Goal: Task Accomplishment & Management: Manage account settings

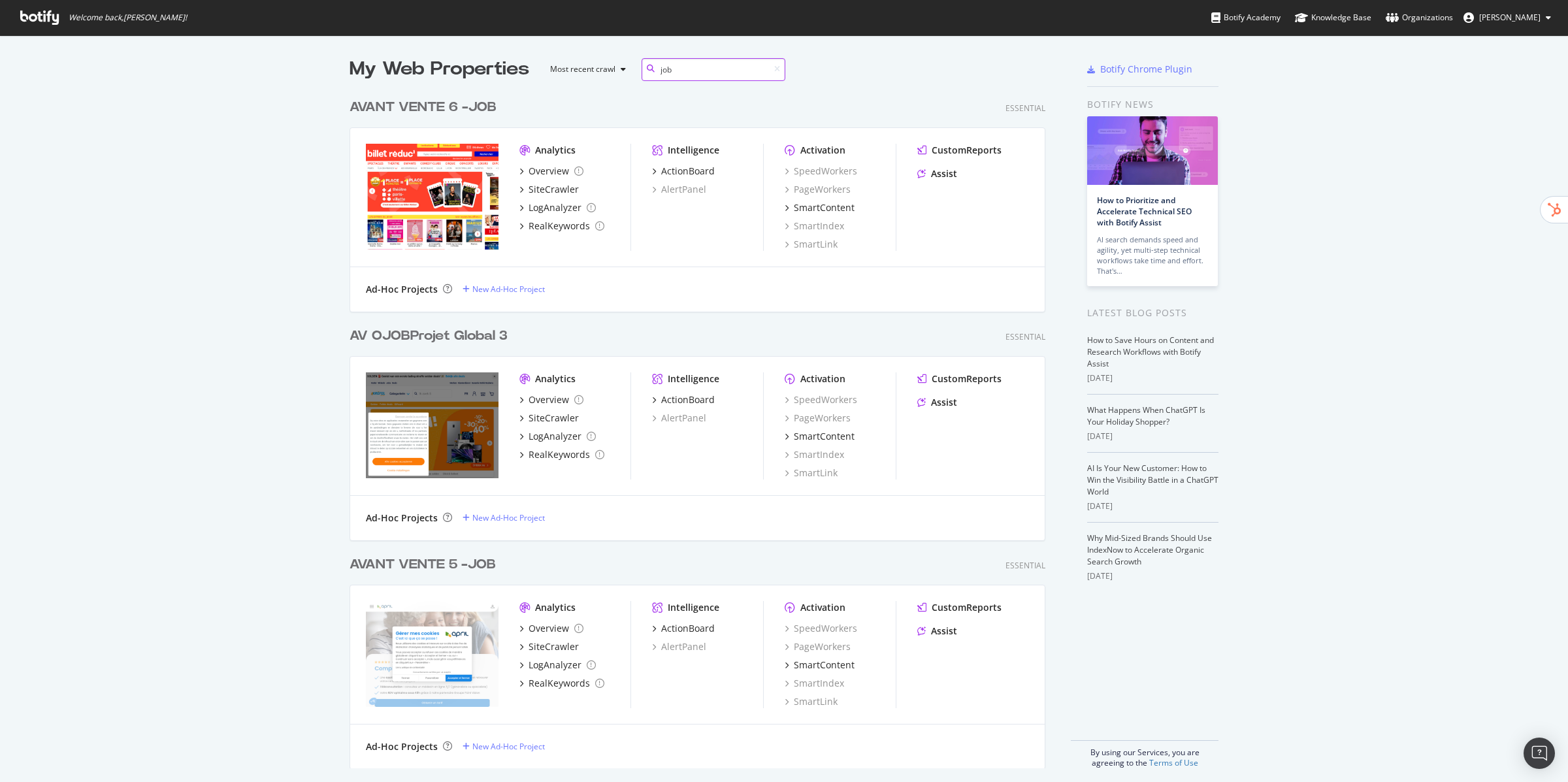
scroll to position [686, 706]
type input "job"
click at [428, 102] on div "AVANT VENTE 6 - JOB" at bounding box center [422, 107] width 147 height 19
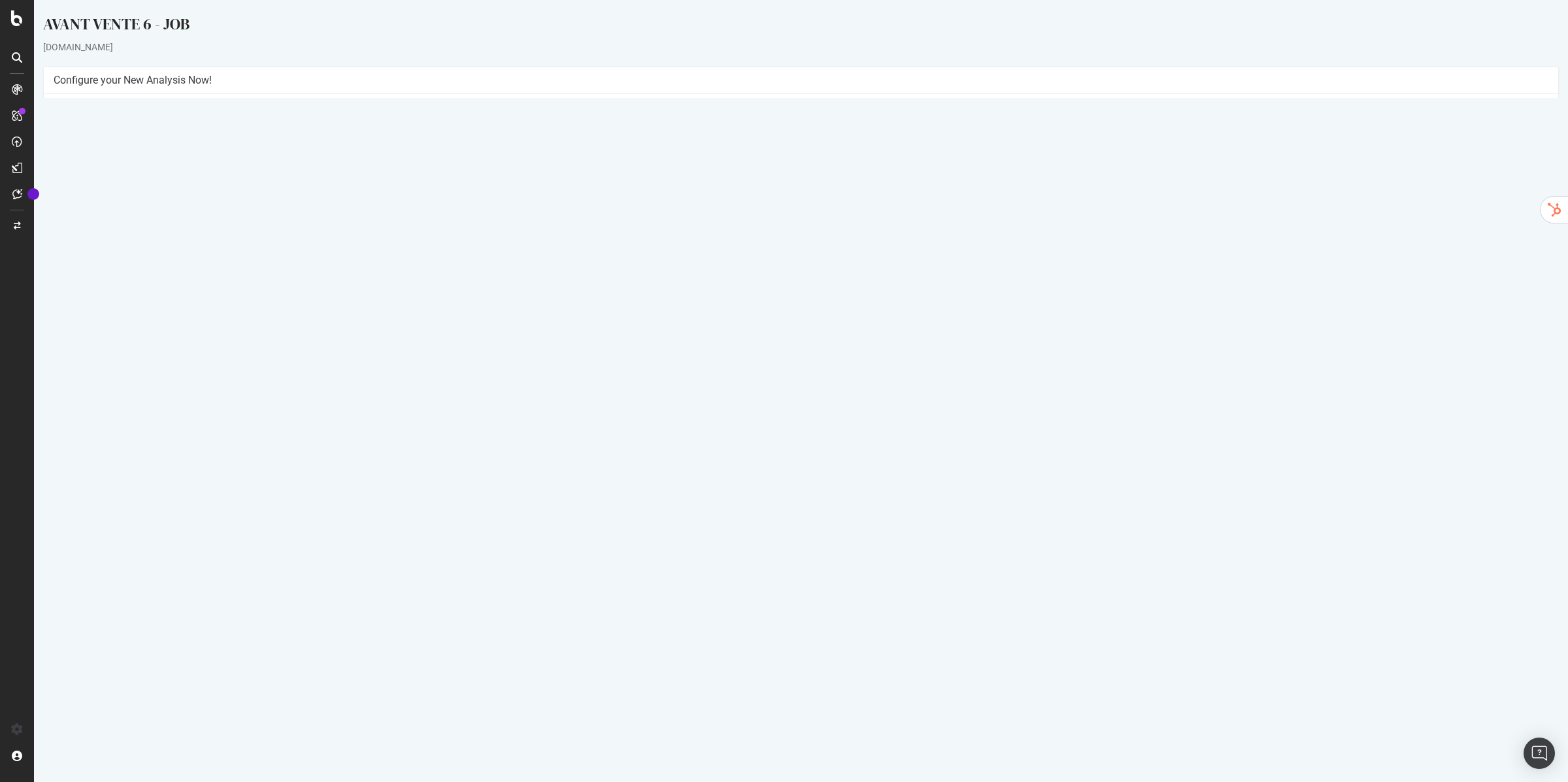
click at [853, 311] on link "Settings" at bounding box center [844, 307] width 29 height 11
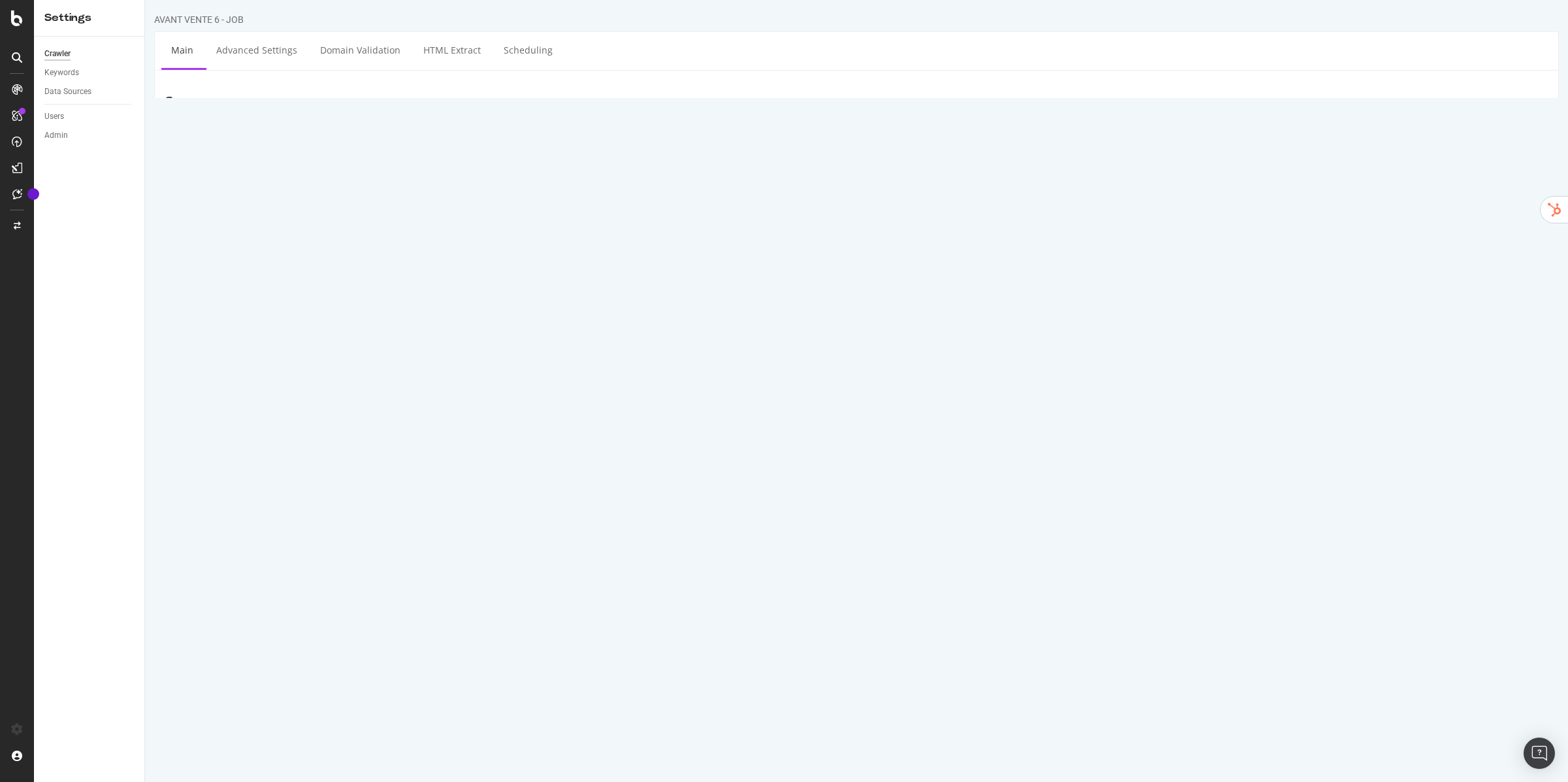
drag, startPoint x: 595, startPoint y: 188, endPoint x: 248, endPoint y: 128, distance: 352.1
click at [248, 128] on section "Project Name AVANT VENTE 6 - JOB Start URLs [URL][DOMAIN_NAME] Or upload a file…" at bounding box center [856, 395] width 1383 height 537
paste textarea "[DOMAIN_NAME]"
type textarea "[URL][DOMAIN_NAME]"
drag, startPoint x: 642, startPoint y: 462, endPoint x: 405, endPoint y: 403, distance: 244.2
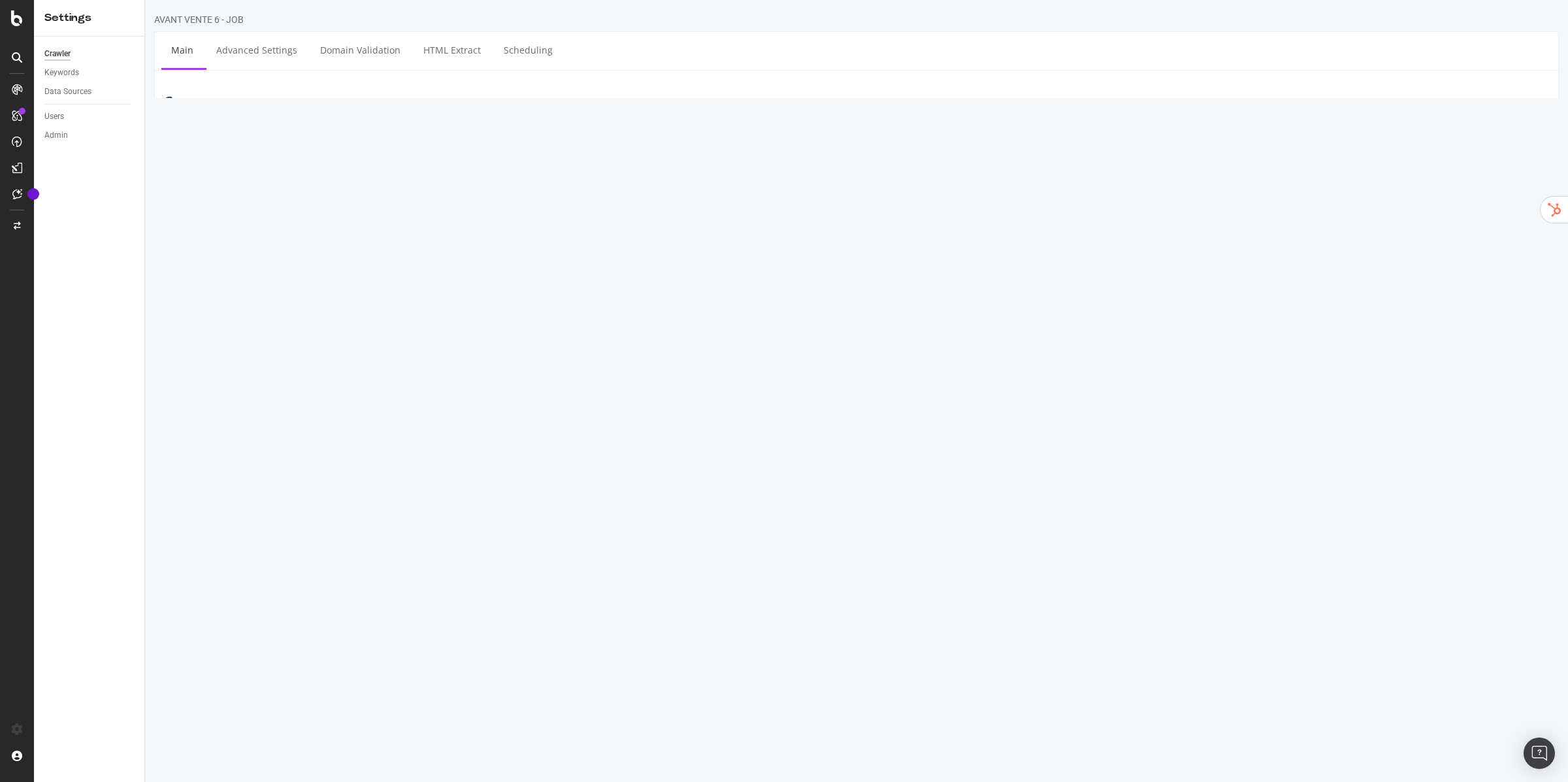
click at [405, 403] on section "Project Name AVANT VENTE 6 - JOB Start URLs [URL][DOMAIN_NAME] Or upload a file…" at bounding box center [856, 395] width 1383 height 537
paste input "[URL][DOMAIN_NAME]"
type input "[DOMAIN_NAME]"
click at [727, 443] on div "Mobile/Responsive Desktop Advanced" at bounding box center [974, 430] width 1163 height 26
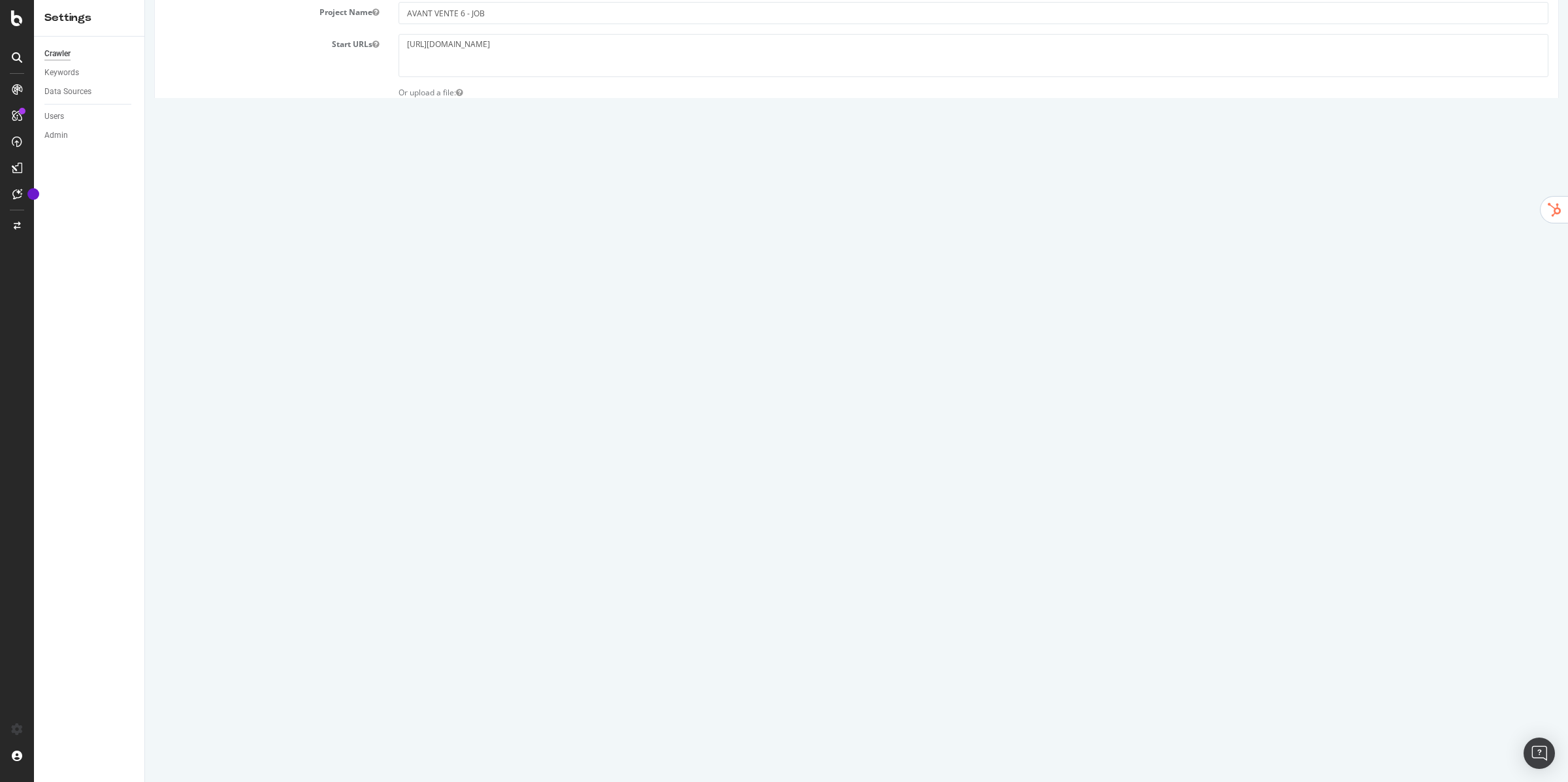
scroll to position [281, 0]
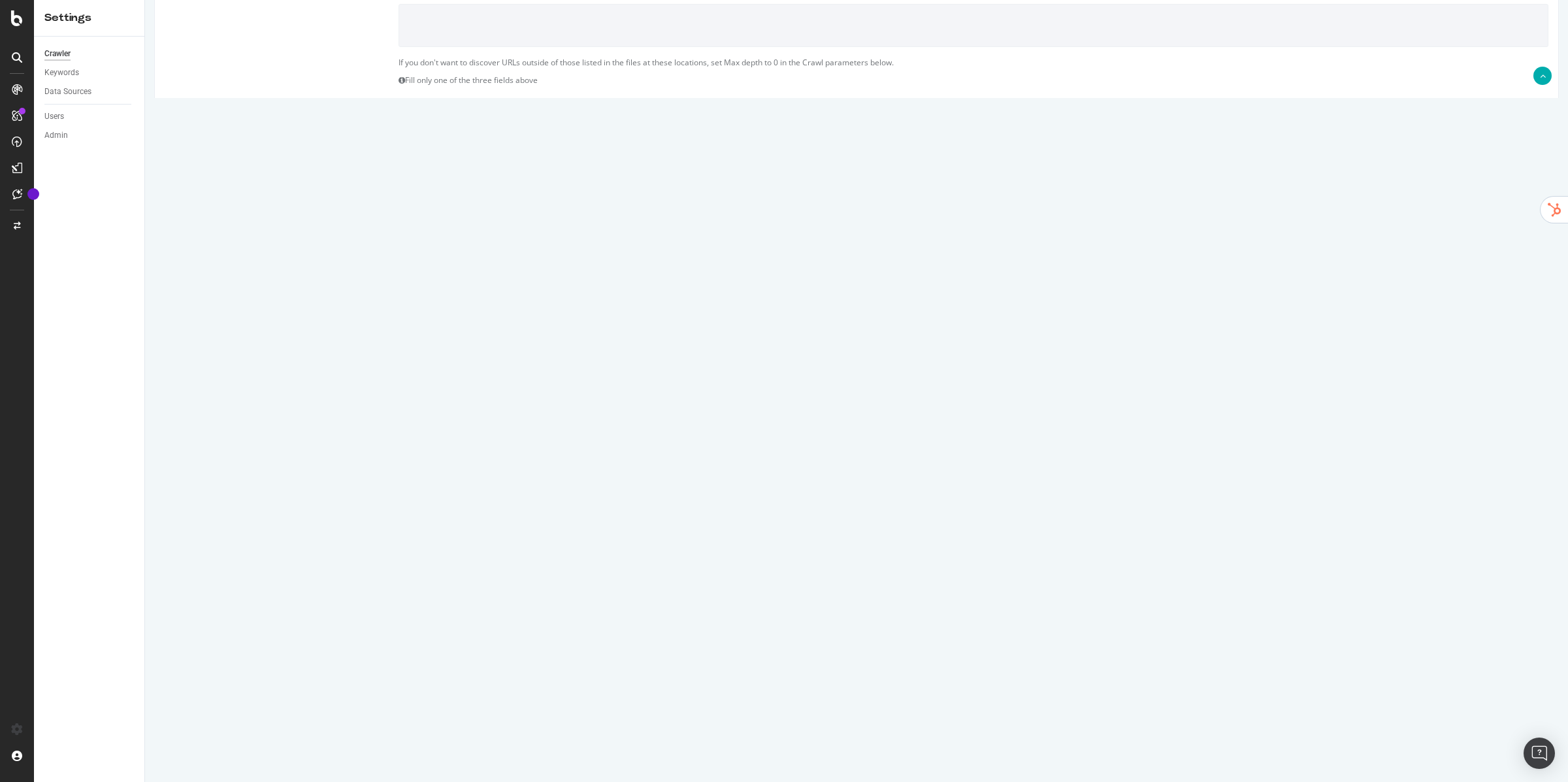
drag, startPoint x: 594, startPoint y: 644, endPoint x: 431, endPoint y: 574, distance: 177.4
click at [431, 574] on article "Sitemaps Compare with Sitemaps [URL][DOMAIN_NAME] [URL][DOMAIN_NAME] [URL][DOMA…" at bounding box center [856, 636] width 1383 height 128
click at [817, 739] on button "Save" at bounding box center [806, 736] width 32 height 19
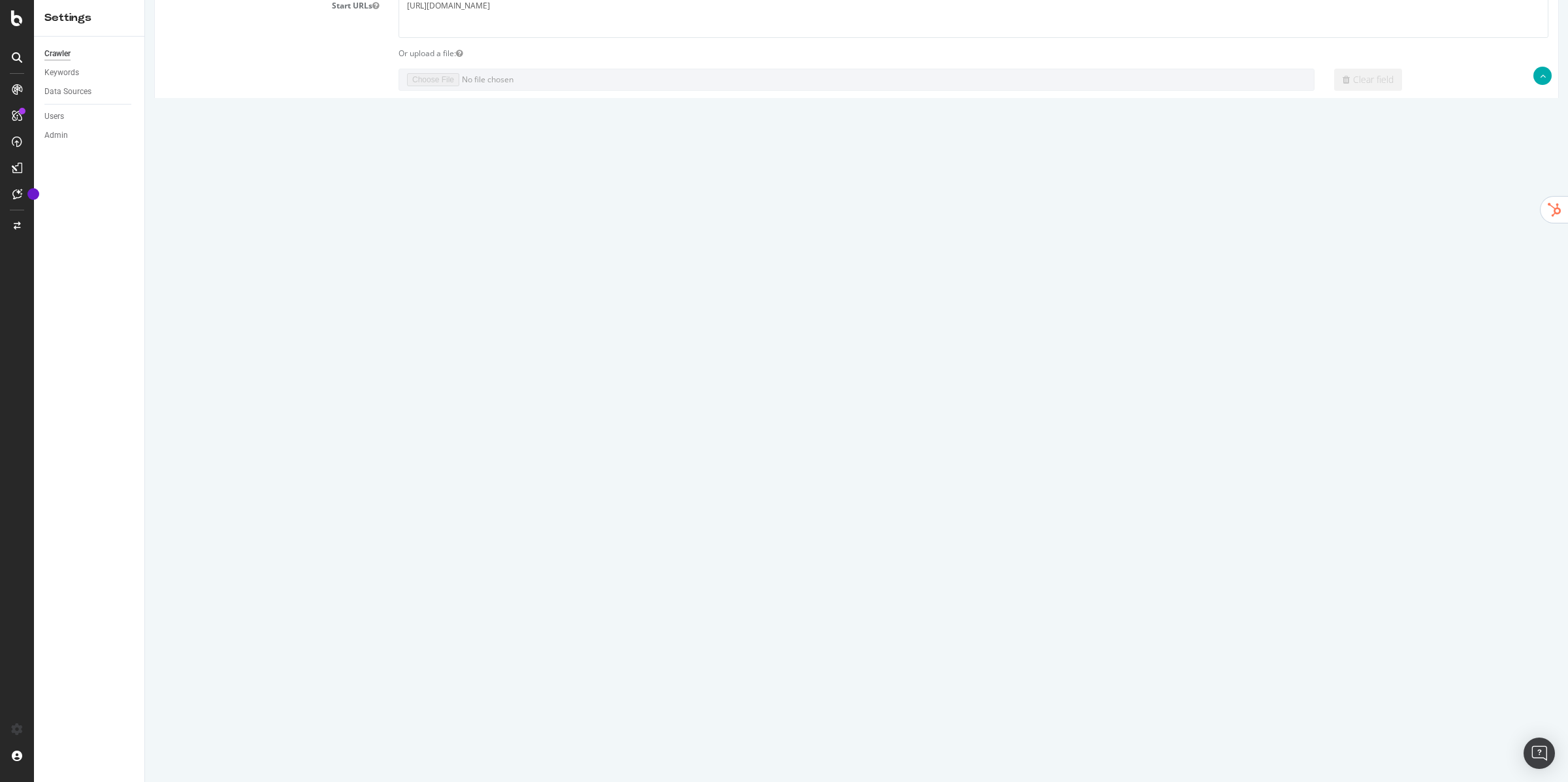
scroll to position [384, 0]
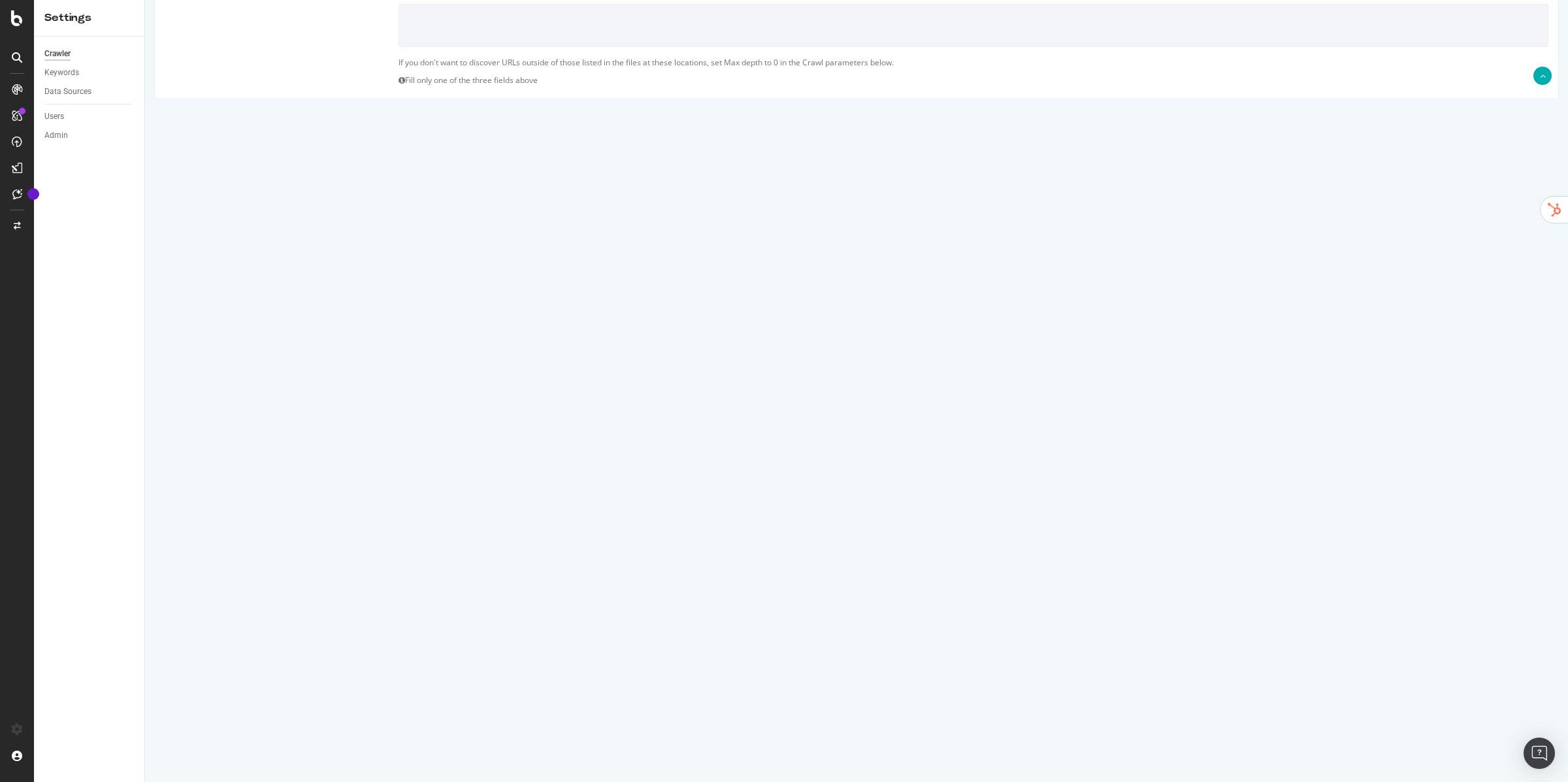
click at [421, 451] on input "100000" at bounding box center [505, 453] width 215 height 22
click at [727, 513] on div "Max Speed (URLs / s) 3 Validate your domain to crawl faster than 3 URLs/sec. Es…" at bounding box center [856, 494] width 1403 height 40
click at [414, 452] on input "130000" at bounding box center [505, 453] width 215 height 22
type input "100000"
click at [698, 581] on h3 "Sitemaps" at bounding box center [856, 581] width 1383 height 17
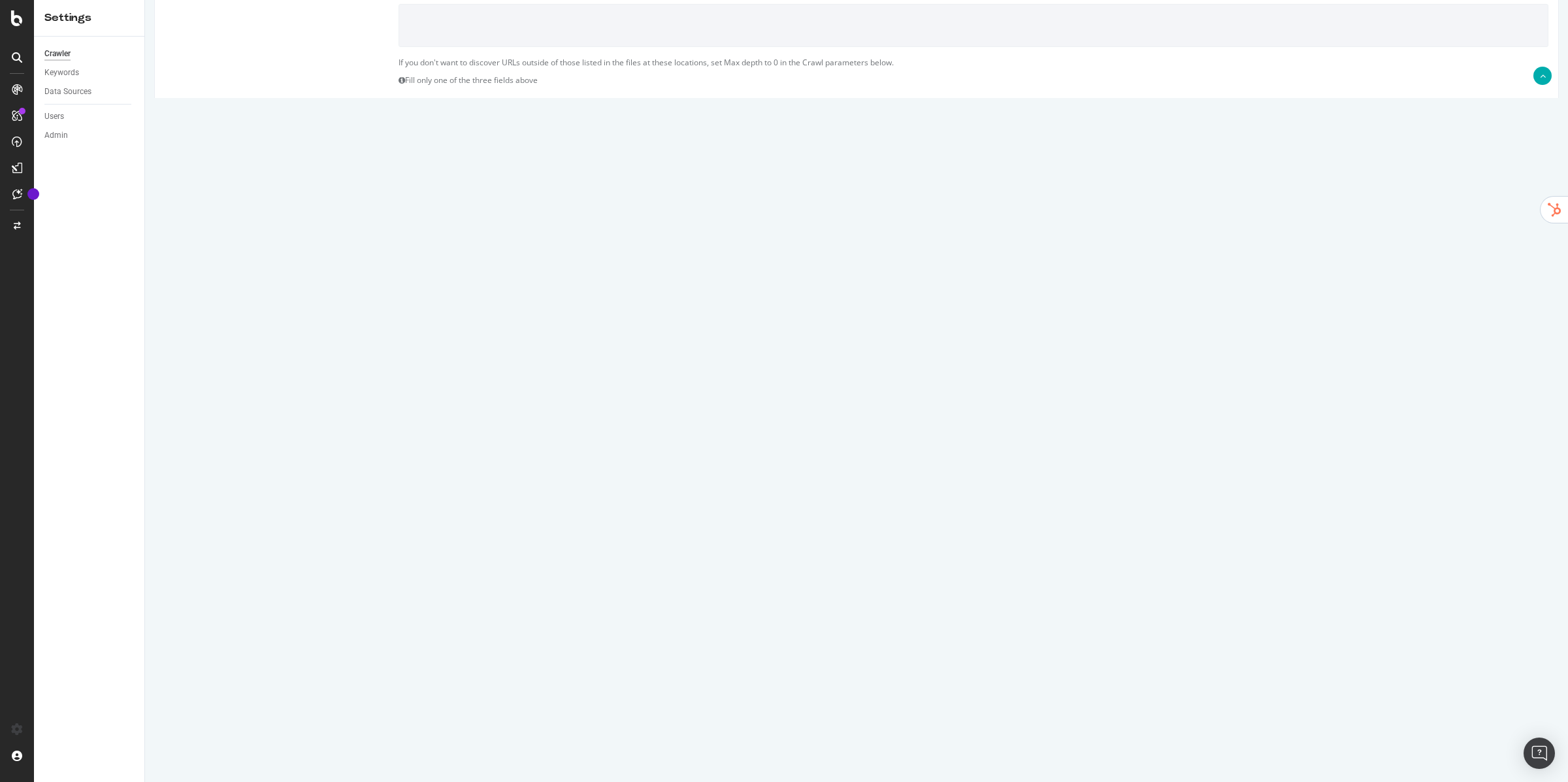
click at [916, 736] on input "Save & Back to Project" at bounding box center [872, 737] width 95 height 19
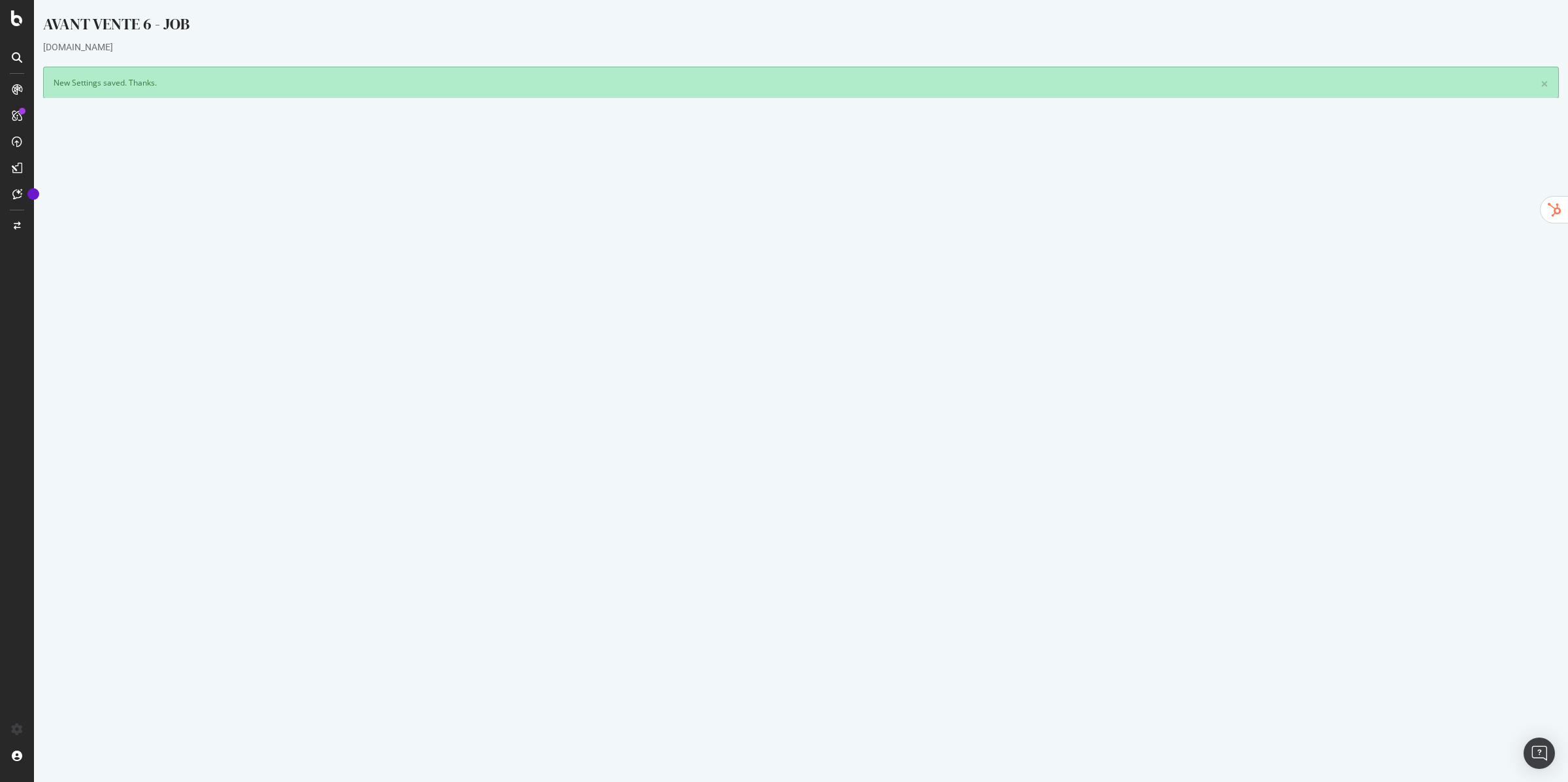
click at [98, 132] on span "1 sitemap(s) have been detected!" at bounding box center [147, 128] width 128 height 11
click at [98, 135] on link "Apply them" at bounding box center [105, 139] width 45 height 11
click at [762, 397] on button "Yes! Start Now" at bounding box center [784, 394] width 81 height 21
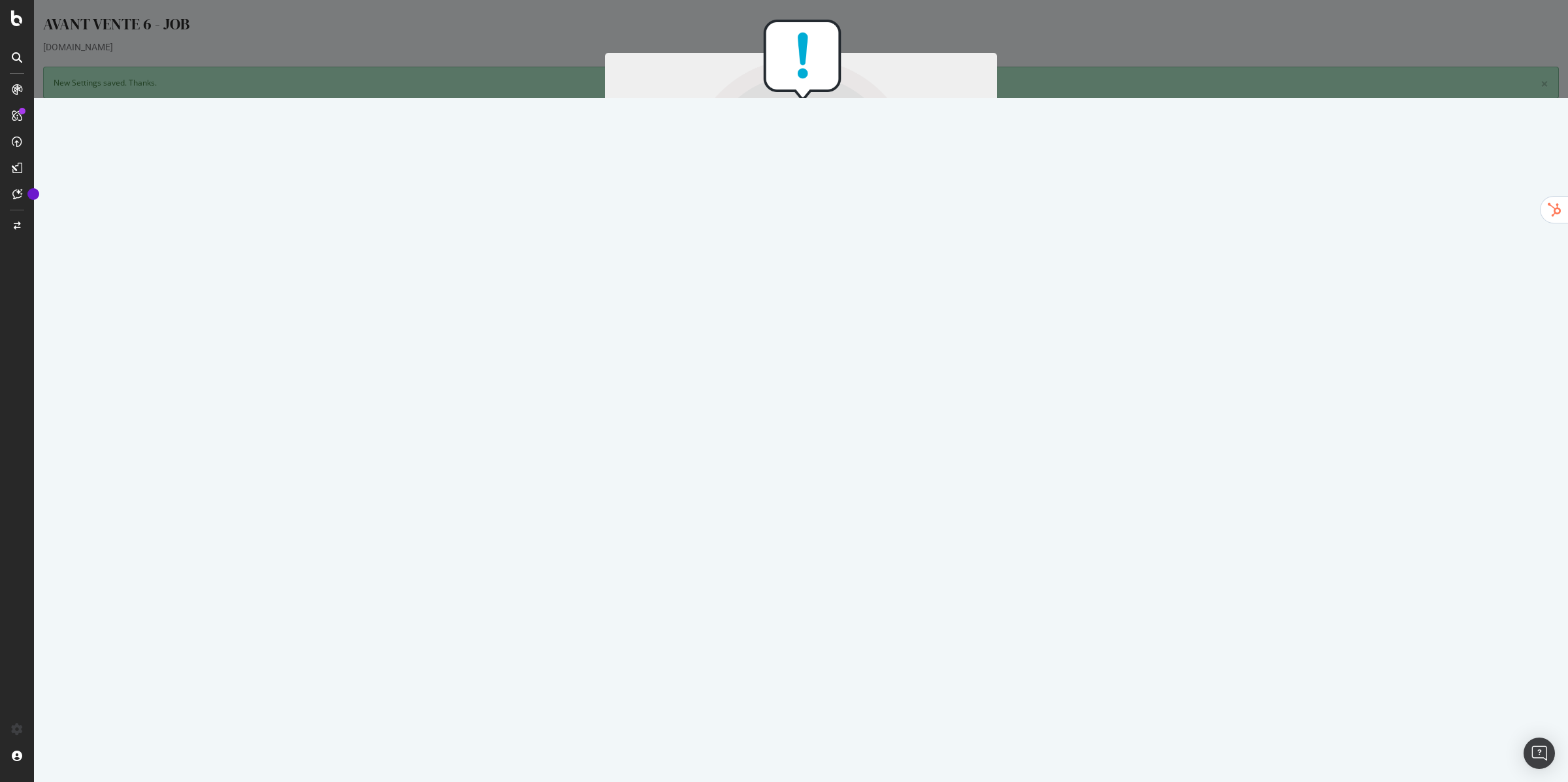
click at [745, 323] on link "Apply them" at bounding box center [765, 321] width 42 height 11
click at [827, 347] on button "Start Now Anyway" at bounding box center [824, 348] width 89 height 22
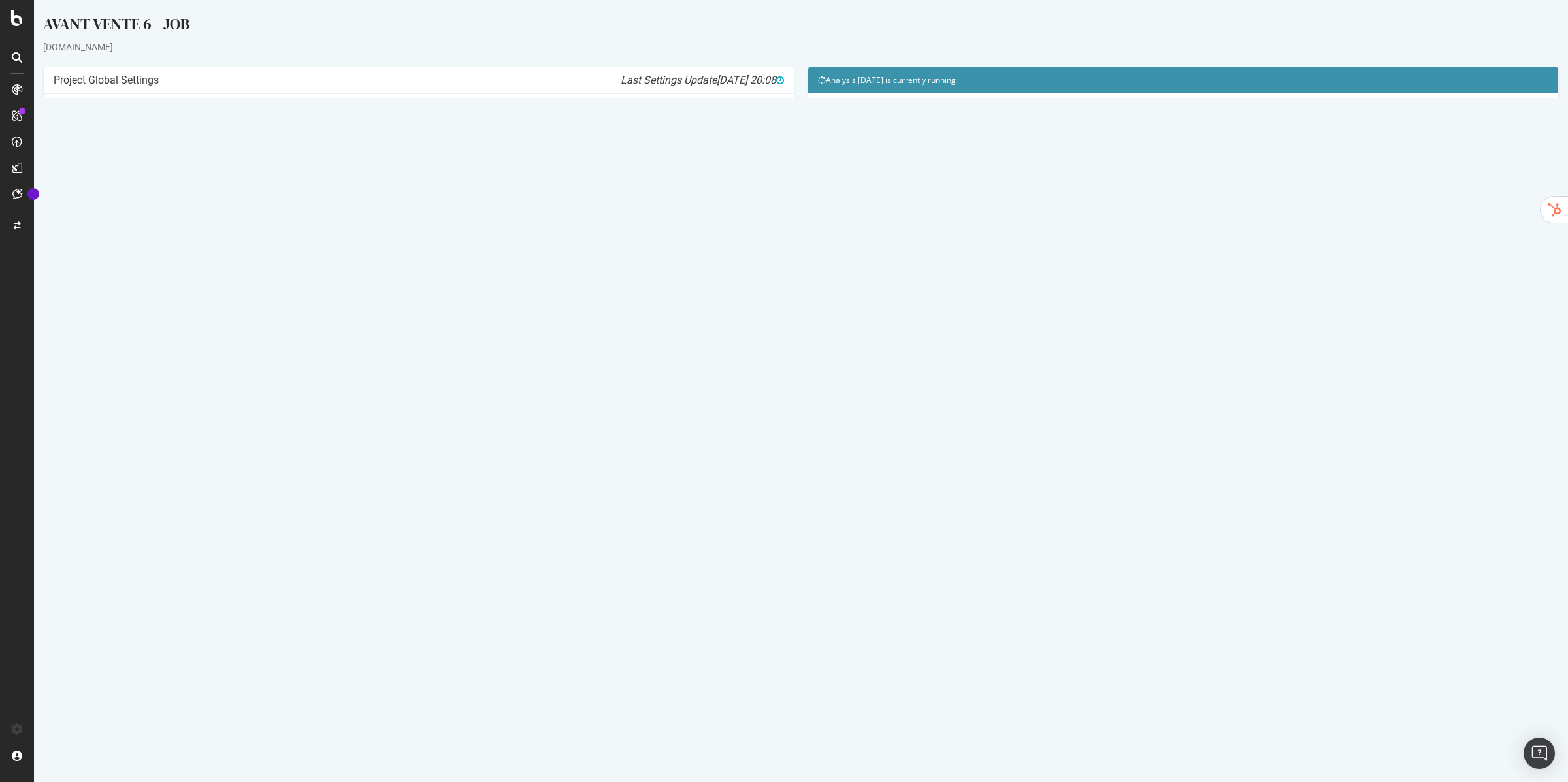
click at [1481, 431] on icon at bounding box center [1476, 427] width 8 height 10
click at [1430, 445] on link "Add name" at bounding box center [1429, 446] width 105 height 18
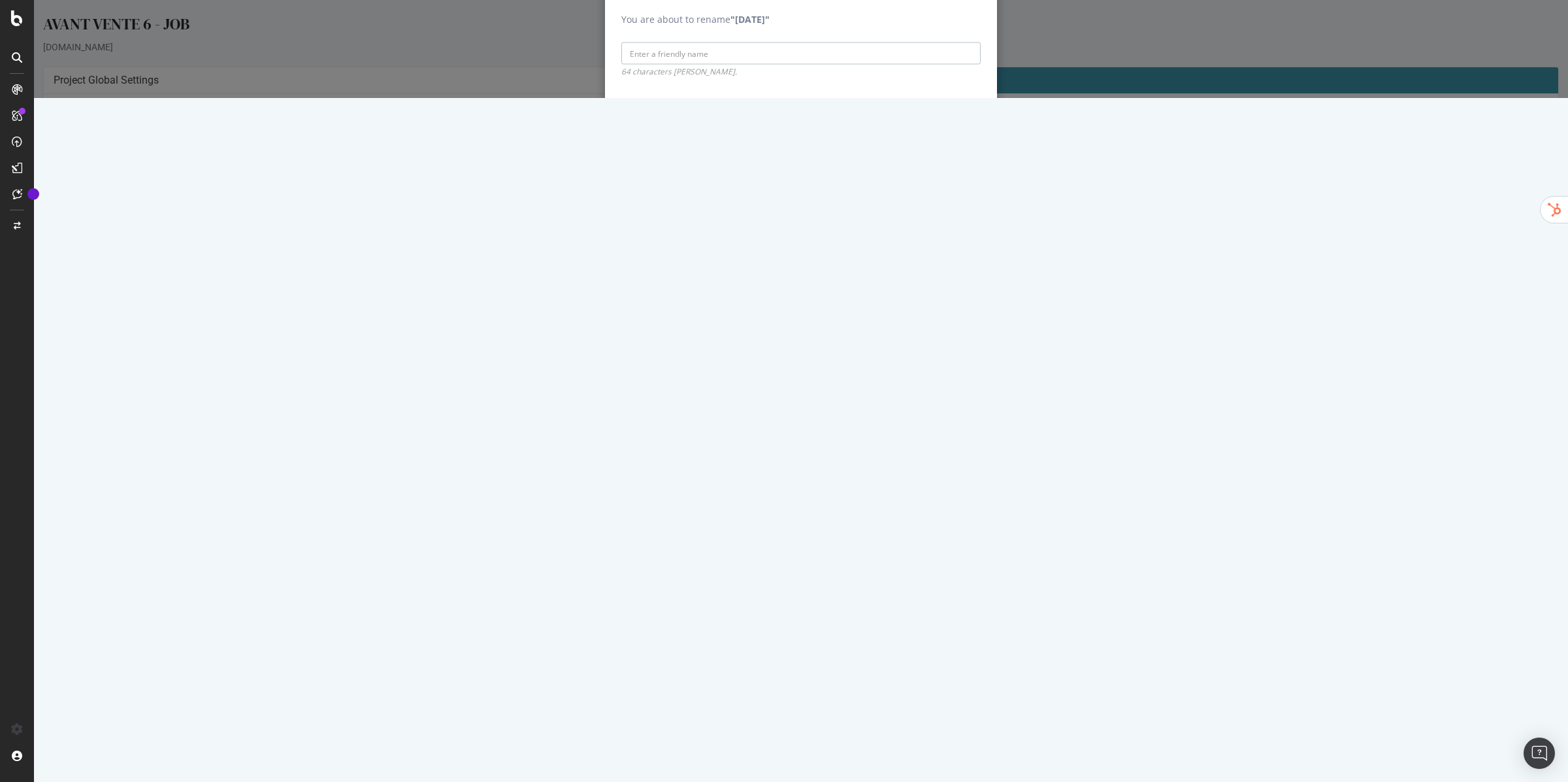
paste input "[URL][DOMAIN_NAME]"
click at [673, 65] on input "[URL][DOMAIN_NAME]" at bounding box center [801, 53] width 359 height 22
type input "[DOMAIN_NAME]"
click at [970, 125] on input "Save" at bounding box center [960, 114] width 41 height 21
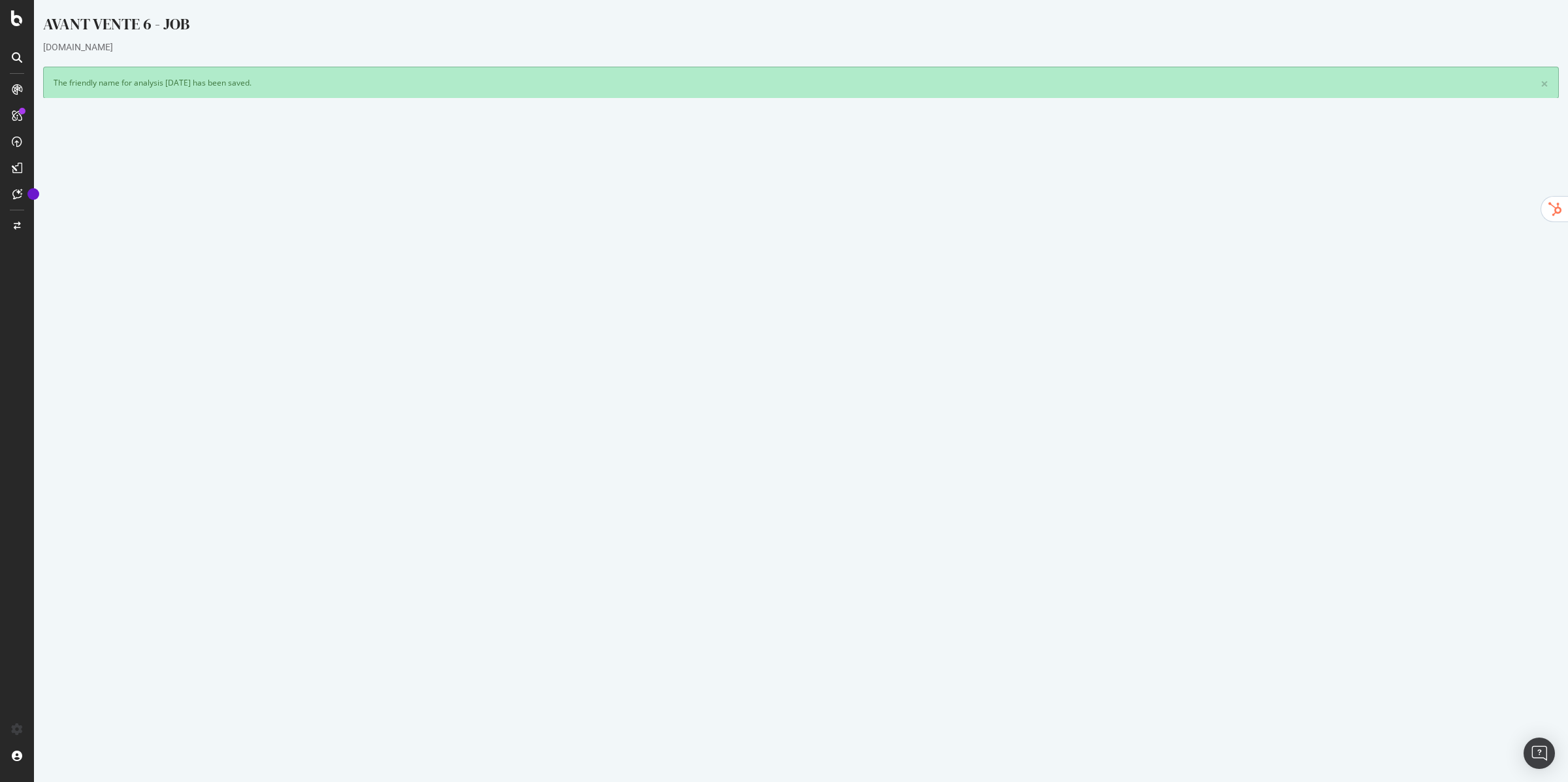
click at [1481, 498] on icon at bounding box center [1476, 501] width 8 height 10
click at [1457, 513] on link "Edit name" at bounding box center [1429, 521] width 105 height 18
click at [960, 398] on div "Last 5 Crawls" at bounding box center [801, 407] width 1514 height 27
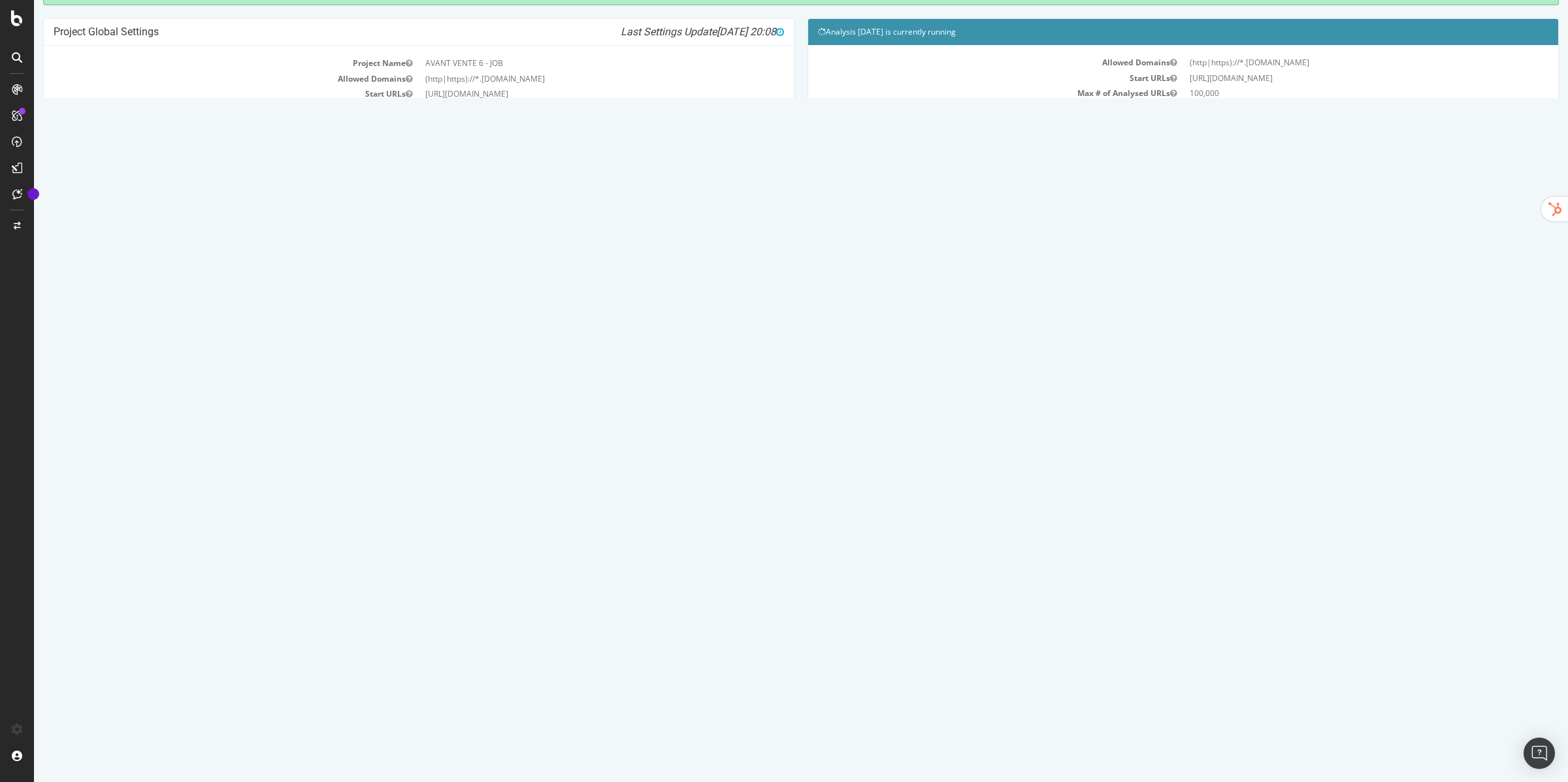
scroll to position [247, 0]
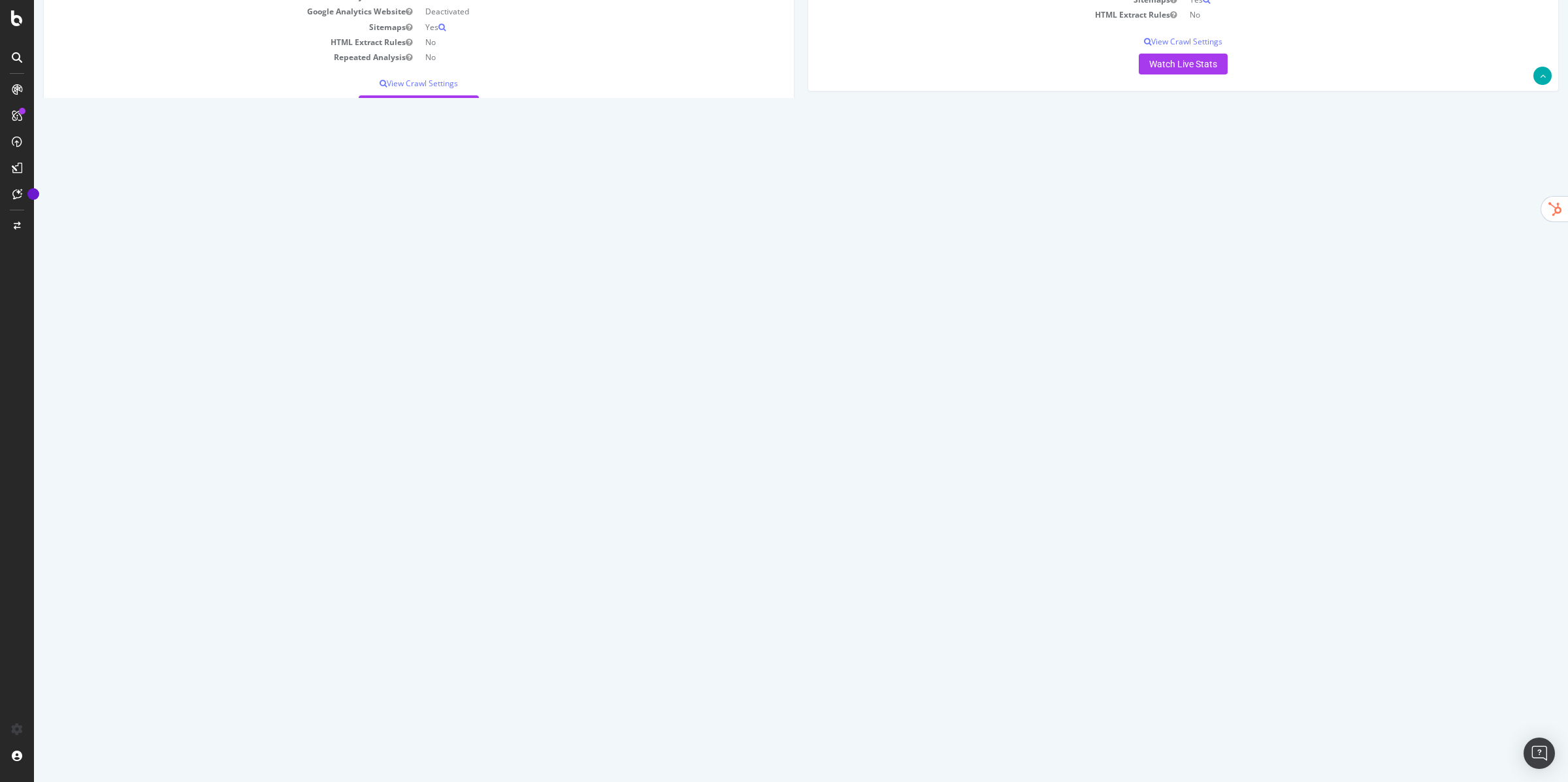
click at [858, 416] on div "AVANT VENTE 6 - JOB [DOMAIN_NAME] × The friendly name for analysis [DATE] has b…" at bounding box center [801, 491] width 1534 height 1450
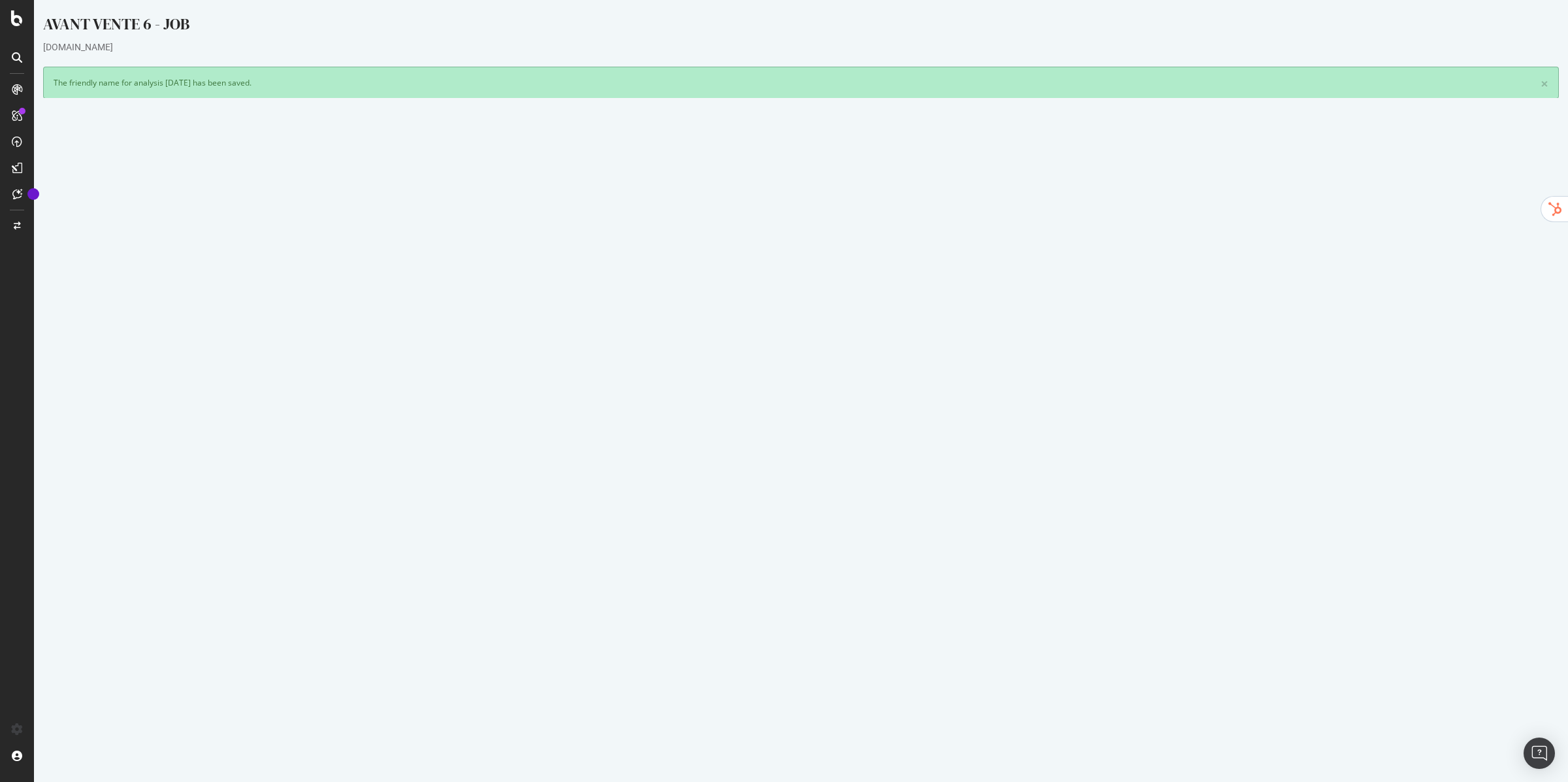
click at [561, 476] on link "Preparing" at bounding box center [541, 472] width 38 height 11
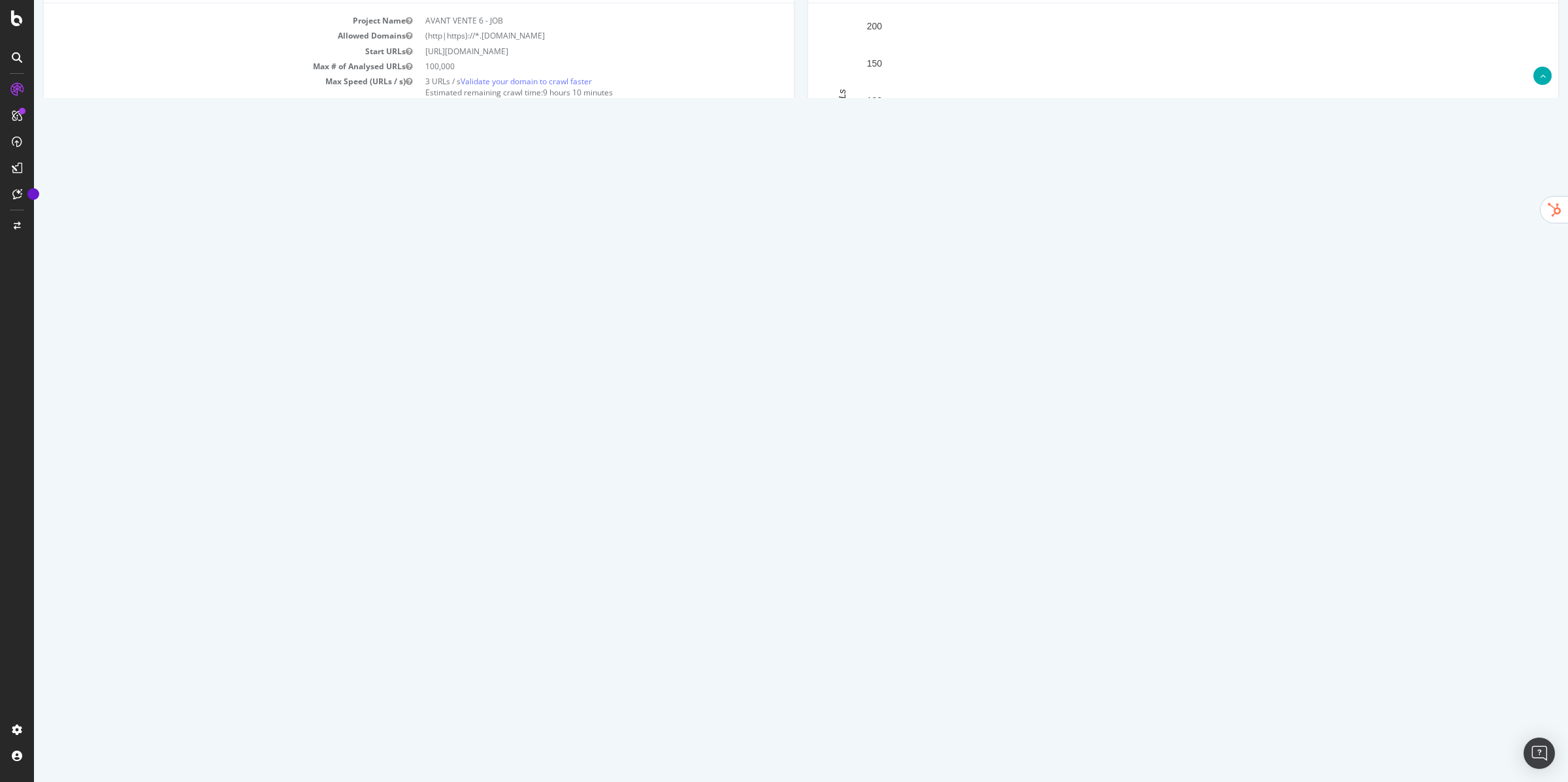
scroll to position [37, 0]
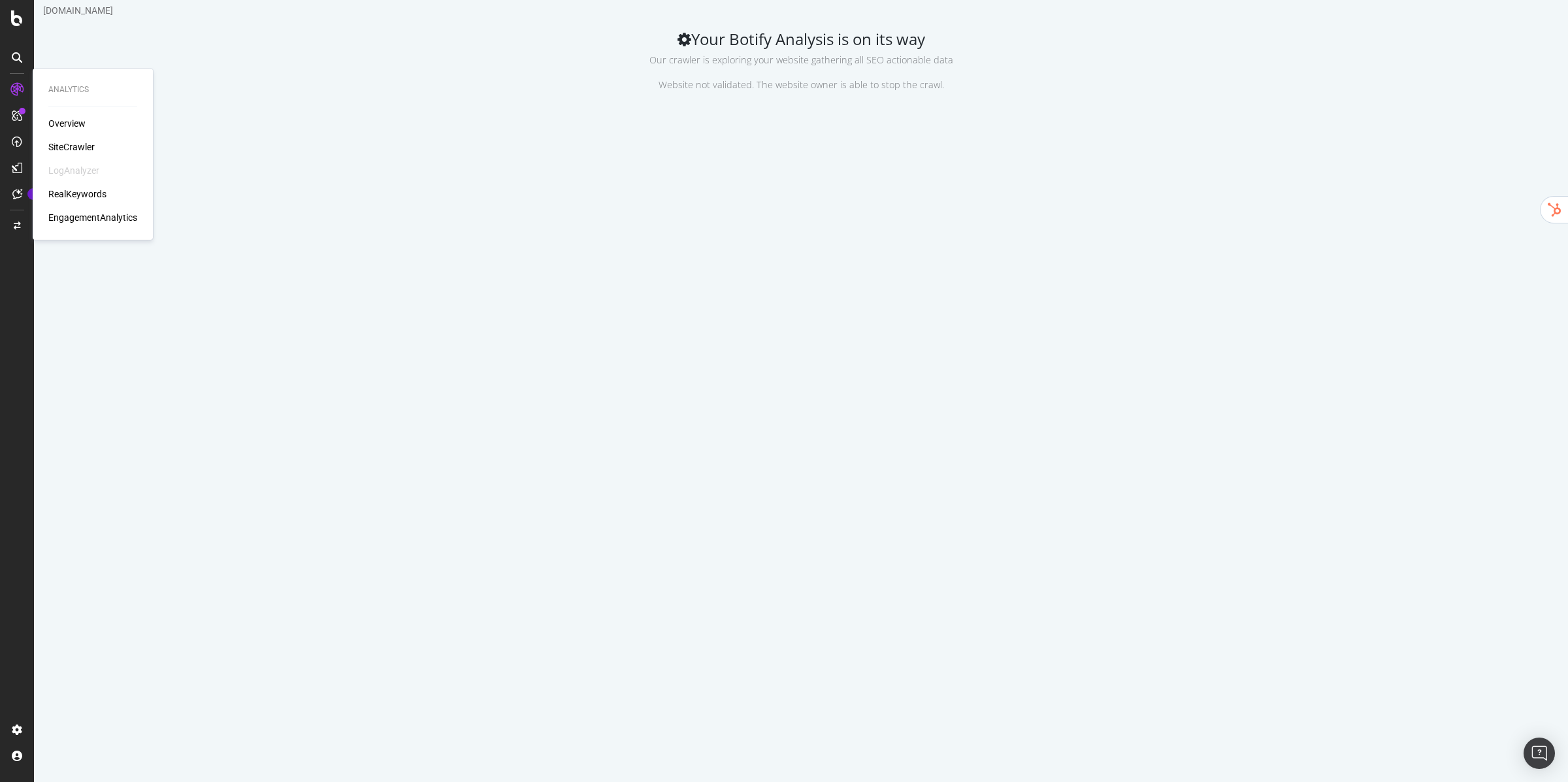
click at [67, 146] on div "SiteCrawler" at bounding box center [72, 147] width 46 height 13
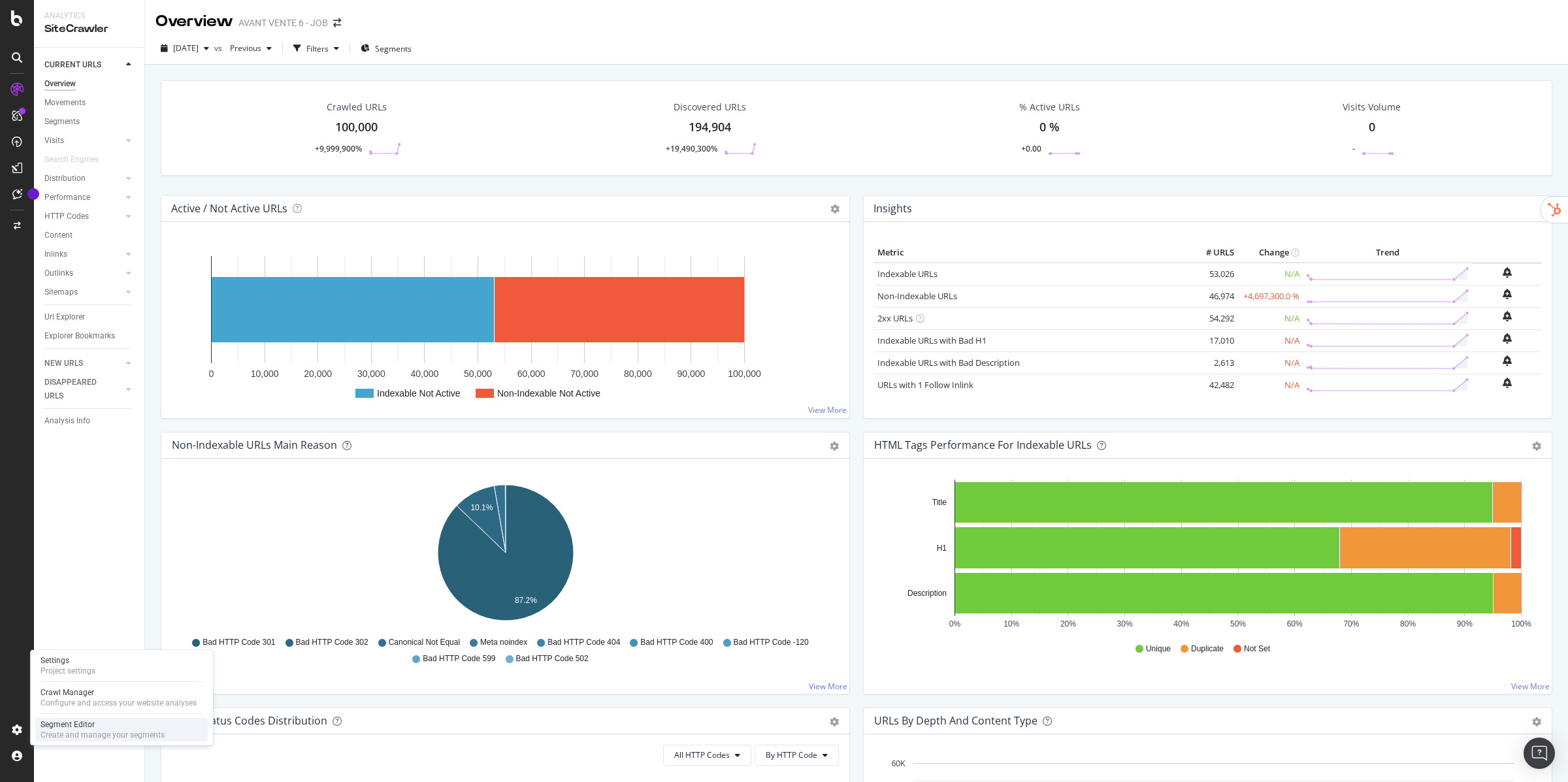
click at [90, 732] on div "Create and manage your segments" at bounding box center [102, 735] width 124 height 11
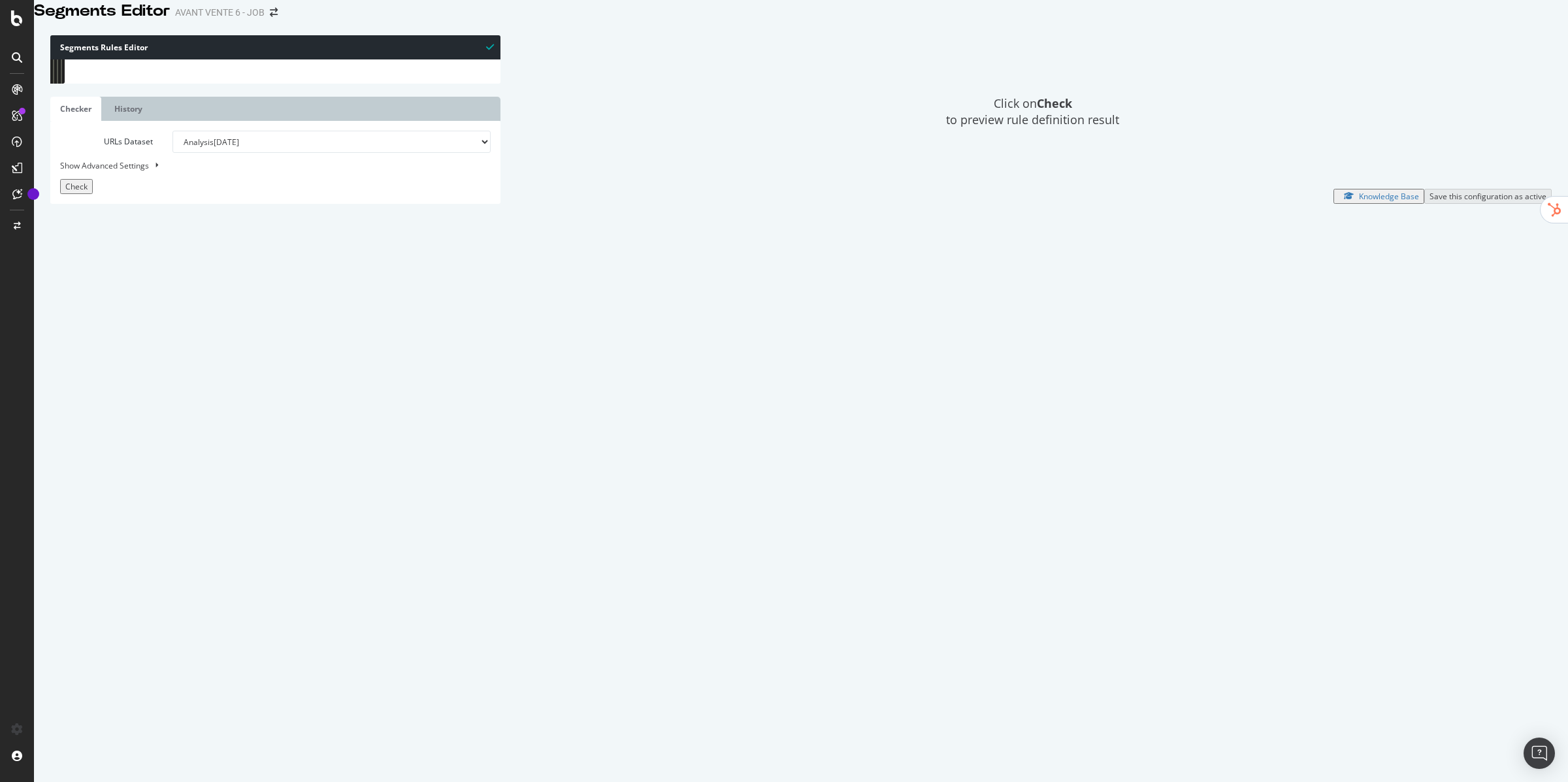
click at [72, 192] on span "Check" at bounding box center [76, 186] width 22 height 11
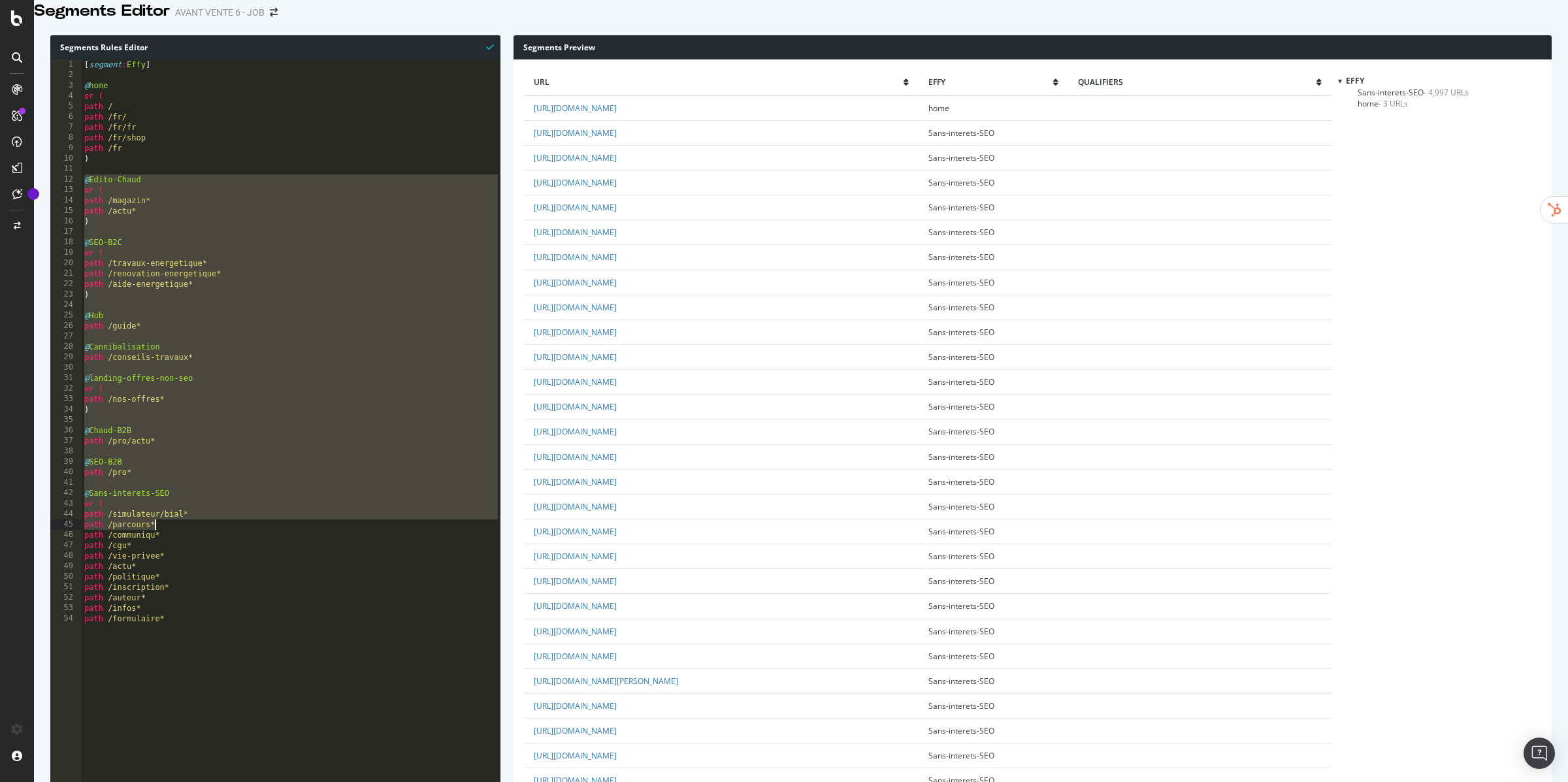
drag, startPoint x: 85, startPoint y: 193, endPoint x: 228, endPoint y: 537, distance: 372.5
click at [228, 537] on div "[ segment : Effy ] @ home or ( path / path /fr/ path /fr/fr path /fr/shop path …" at bounding box center [291, 341] width 419 height 565
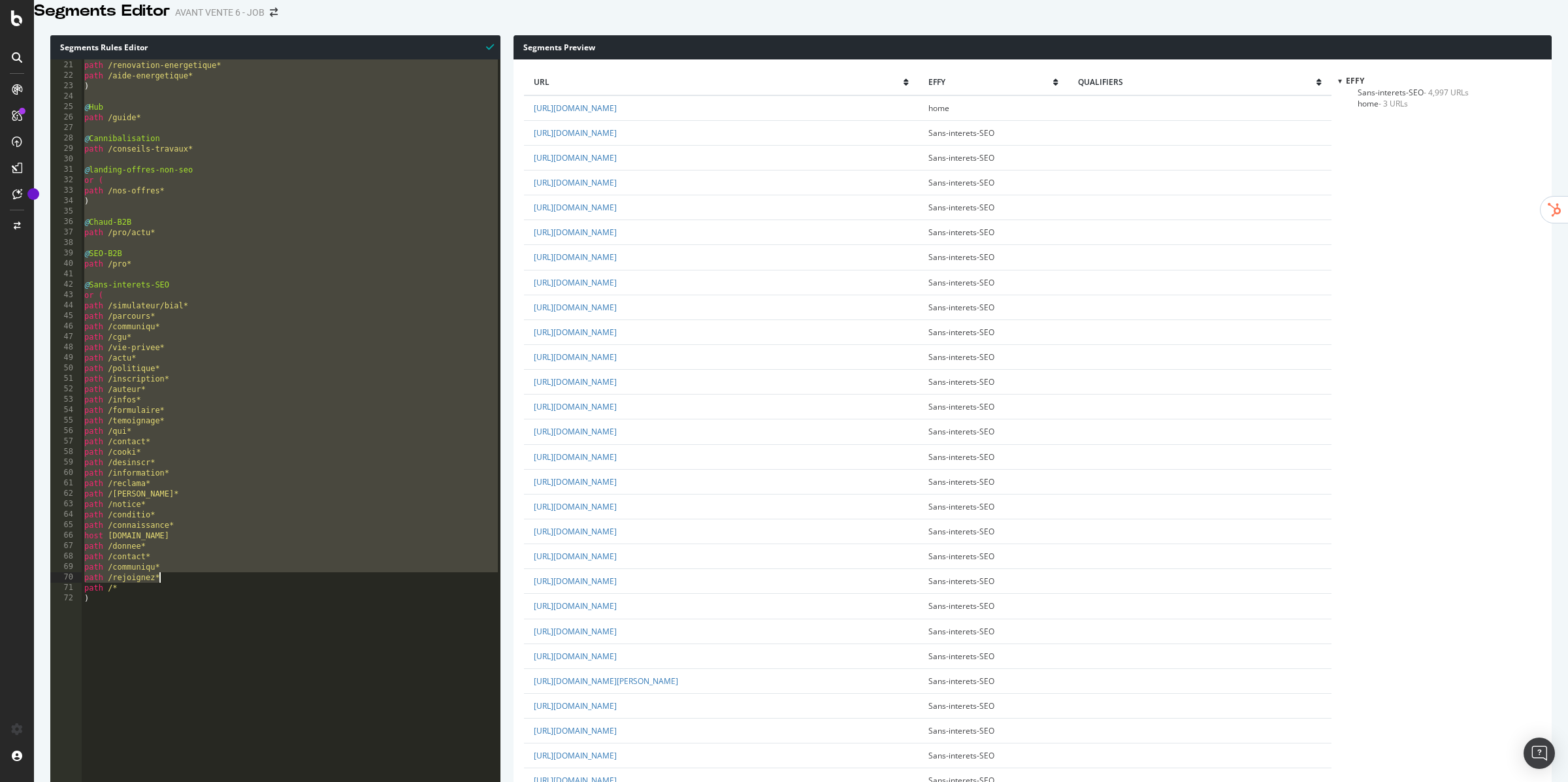
click at [200, 597] on div "path /travaux-energetique* path /renovation-energetique* path /aide-energetique…" at bounding box center [291, 332] width 419 height 565
type textarea "path /* )"
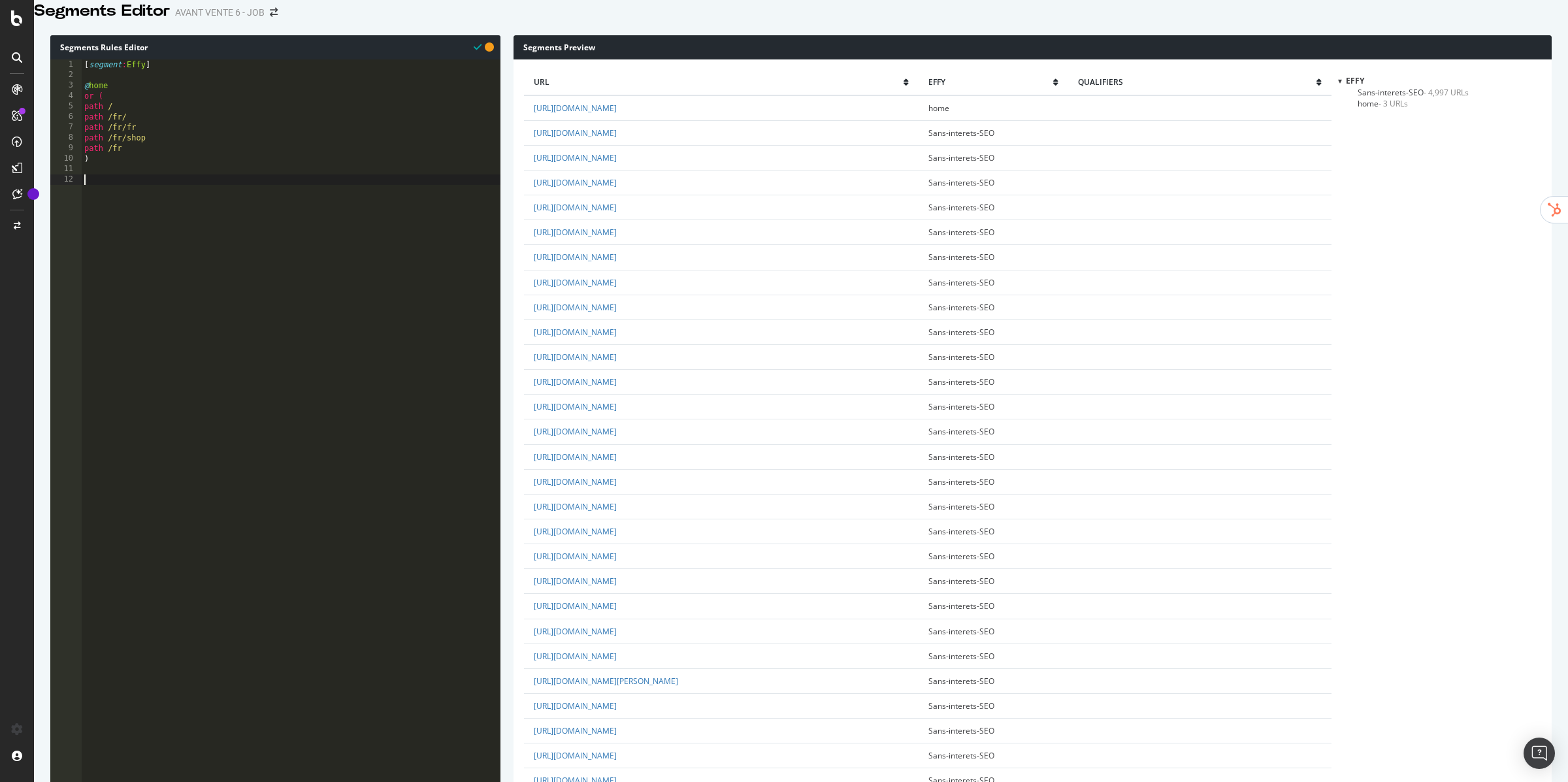
type textarea "@"
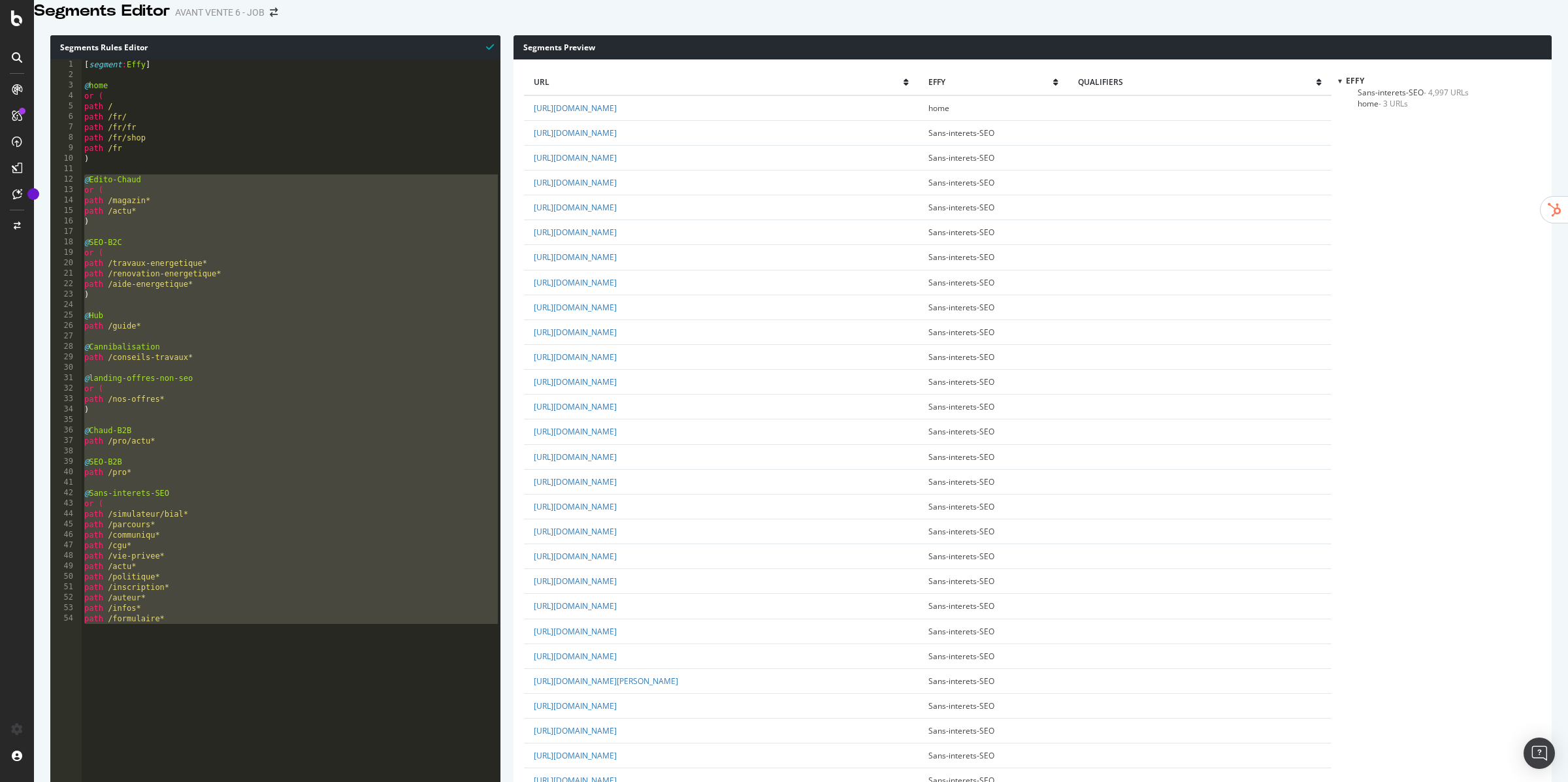
scroll to position [0, 0]
click at [80, 185] on div "12" at bounding box center [65, 180] width 32 height 11
click at [89, 196] on div "[ segment : Effy ] @ home or ( path / path /fr/ path /fr/fr path /fr/shop path …" at bounding box center [291, 341] width 419 height 565
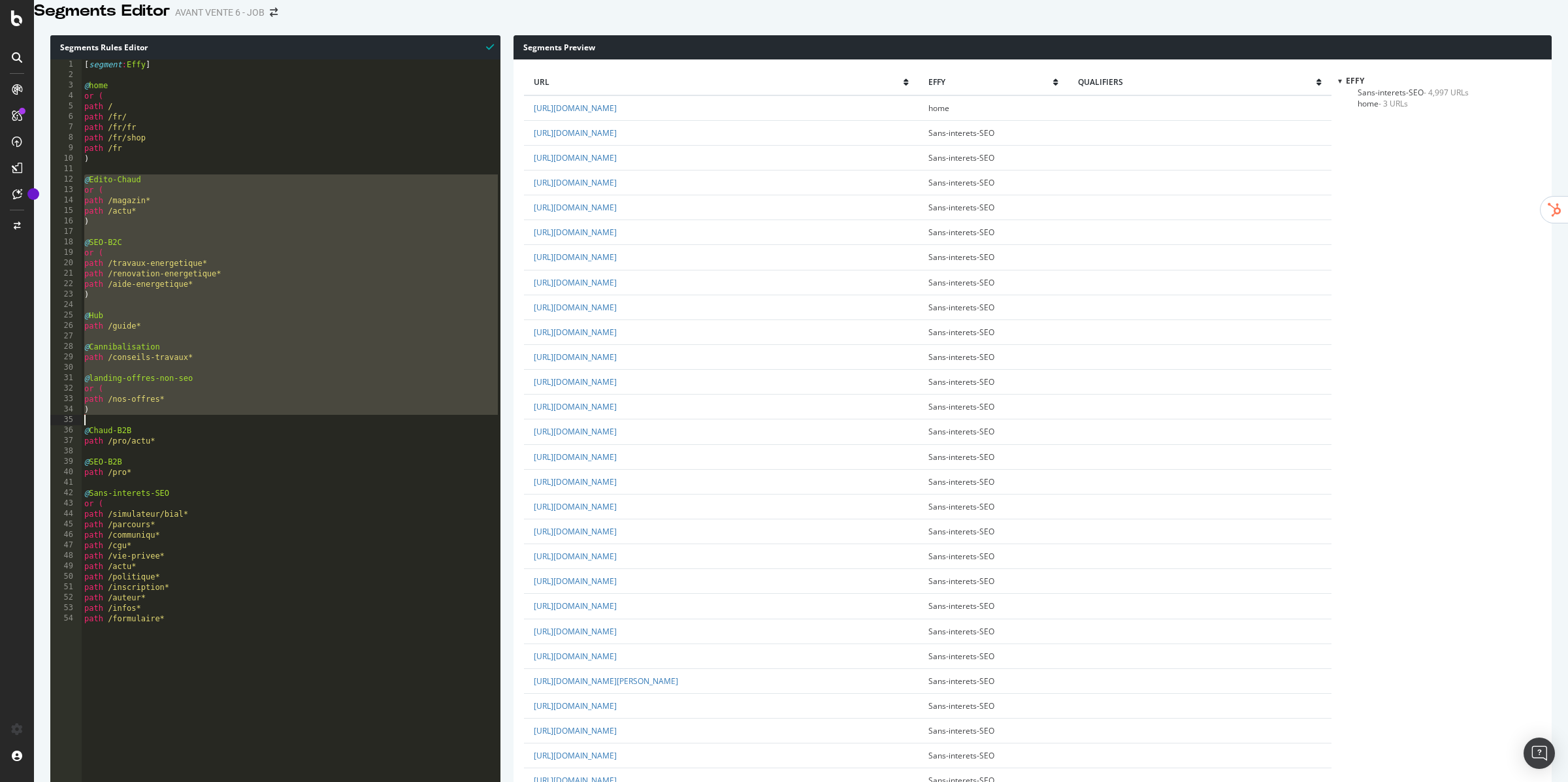
drag, startPoint x: 85, startPoint y: 196, endPoint x: 168, endPoint y: 448, distance: 265.3
click at [168, 448] on div "[ segment : Effy ] @ home or ( path / path /fr/ path /fr/fr path /fr/shop path …" at bounding box center [291, 341] width 419 height 565
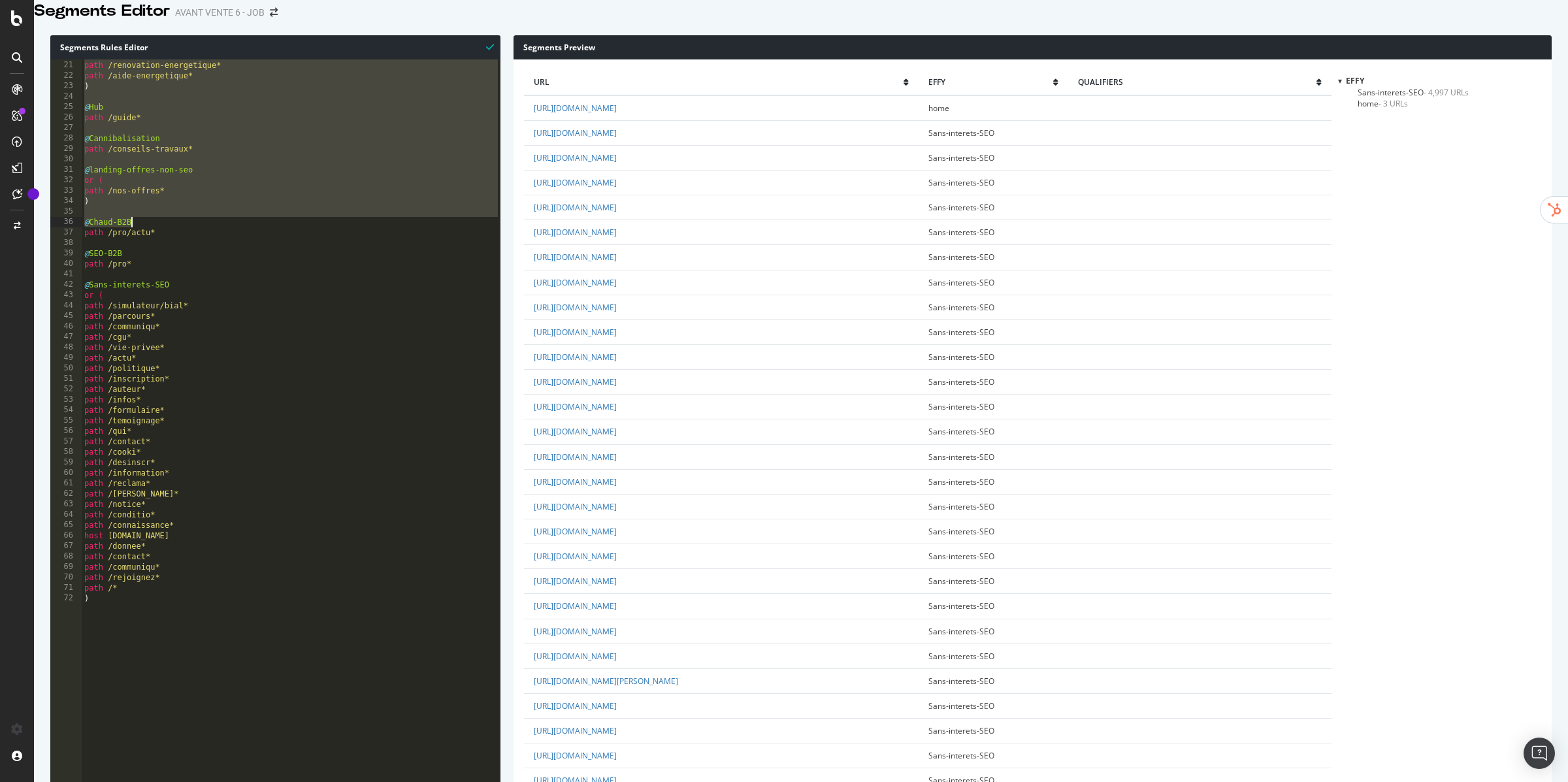
click at [165, 614] on div "path /travaux-energetique* path /renovation-energetique* path /aide-energetique…" at bounding box center [291, 332] width 419 height 565
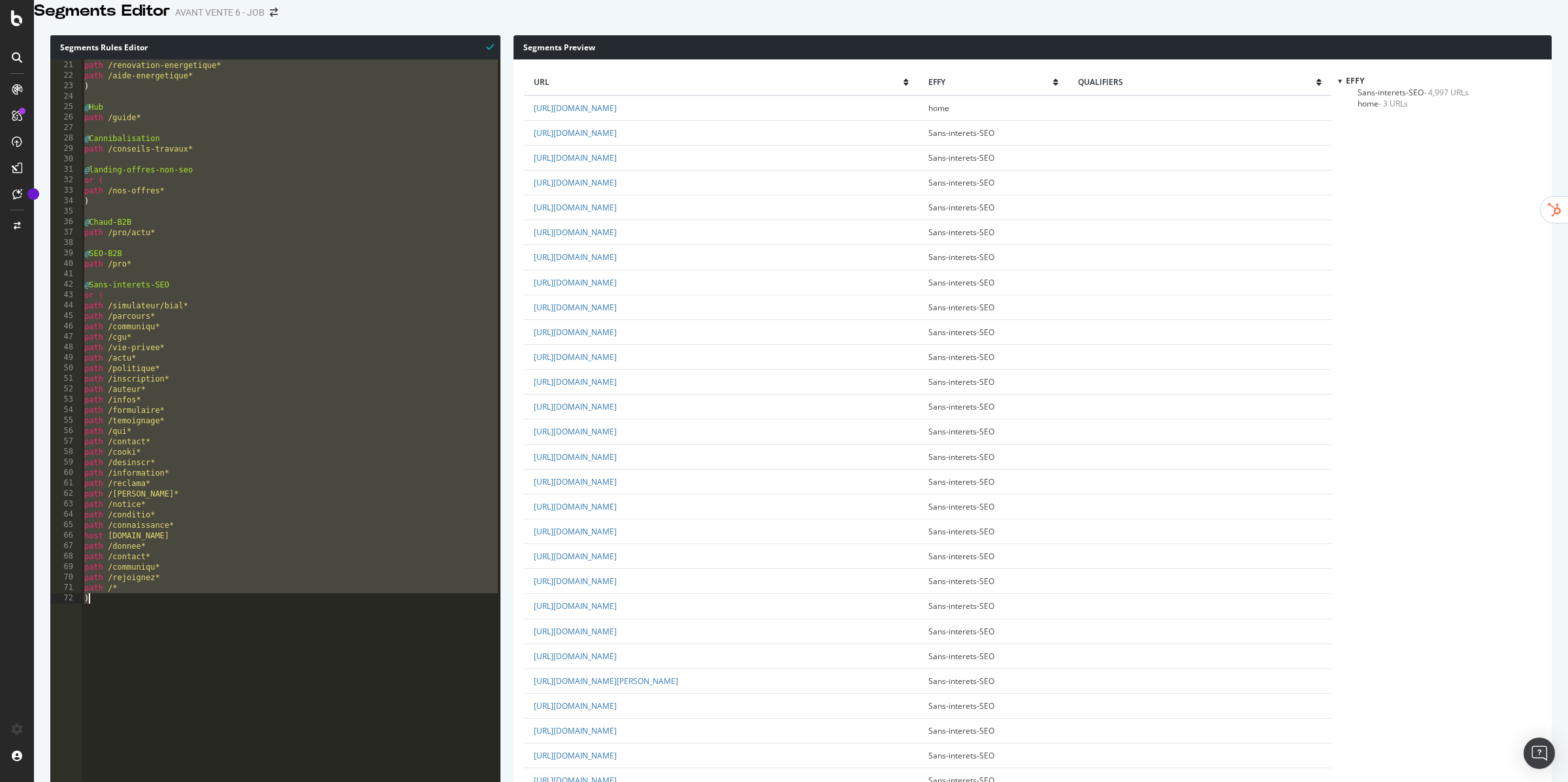
type textarea "path /* )"
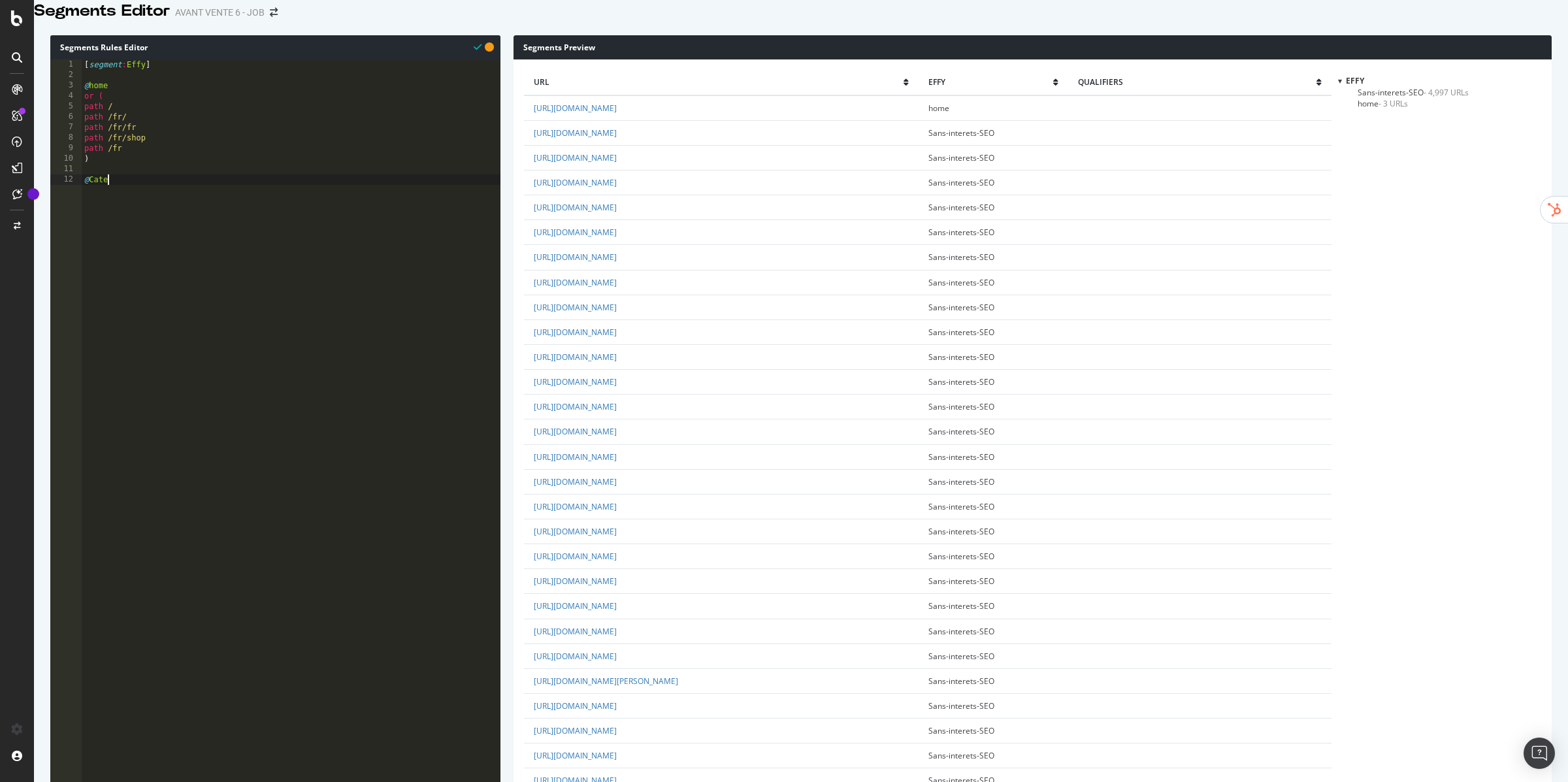
type textarea "@Categ"
type textarea "or ("
click at [161, 180] on div "[ segment : Effy ] @ home or ( path / path /fr/ path /fr/fr path /fr/shop path …" at bounding box center [291, 341] width 419 height 565
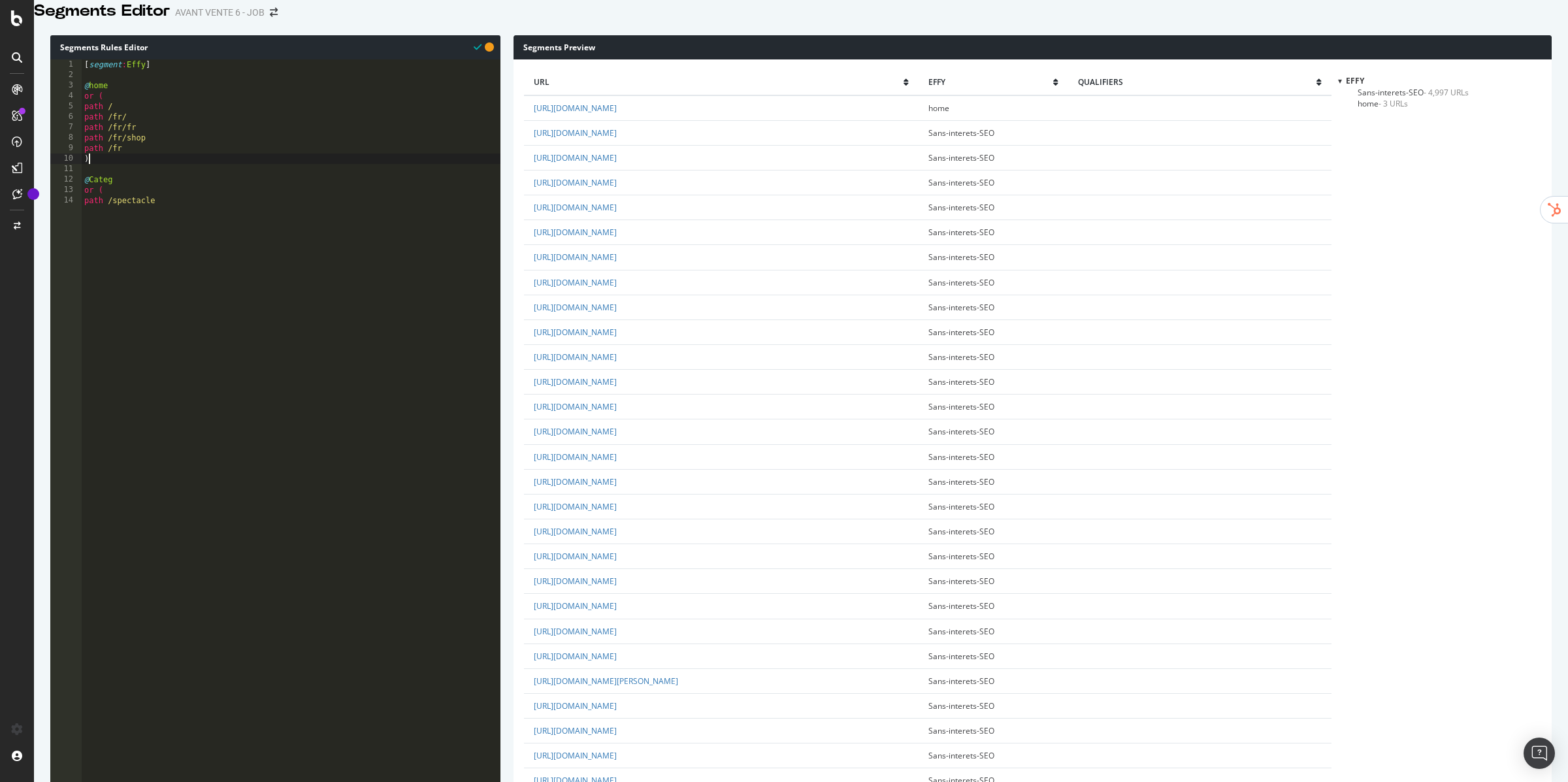
type textarea ")"
paste textarea ")"
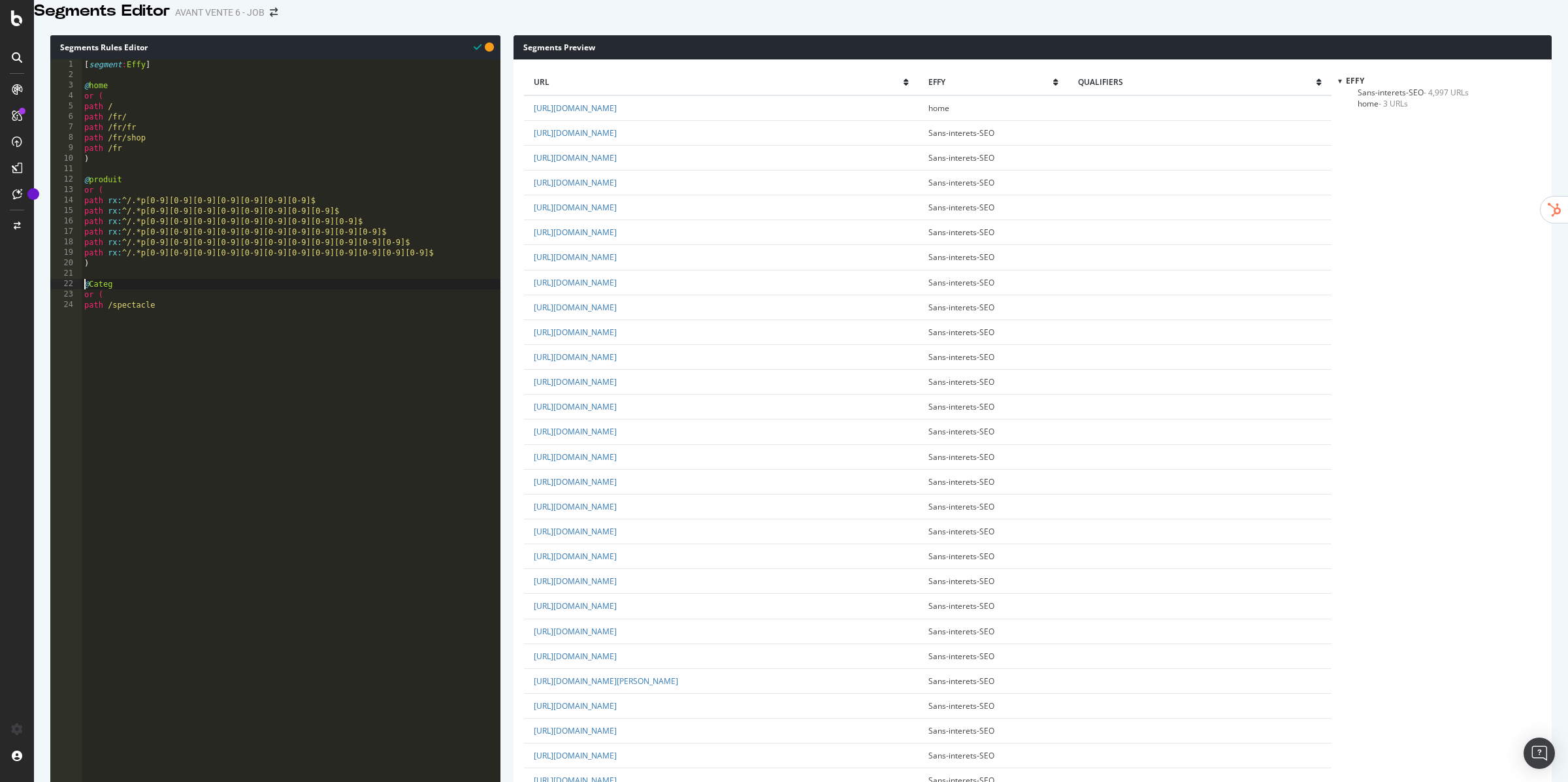
drag, startPoint x: 84, startPoint y: 297, endPoint x: 241, endPoint y: 331, distance: 160.6
click at [241, 331] on div "[ segment : Effy ] @ home or ( path / path /fr/ path /fr/fr path /fr/shop path …" at bounding box center [291, 341] width 419 height 565
type textarea "or ( path /spectacle"
click at [147, 218] on div "[ segment : Effy ] @ home or ( path / path /fr/ path /fr/fr path /fr/shop path …" at bounding box center [291, 341] width 419 height 565
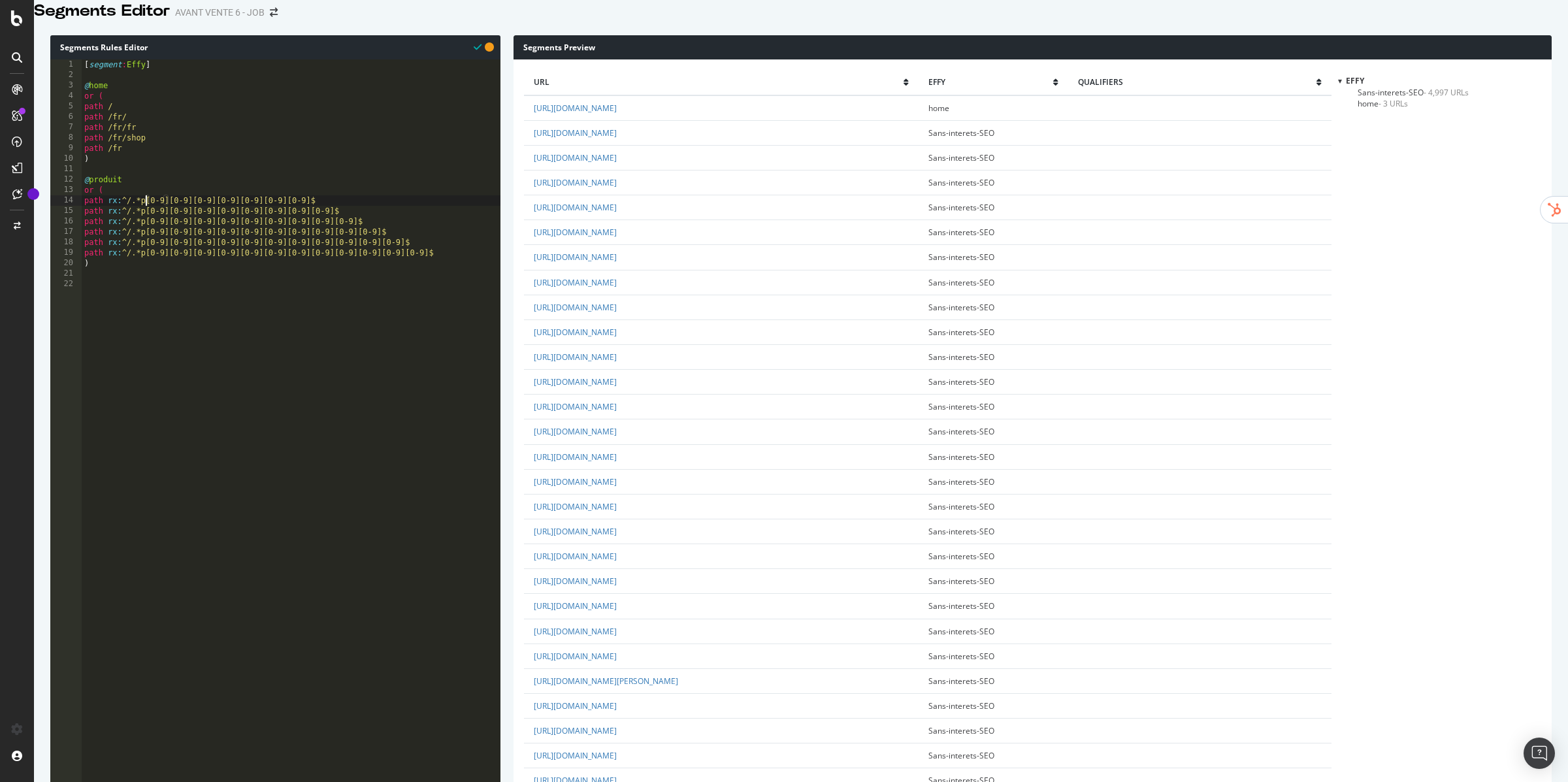
click at [144, 216] on div "[ segment : Effy ] @ home or ( path / path /fr/ path /fr/fr path /fr/shop path …" at bounding box center [291, 341] width 419 height 565
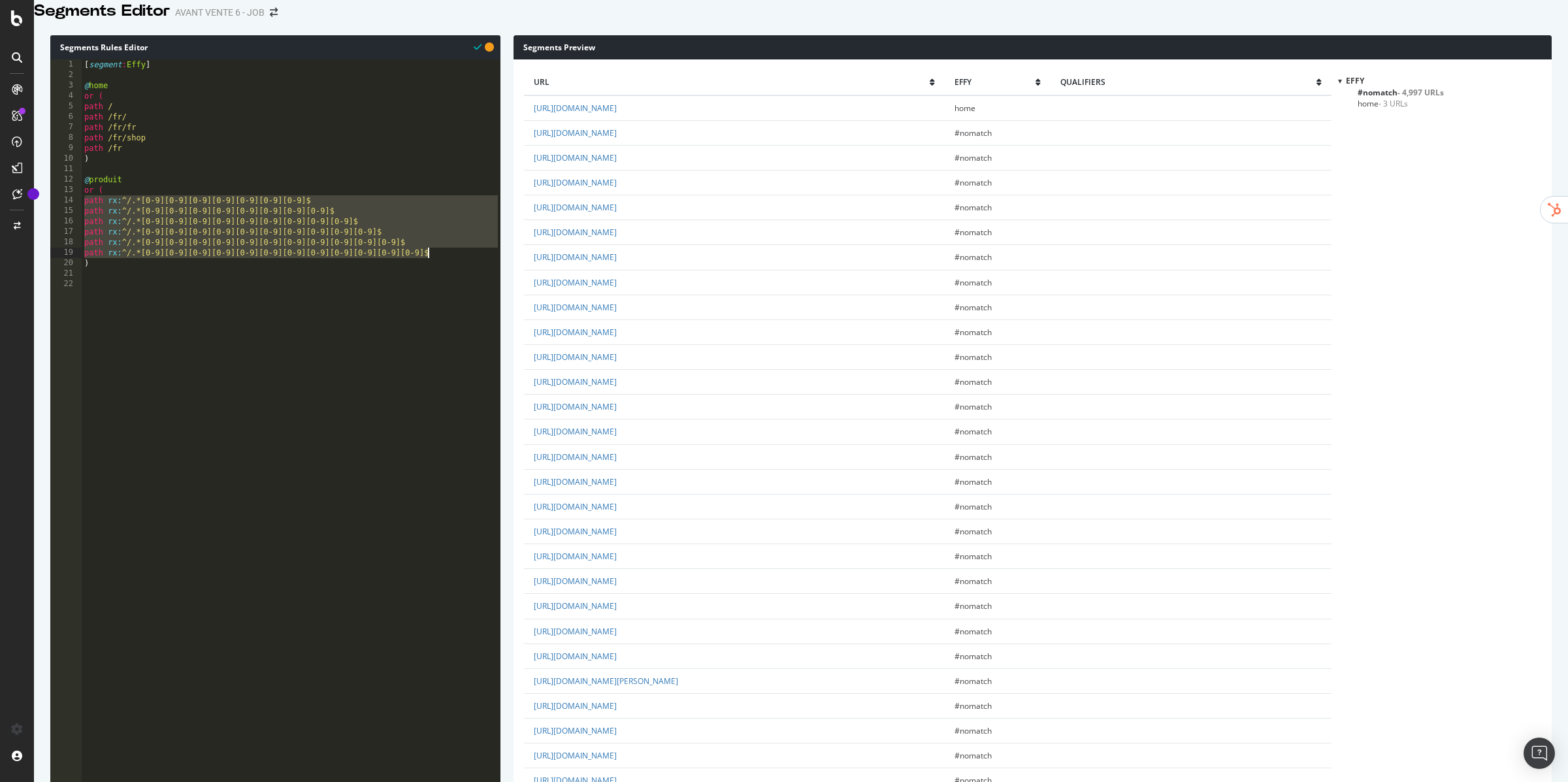
drag, startPoint x: 85, startPoint y: 217, endPoint x: 432, endPoint y: 271, distance: 351.2
click at [432, 271] on div "[ segment : Effy ] @ home or ( path / path /fr/ path /fr/fr path /fr/shop path …" at bounding box center [291, 341] width 419 height 565
paste textarea "-"
type textarea "path rx:^/.*-[0-9][0-9][0-9][0-9][0-9][0-9][0-9][0-9]$"
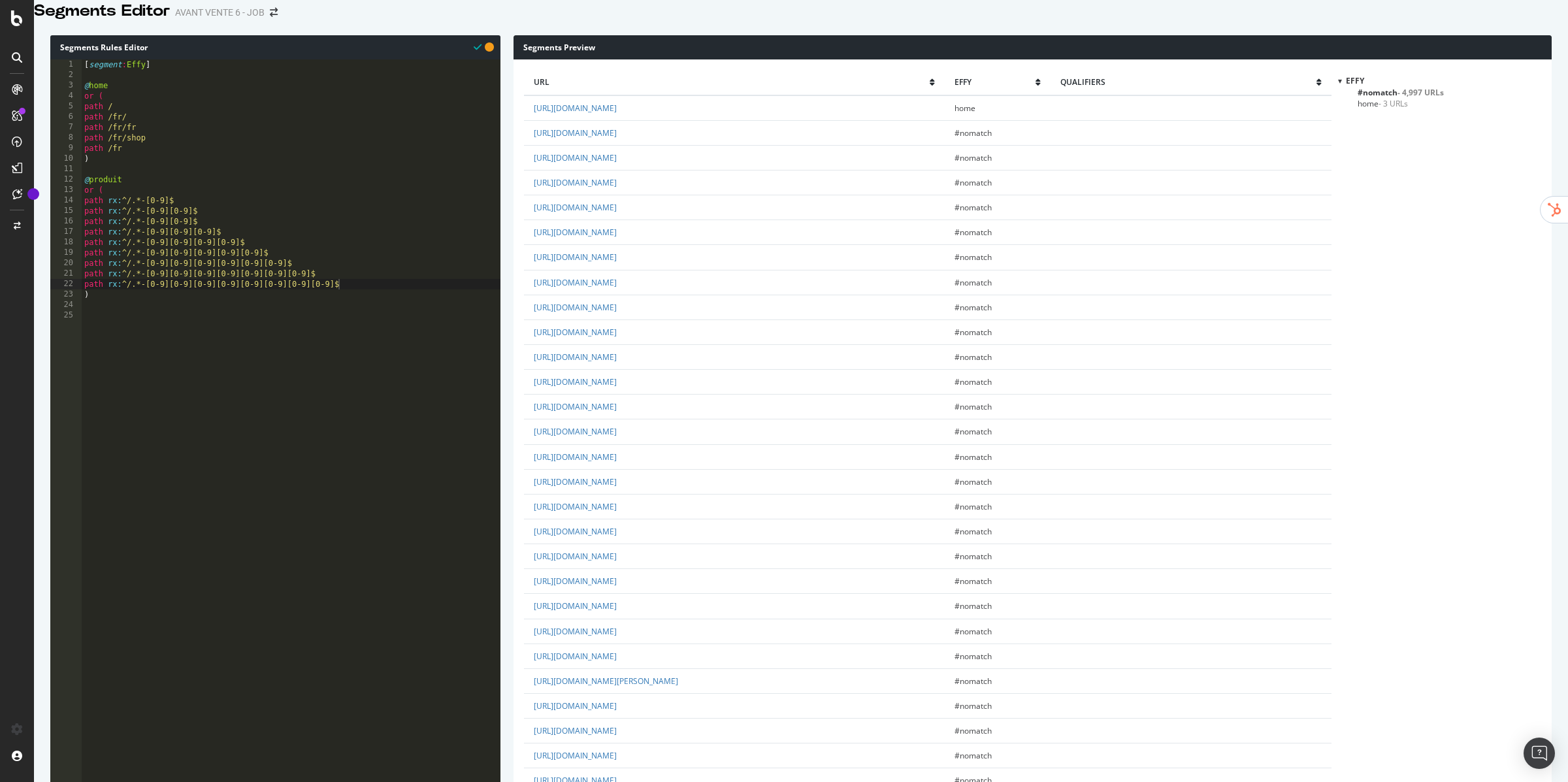
click at [1390, 120] on span "- 3,251 URLs" at bounding box center [1406, 115] width 45 height 11
click at [1380, 98] on span "#nomatch - 1,746 URLs" at bounding box center [1400, 92] width 86 height 11
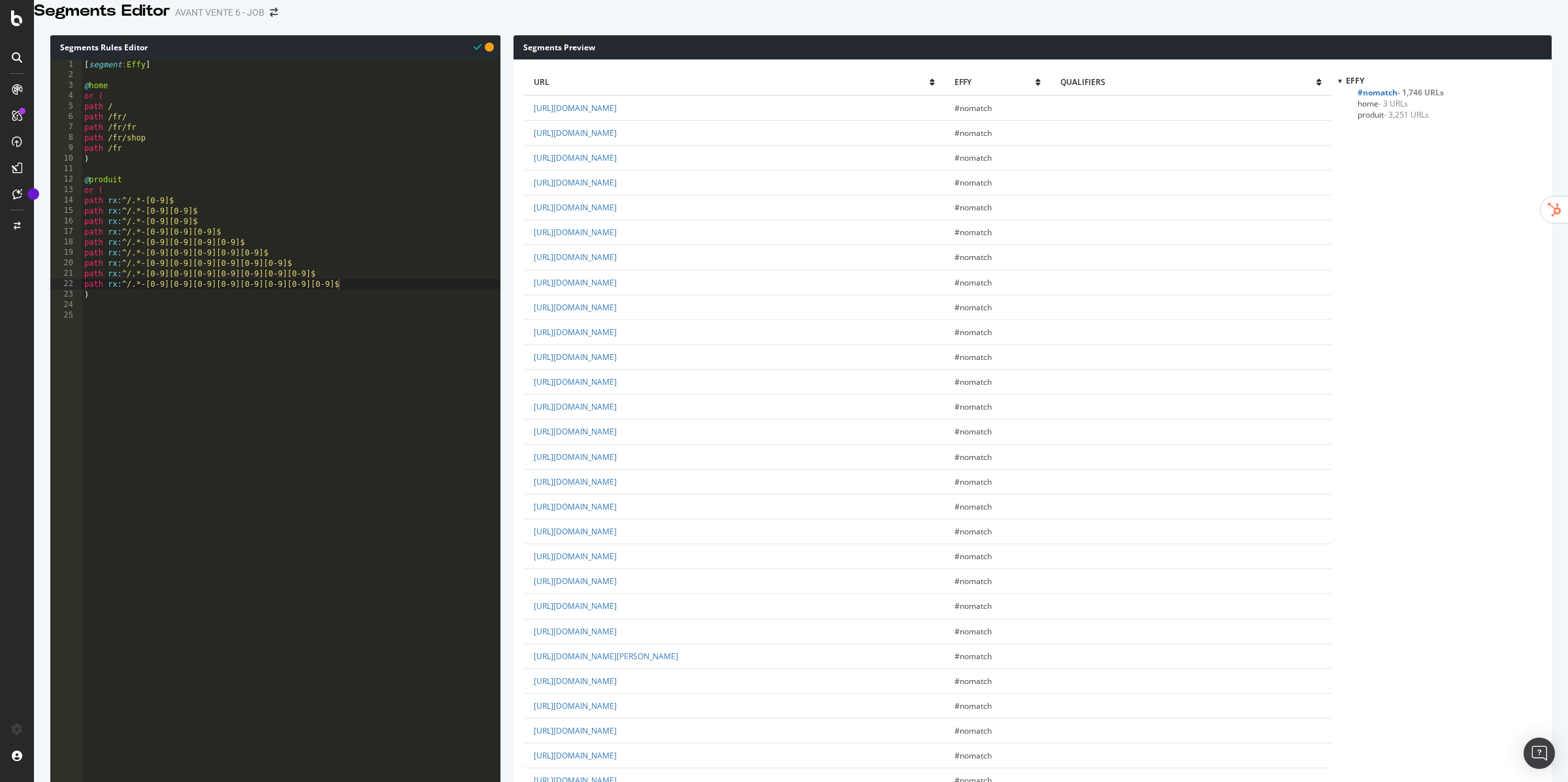
click at [1363, 109] on span "home - 3 URLs" at bounding box center [1382, 103] width 50 height 11
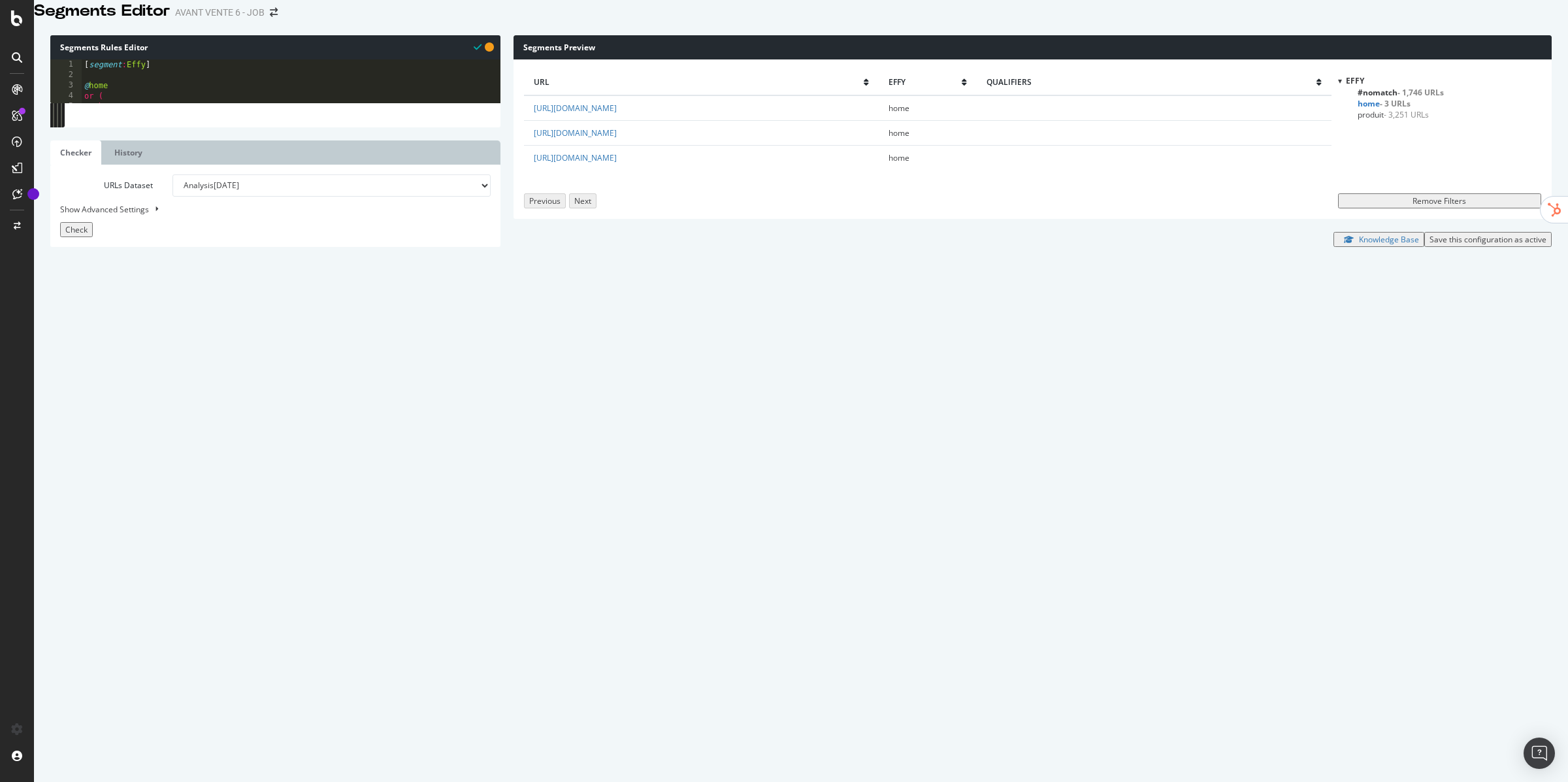
click at [1379, 98] on span "#nomatch - 1,746 URLs" at bounding box center [1400, 92] width 86 height 11
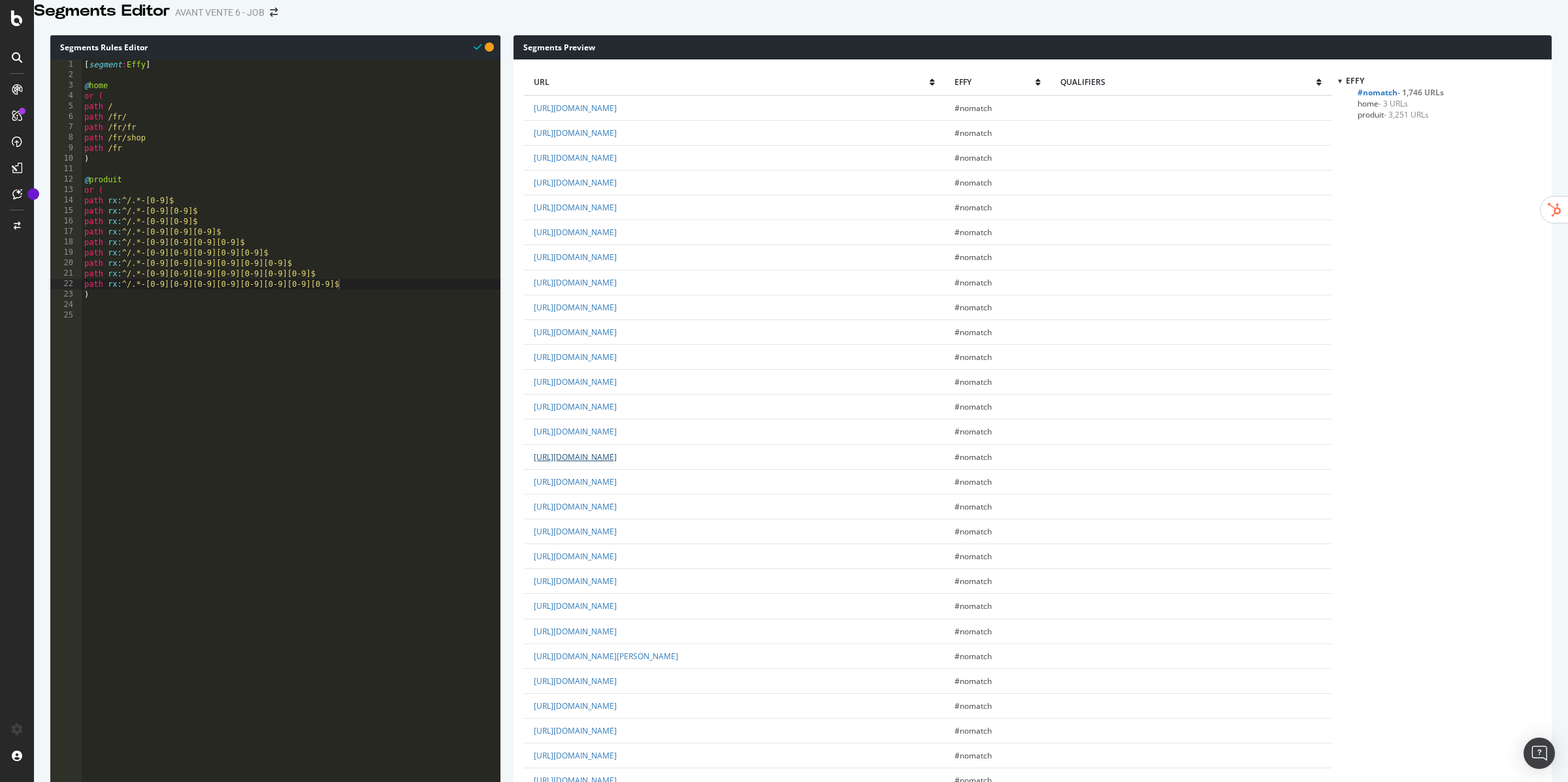
scroll to position [883, 0]
click at [328, 354] on div "[ segment : Effy ] @ home or ( path / path /fr/ path /fr/fr path /fr/shop path …" at bounding box center [291, 341] width 419 height 565
type textarea "@Landing-lieu"
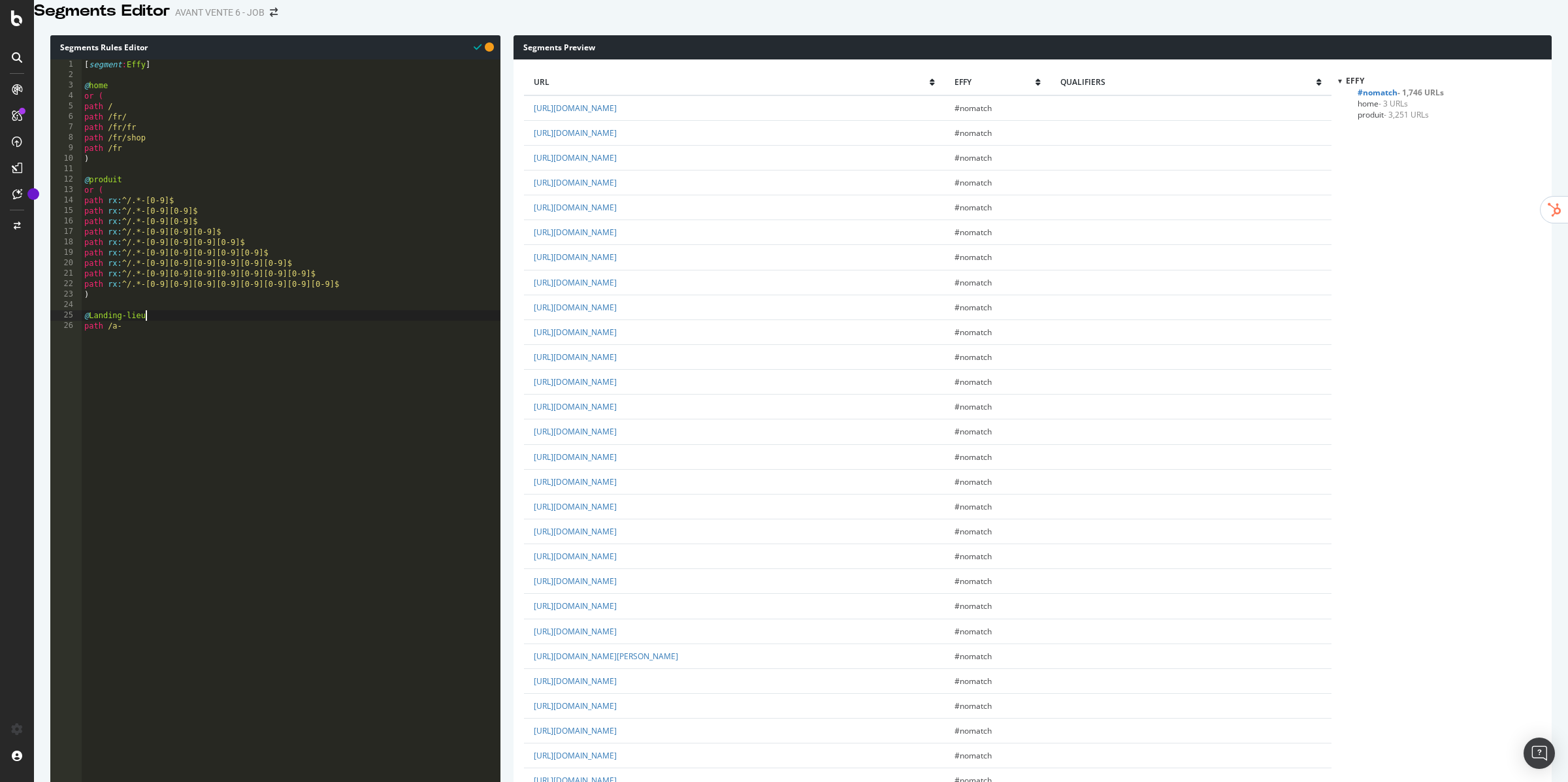
scroll to position [0, 0]
type textarea "path /a-"
type textarea "path /en-"
type textarea "path /au-"
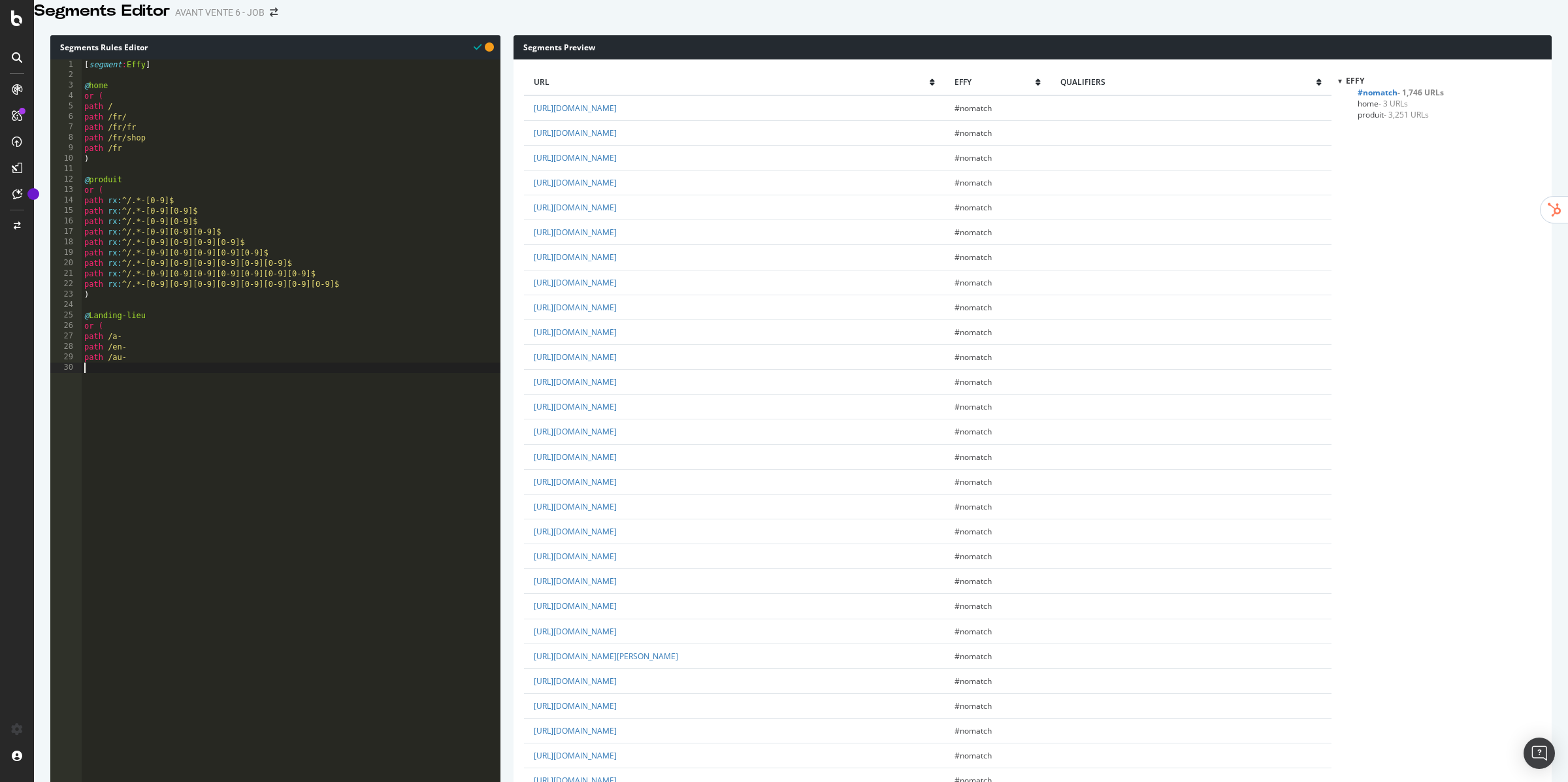
scroll to position [0, 0]
click at [149, 358] on div "[ segment : Effy ] @ home or ( path / path /fr/ path /fr/fr path /fr/shop path …" at bounding box center [291, 341] width 419 height 565
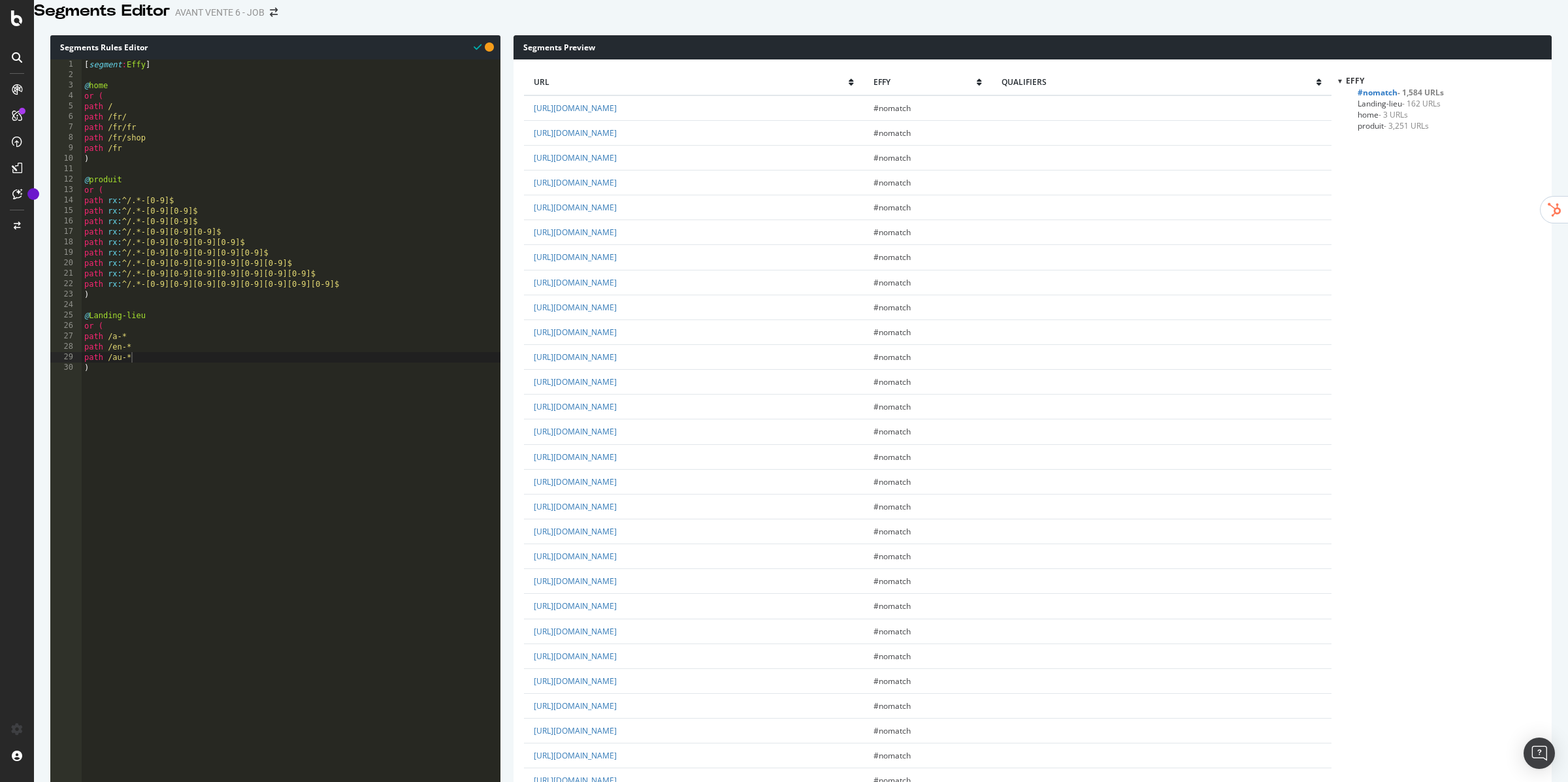
scroll to position [594, 0]
type textarea ")"
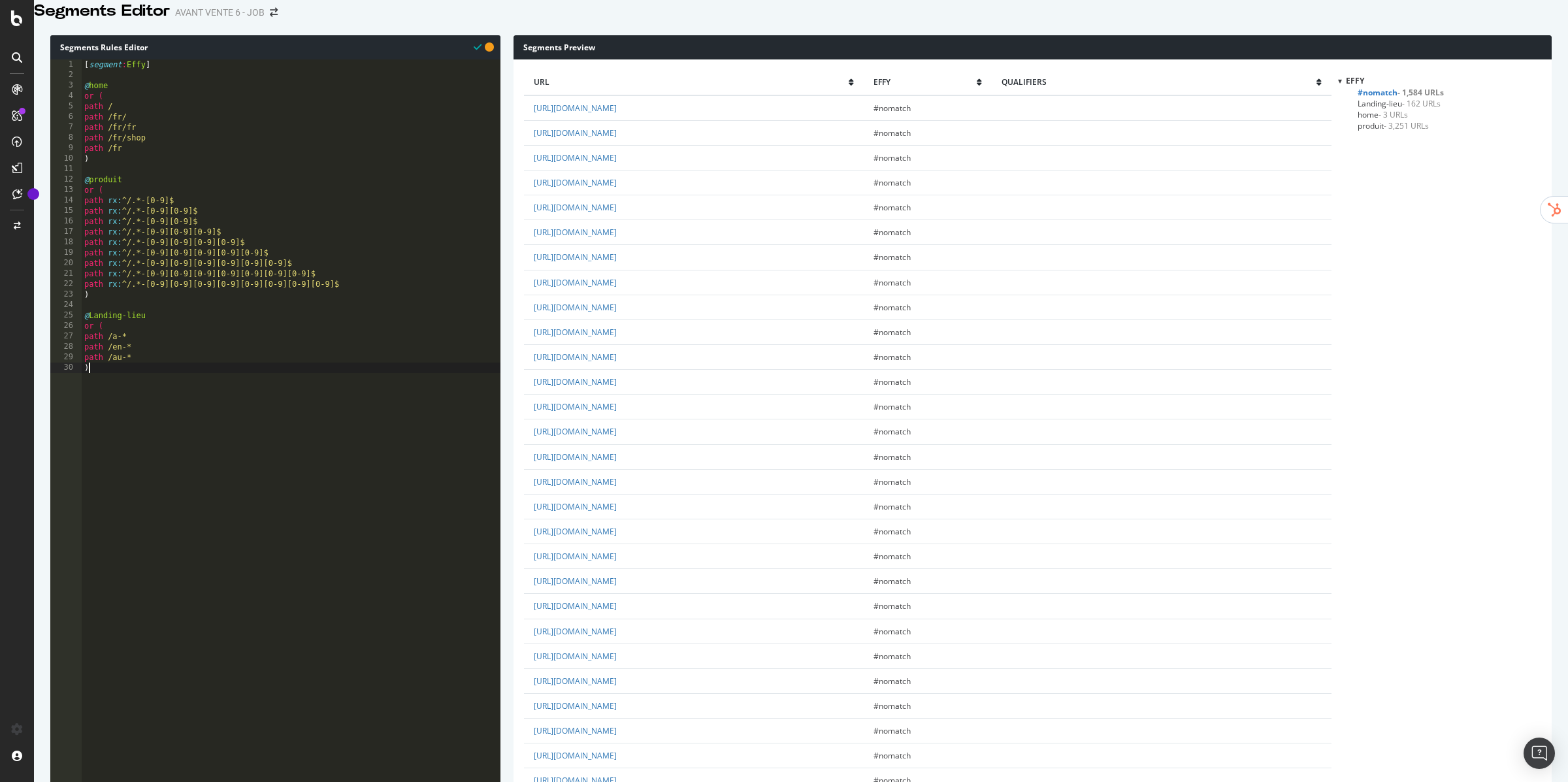
click at [261, 434] on div "[ segment : Effy ] @ home or ( path / path /fr/ path /fr/fr path /fr/shop path …" at bounding box center [291, 341] width 419 height 565
click at [617, 138] on link "[URL][DOMAIN_NAME]" at bounding box center [575, 133] width 83 height 11
click at [617, 313] on link "[URL][DOMAIN_NAME]" at bounding box center [575, 307] width 83 height 11
click at [210, 405] on div "[ segment : Effy ] @ home or ( path / path /fr/ path /fr/fr path /fr/shop path …" at bounding box center [291, 341] width 419 height 565
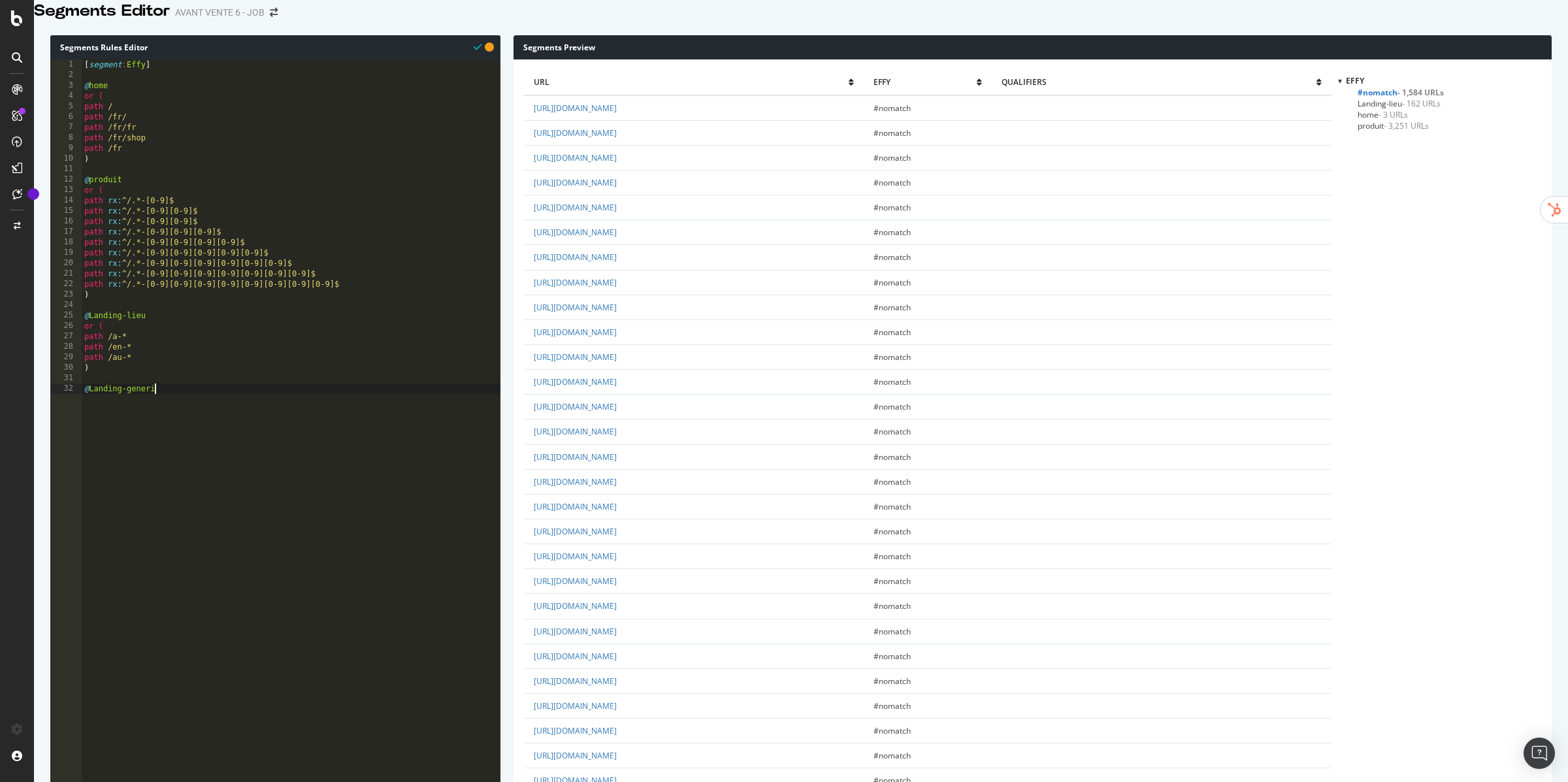
type textarea "@Landing-generique"
type textarea "path /collection*"
click at [225, 427] on div "[ segment : Effy ] @ home or ( path / path /fr/ path /fr/fr path /fr/shop path …" at bounding box center [291, 341] width 419 height 565
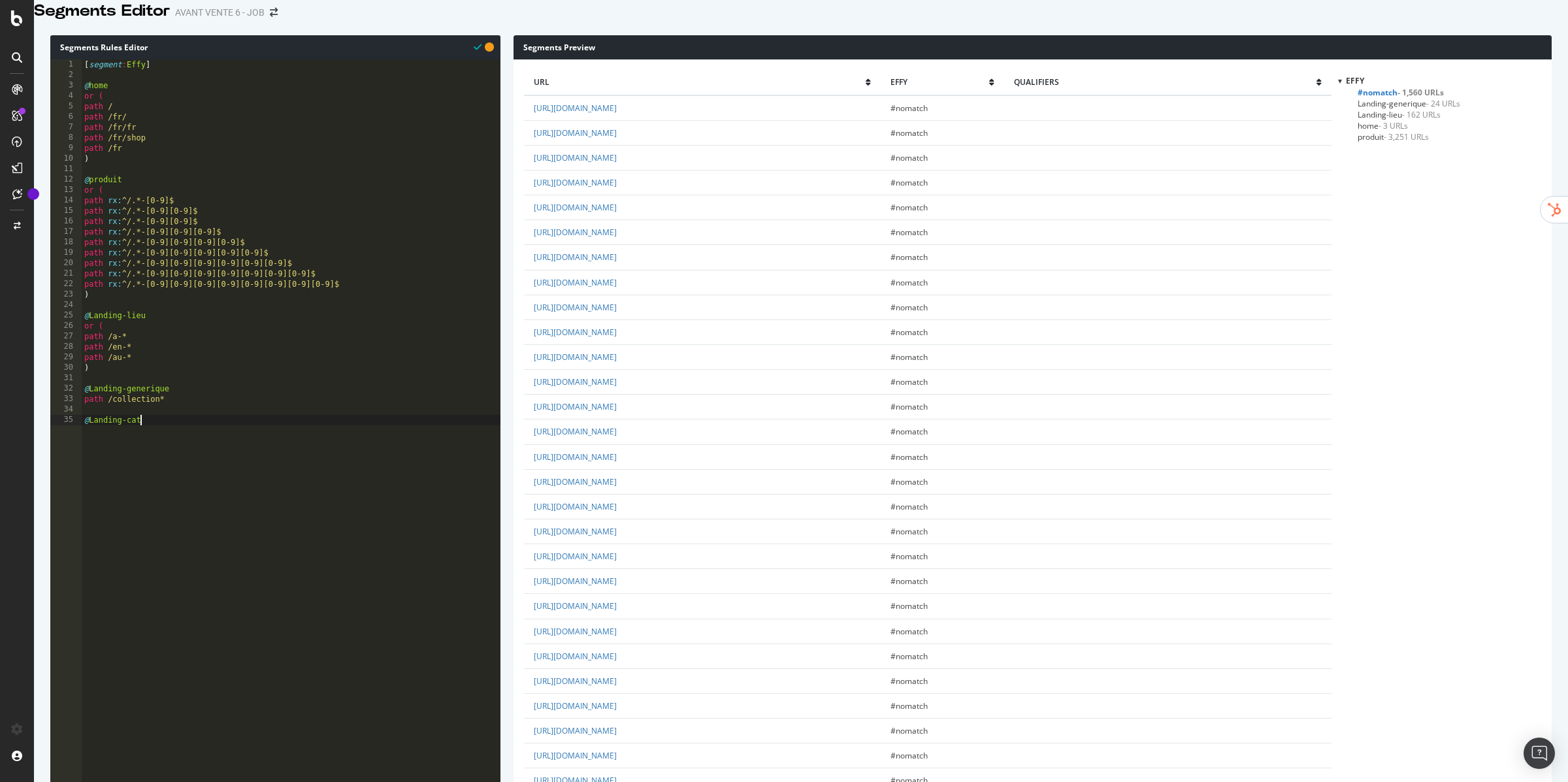
scroll to position [0, 4]
type textarea "@Landing-categ*"
type textarea "or ("
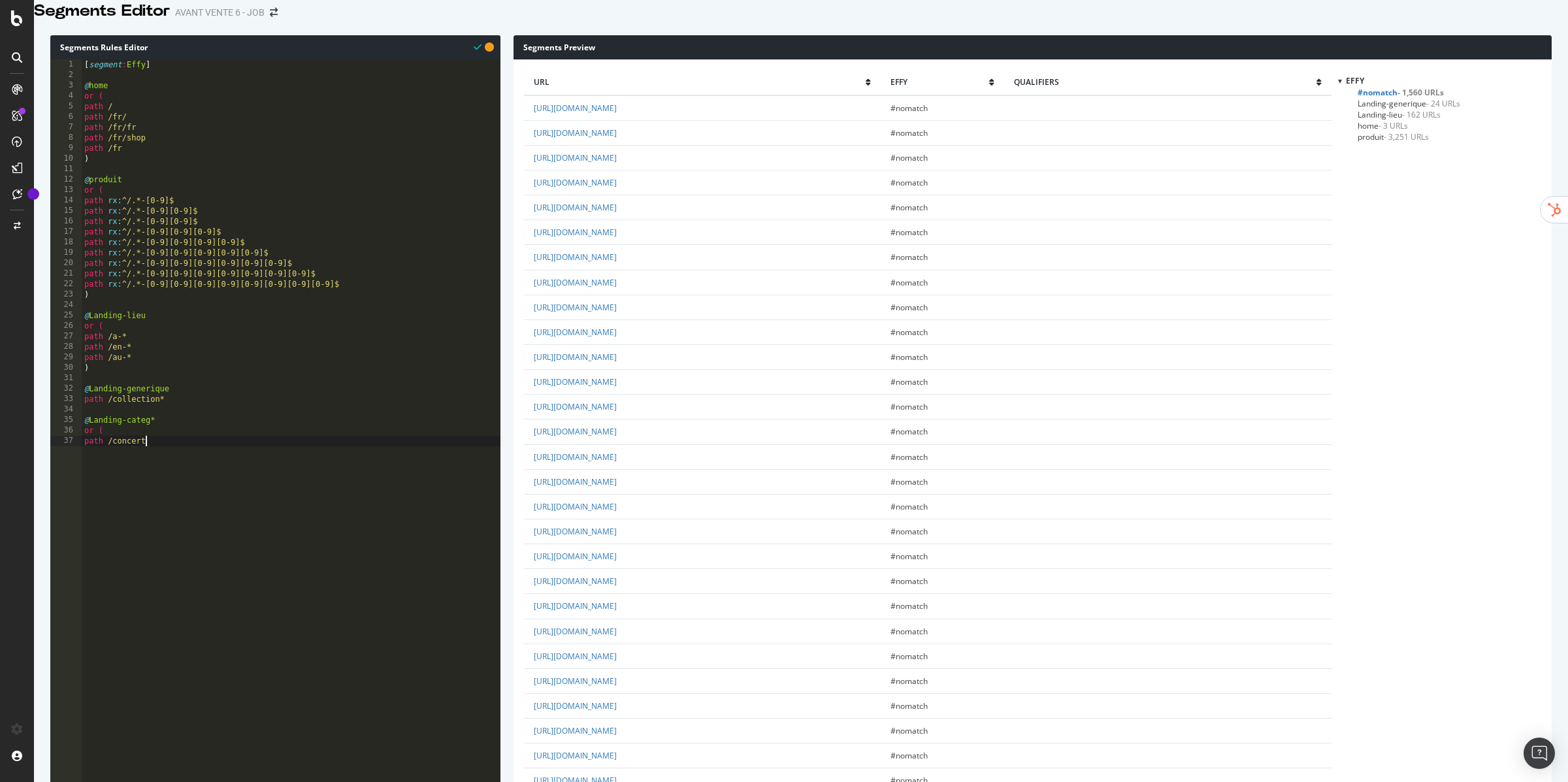
type textarea "path /concert*"
paste textarea "path /"
type textarea "path /theatre*"
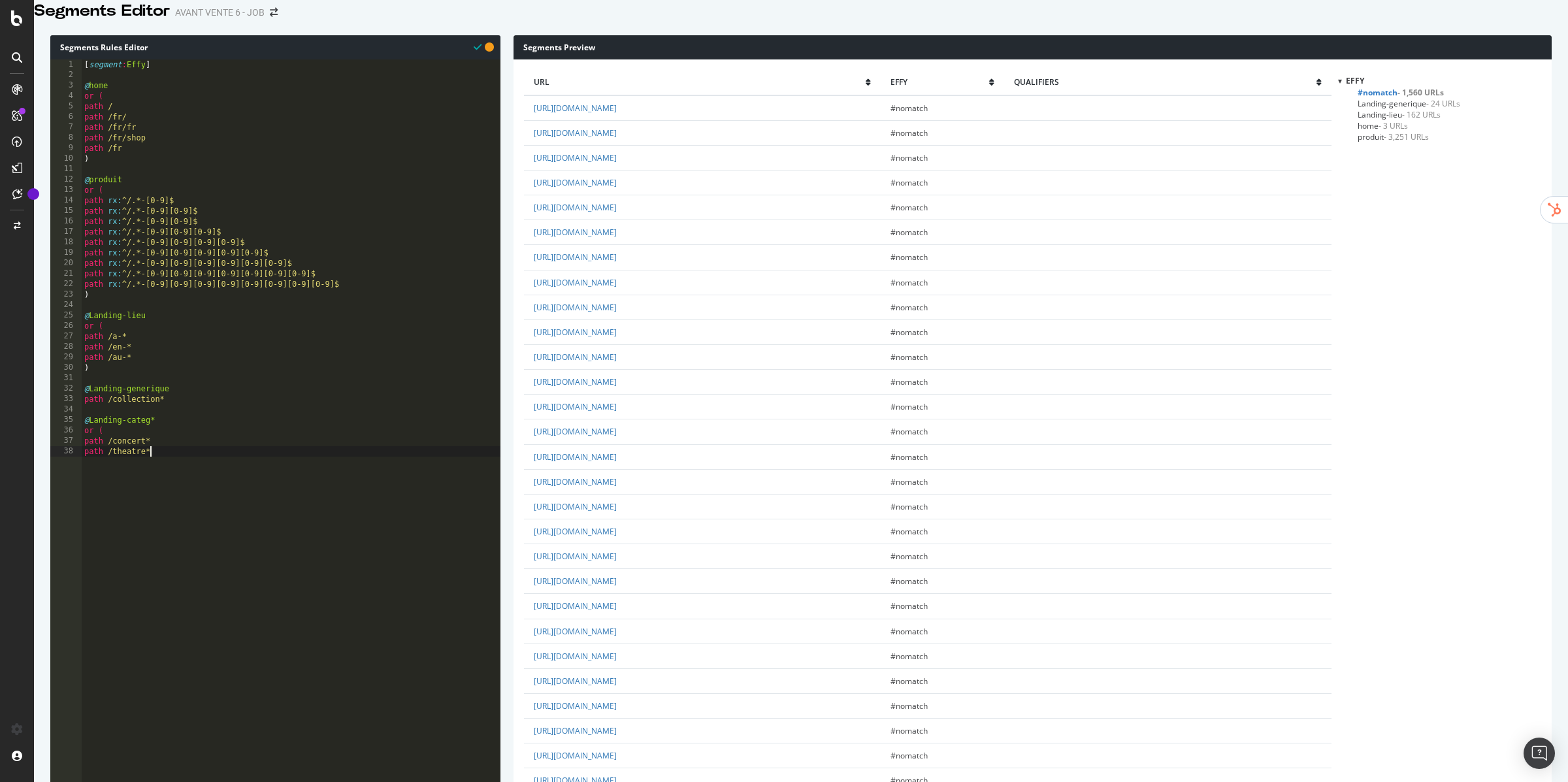
scroll to position [0, 0]
paste textarea "path /"
type textarea "path /spectacle*"
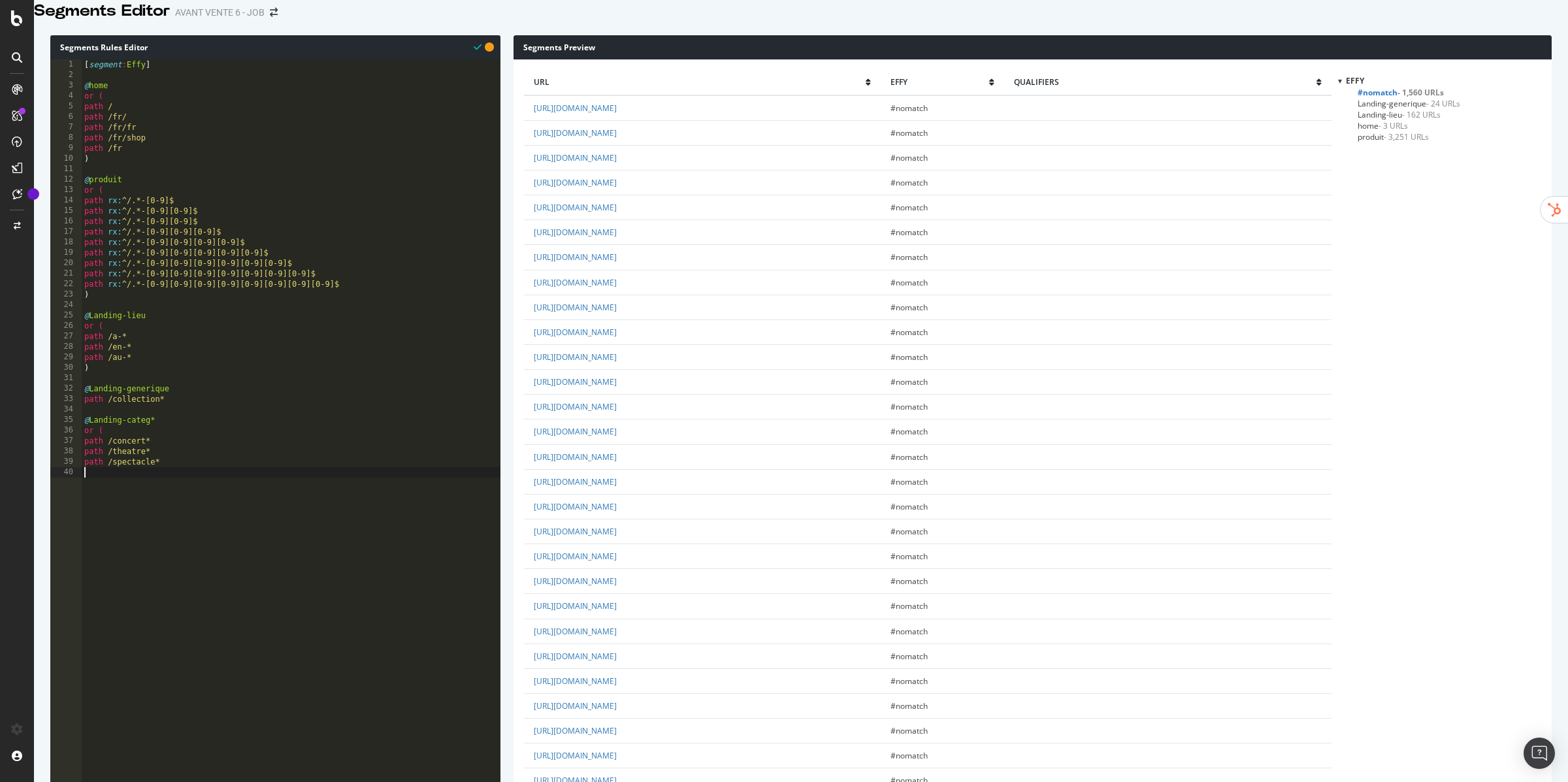
paste textarea "path /"
type textarea "path /reduction*"
paste textarea "path /"
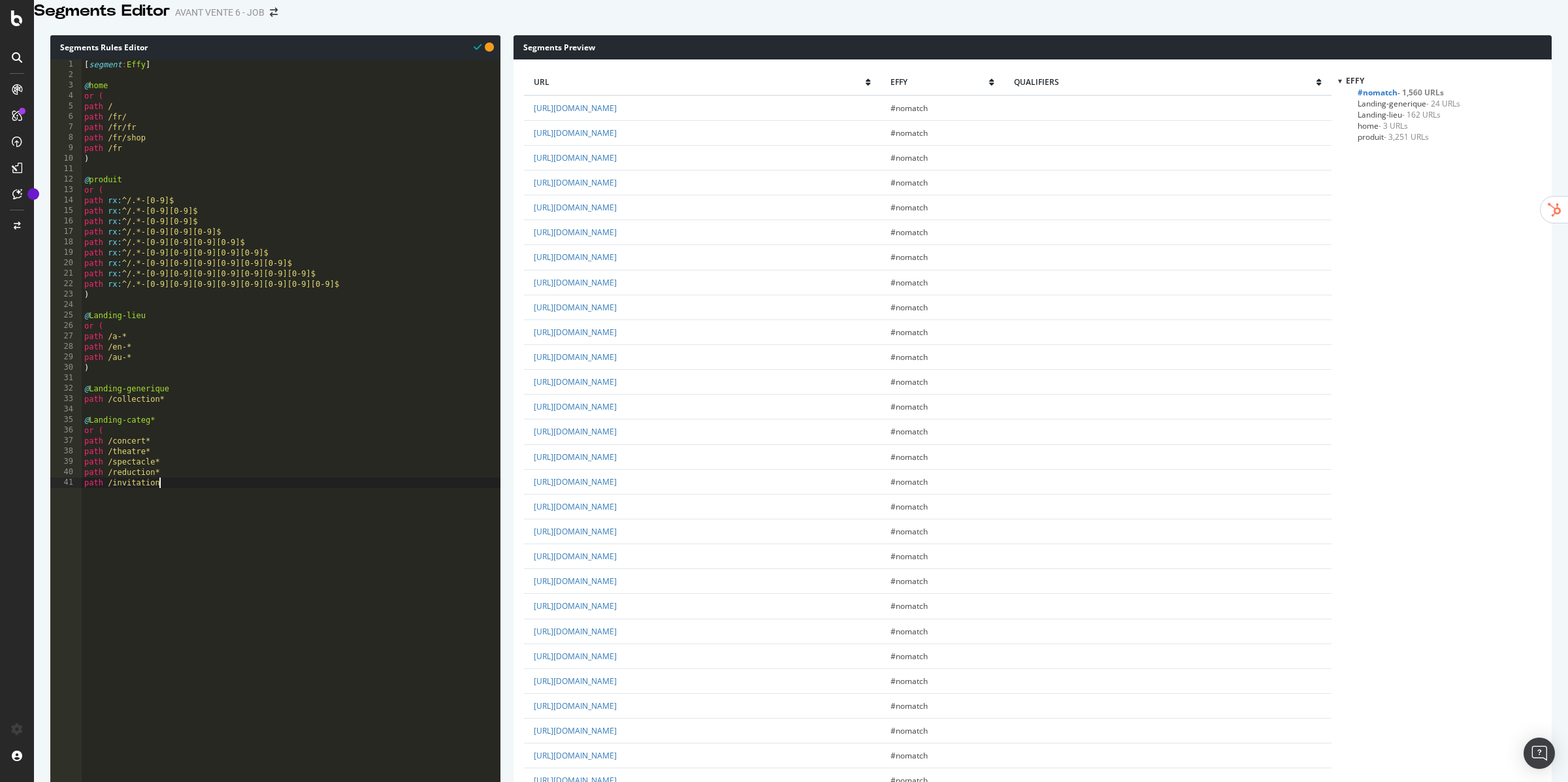
type textarea "path /invitation*"
paste textarea "path /"
type textarea "path /magie*"
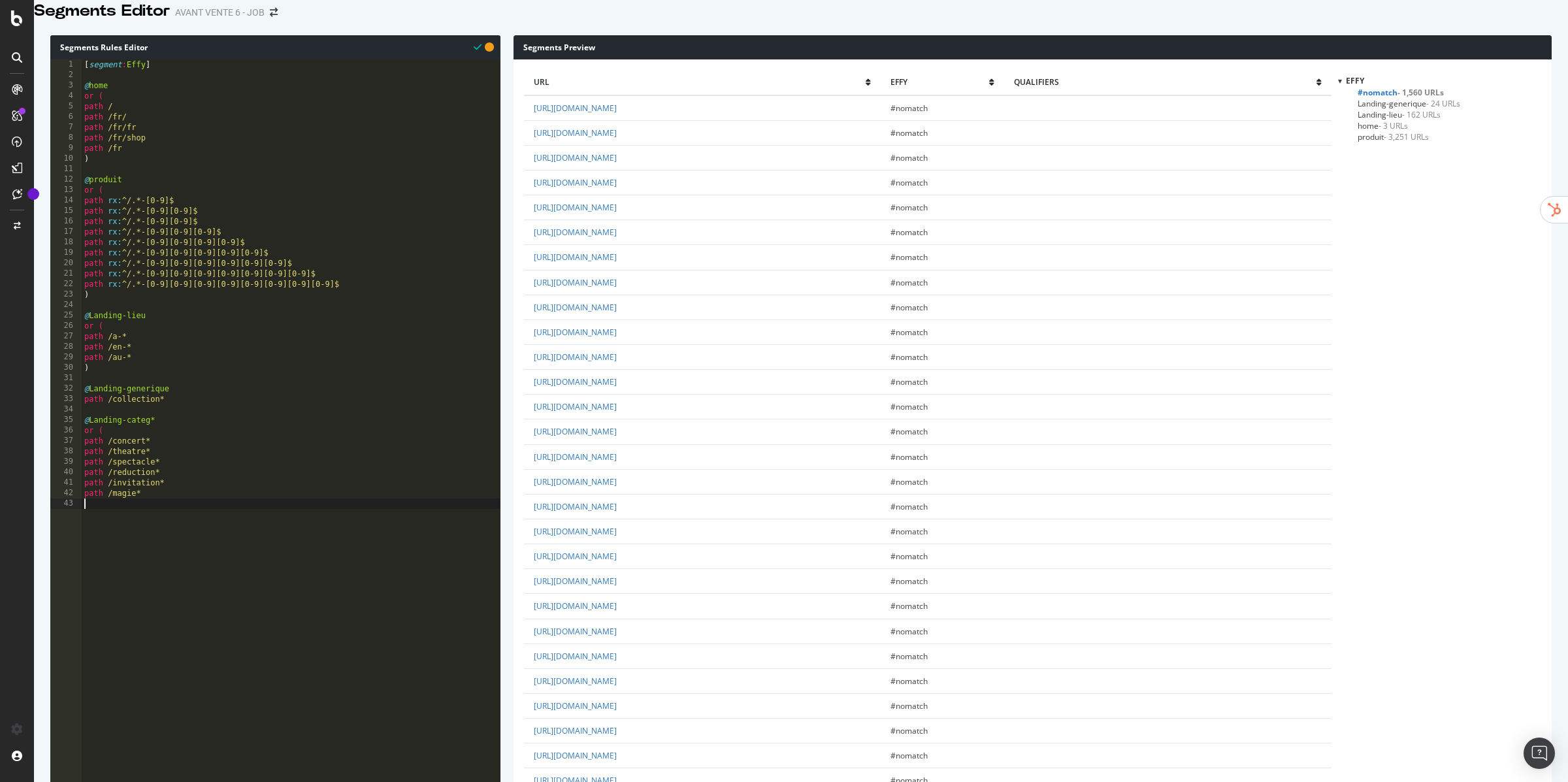
paste textarea "path /"
type textarea "path /cirque*"
paste textarea "path /"
type textarea "path /one-man*"
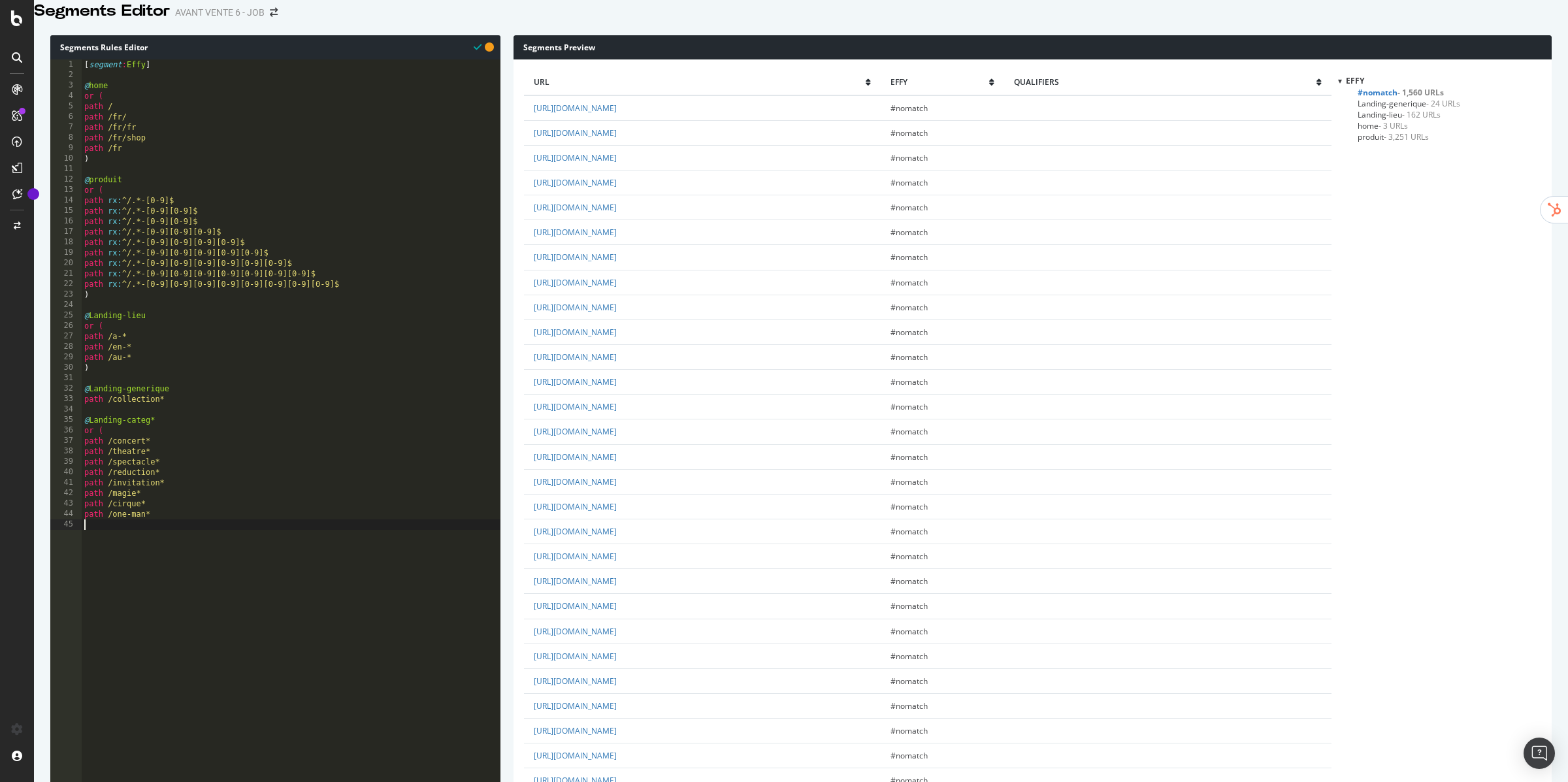
scroll to position [0, 0]
paste textarea "path /"
type textarea "path /comedie*"
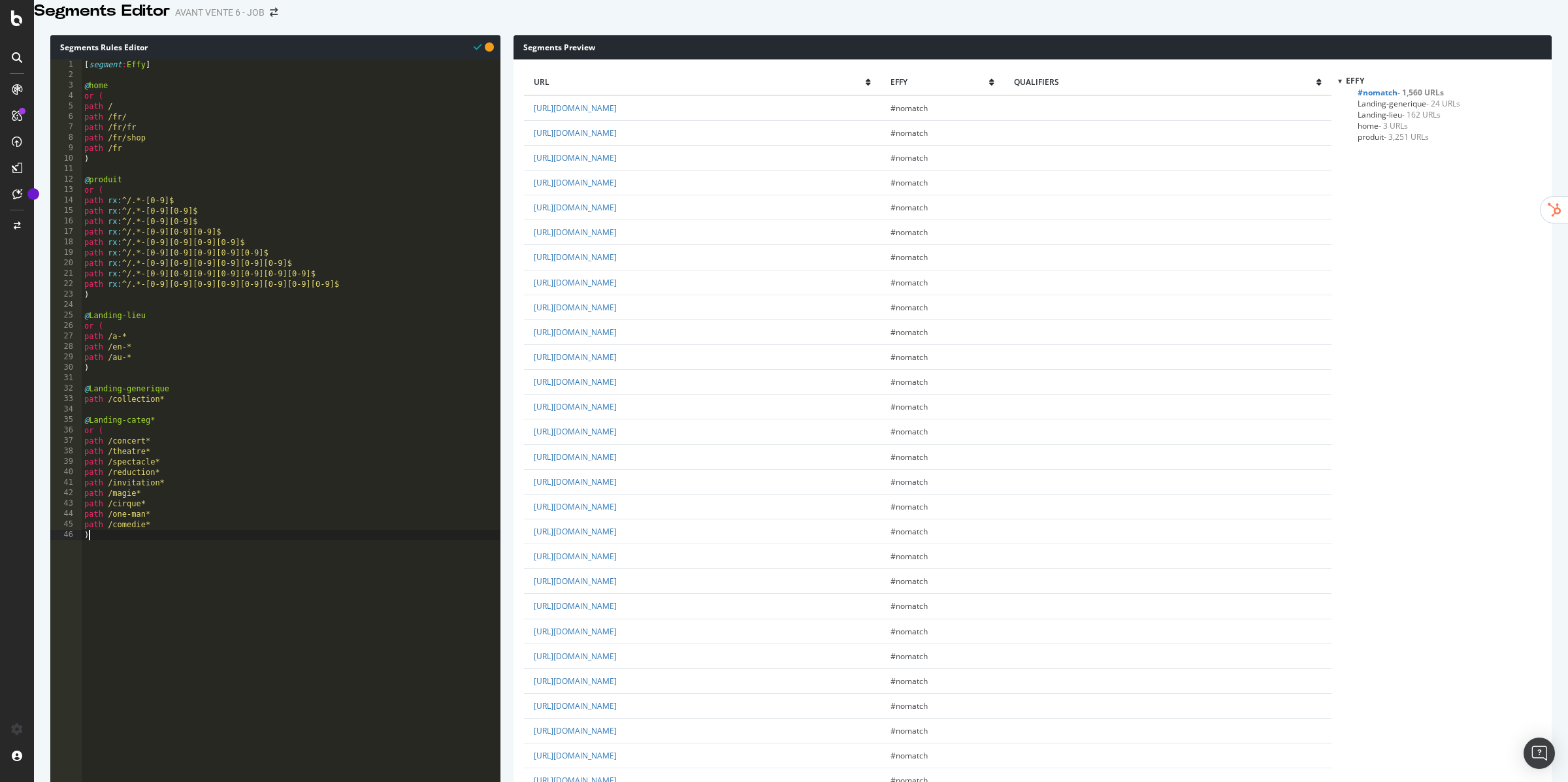
click at [211, 433] on div "[ segment : Effy ] @ home or ( path / path /fr/ path /fr/fr path /fr/shop path …" at bounding box center [291, 341] width 419 height 565
click at [1413, 109] on span "- 1,082 URLs" at bounding box center [1436, 103] width 45 height 11
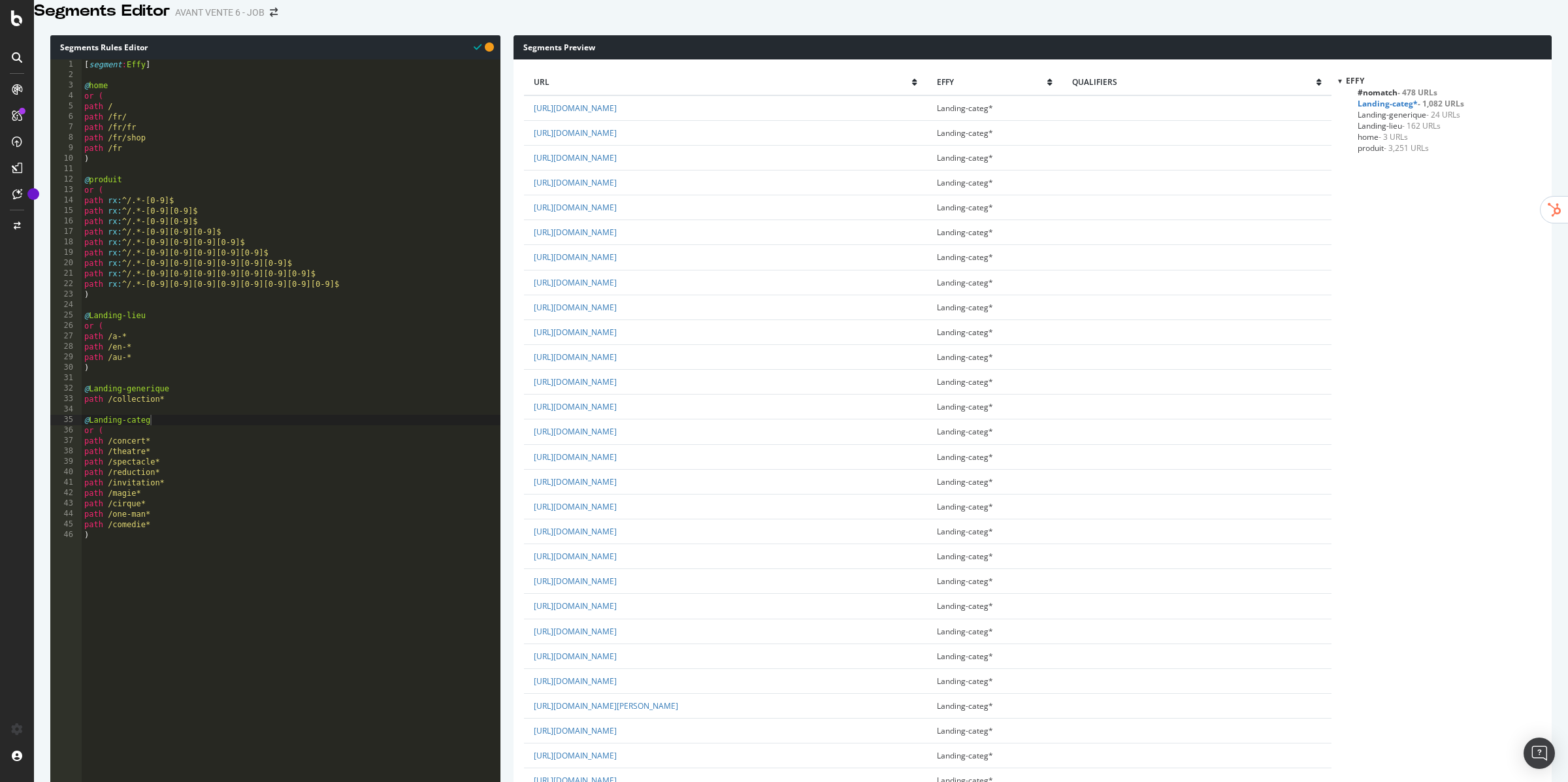
scroll to position [651, 0]
type textarea "path rx:^/.*-[0-9][0-9][0-9][0-9][0-9][0-9][0-9][0-9]$"
click at [351, 301] on div "[ segment : Effy ] @ home or ( path / path /fr/ path /fr/fr path /fr/shop path …" at bounding box center [291, 341] width 419 height 565
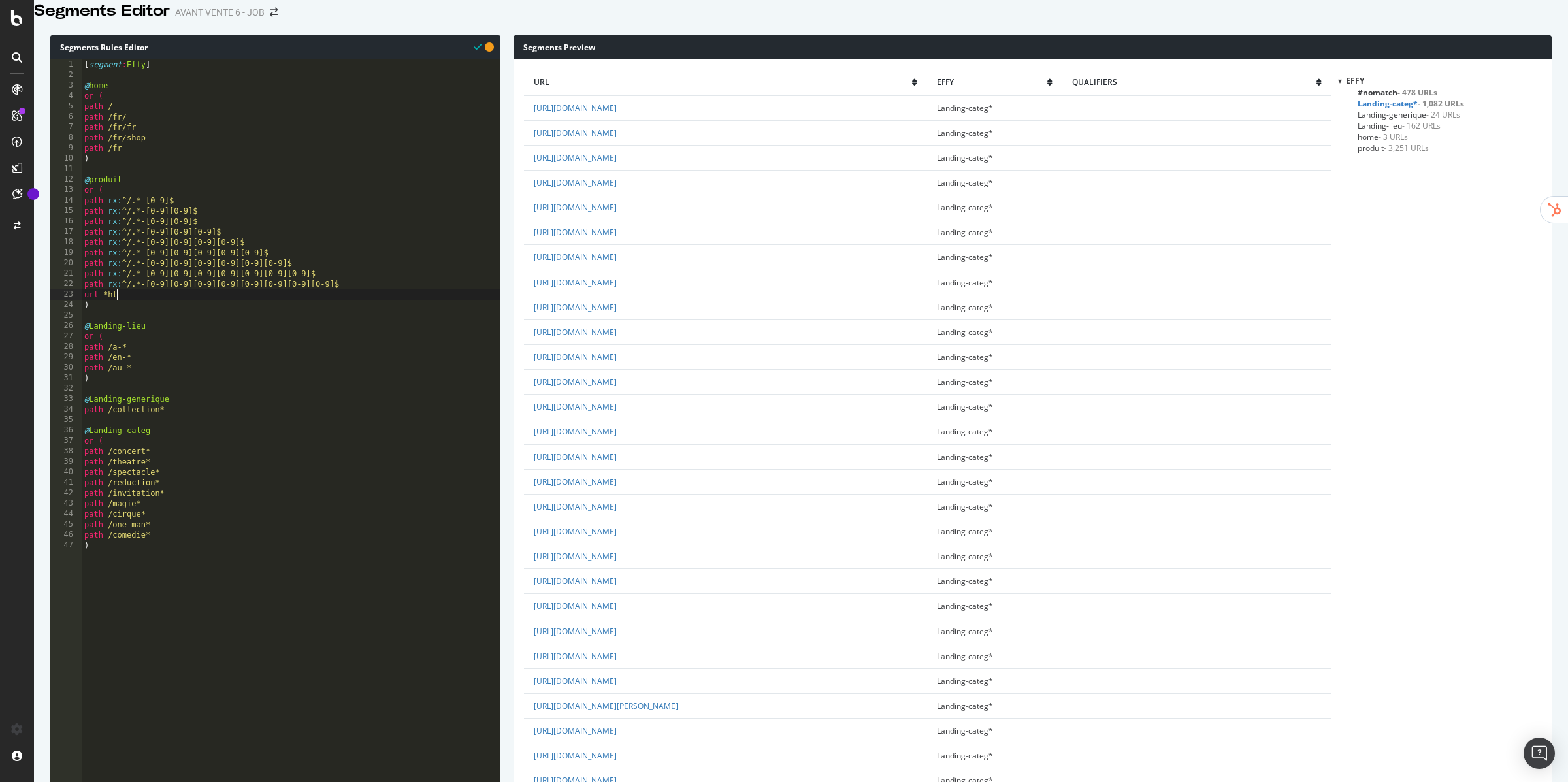
scroll to position [0, 2]
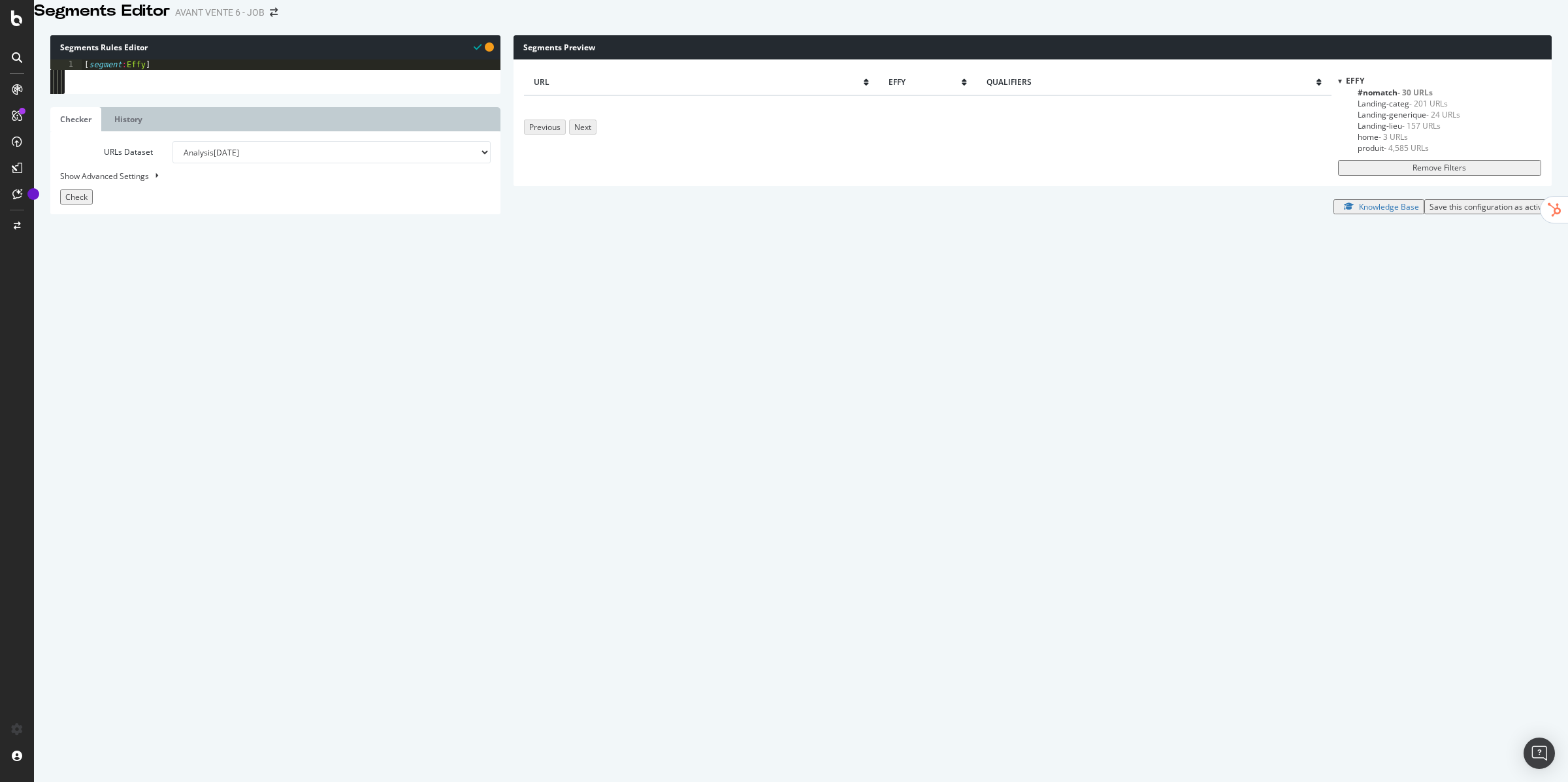
click at [1415, 98] on span "- 30 URLs" at bounding box center [1415, 92] width 35 height 11
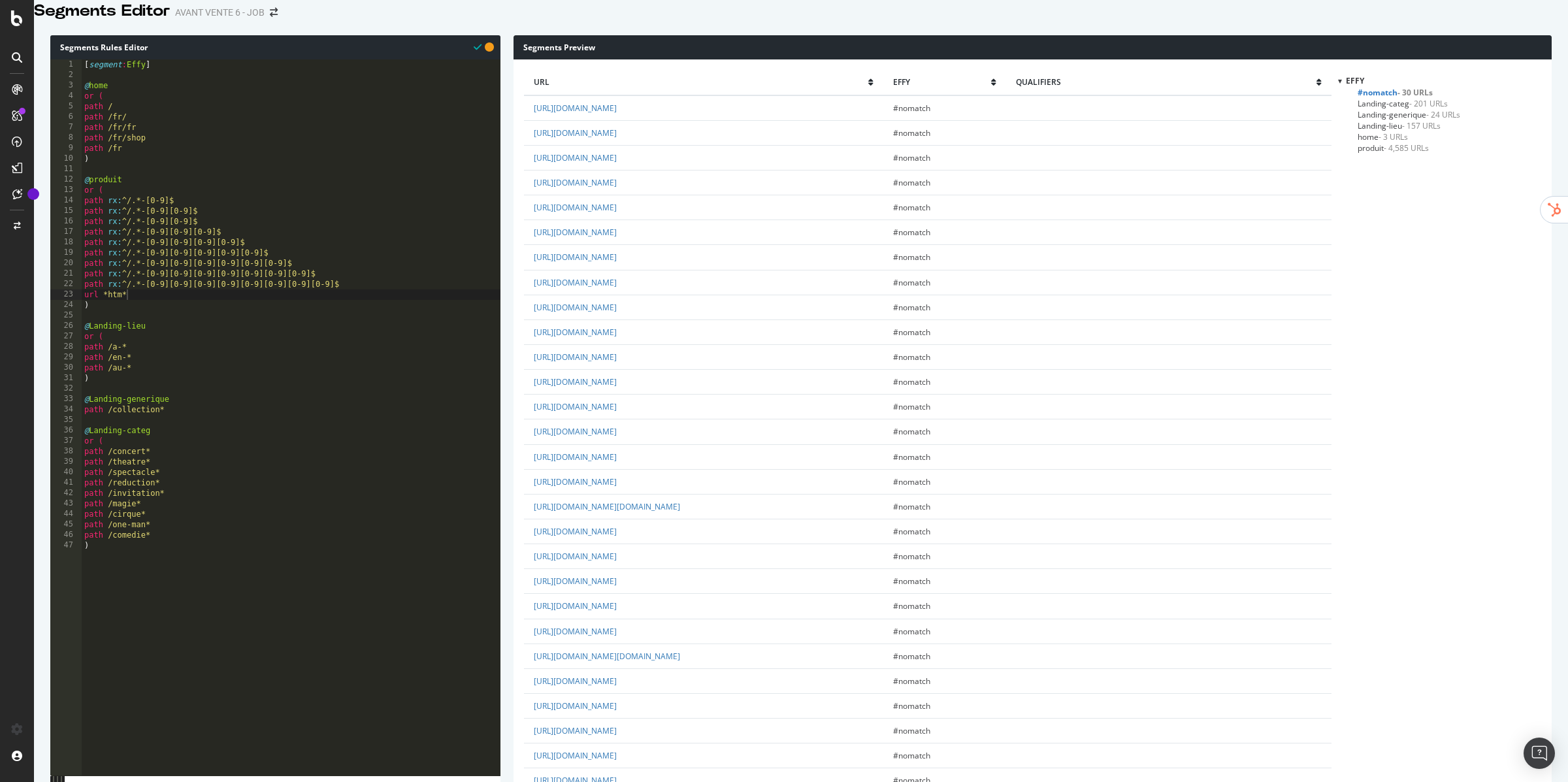
type textarea "path /comedie*"
click at [158, 551] on div "[ segment : Effy ] @ home or ( path / path /fr/ path /fr/fr path /fr/shop path …" at bounding box center [291, 341] width 419 height 565
type textarea "path /humour*"
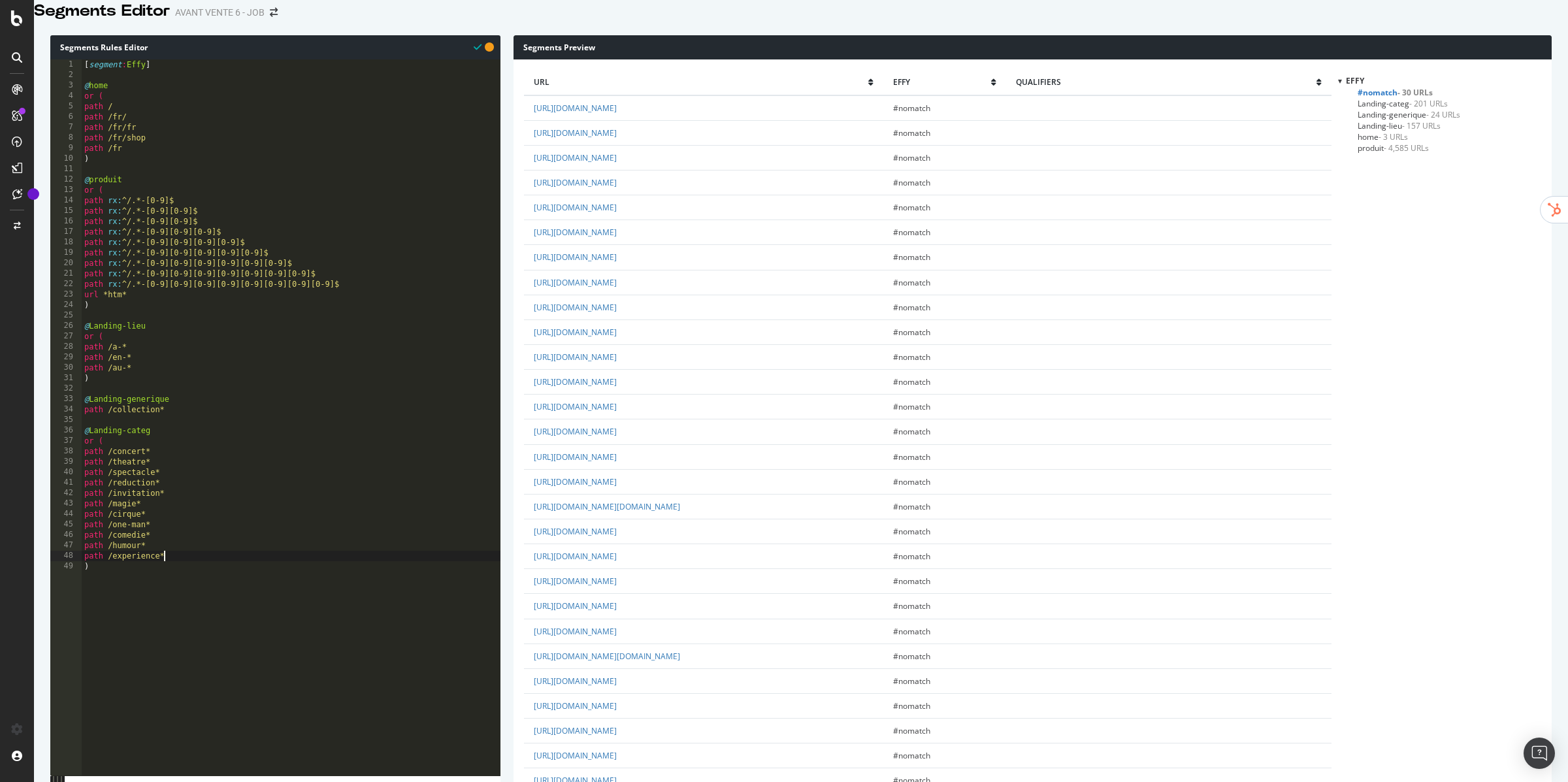
type textarea ")"
type textarea "@Sans-interet-seo"
type textarea "or ("
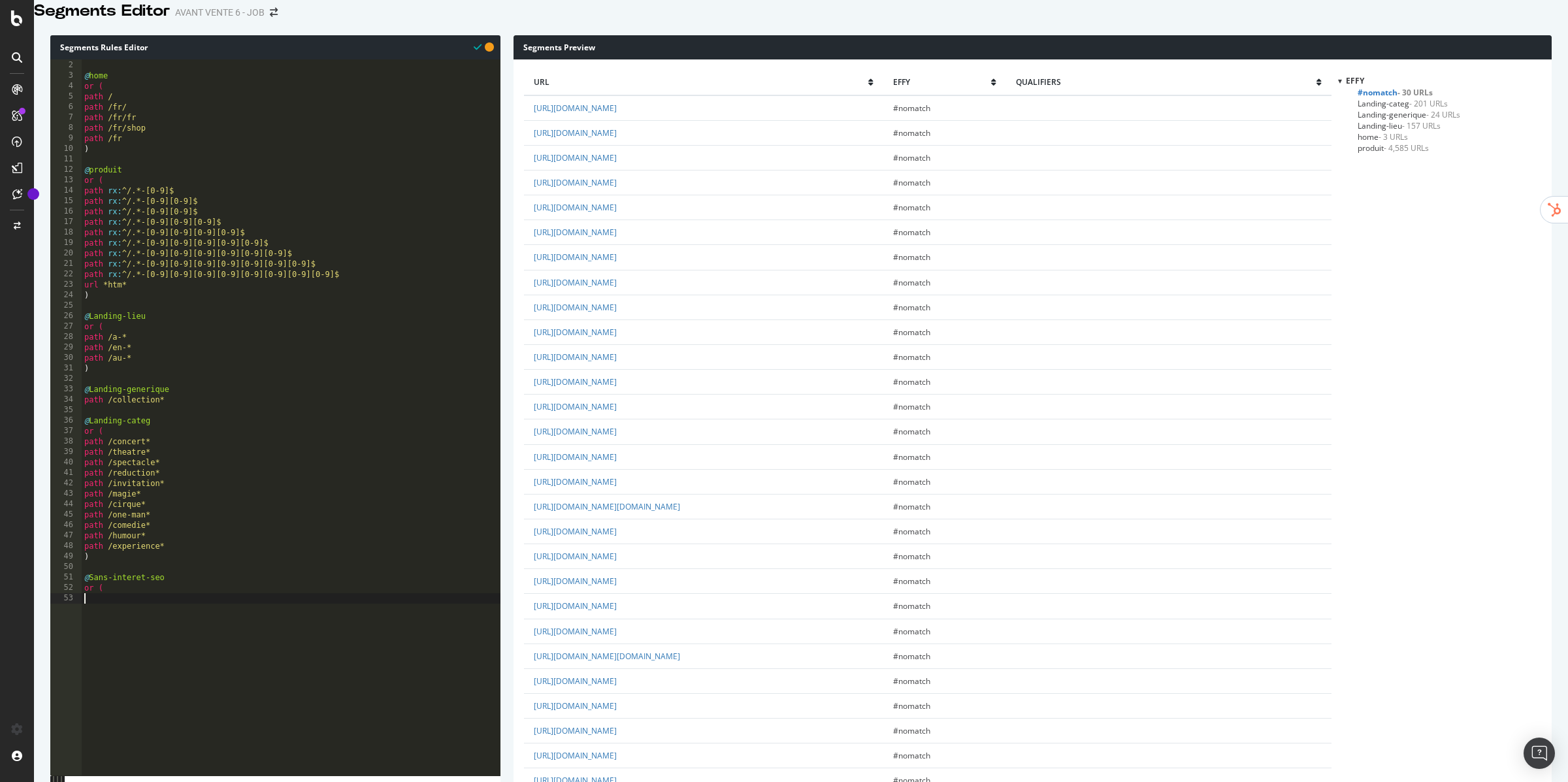
click at [171, 557] on div "[ segment : Effy ] @ home or ( path / path /fr/ path /fr/fr path /fr/shop path …" at bounding box center [291, 332] width 419 height 565
type textarea "path /experience*"
paste textarea "path /"
type textarea "path /Concert*"
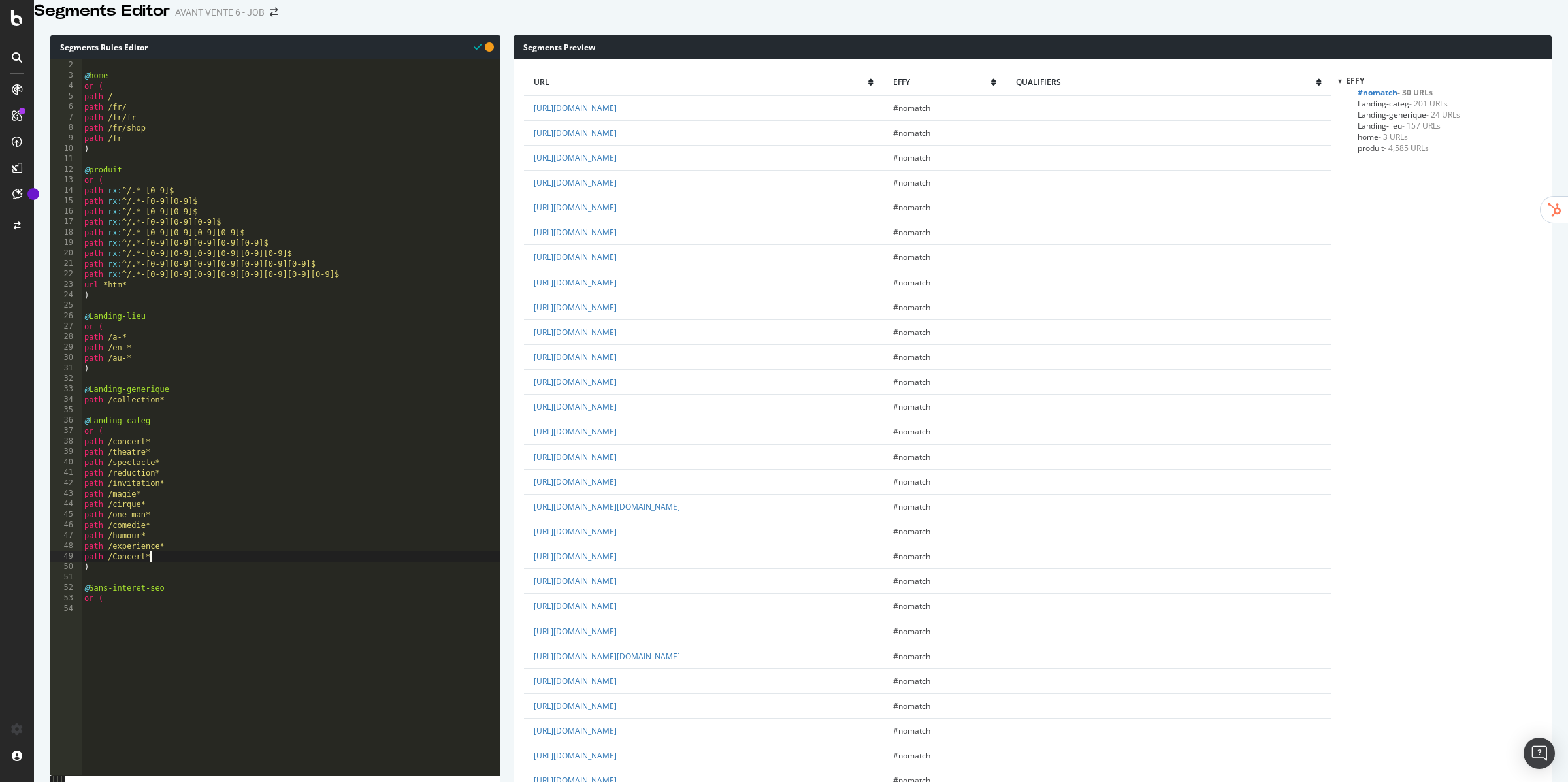
scroll to position [0, 0]
paste textarea "path /"
type textarea "path /loisir*"
paste textarea "path /"
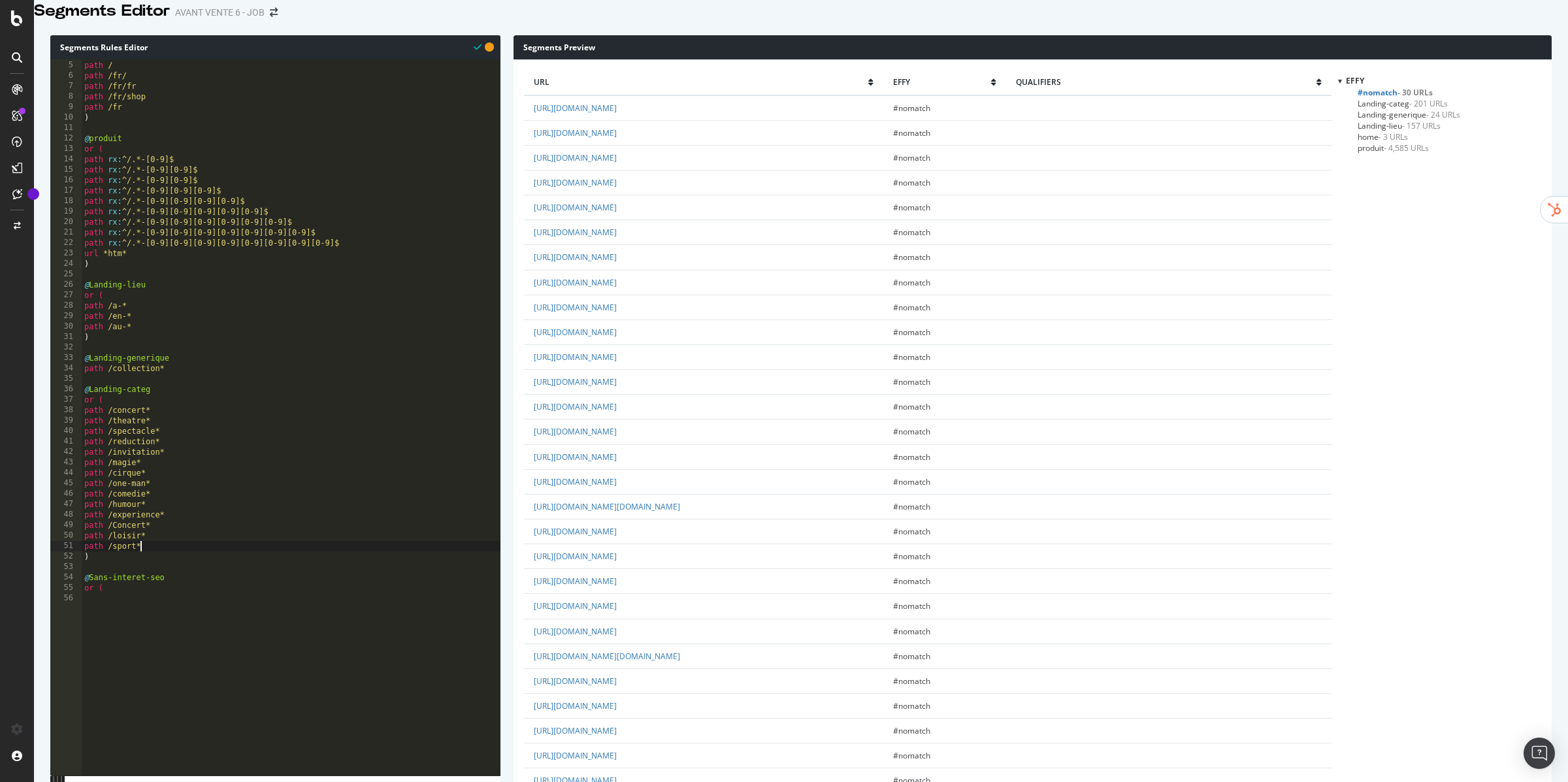
click at [138, 603] on div "or ( path / path /fr/ path /fr/fr path /fr/shop path /fr ) @ produit or ( path …" at bounding box center [291, 332] width 419 height 565
type textarea "or ("
paste textarea "path /"
type textarea "path /faq*"
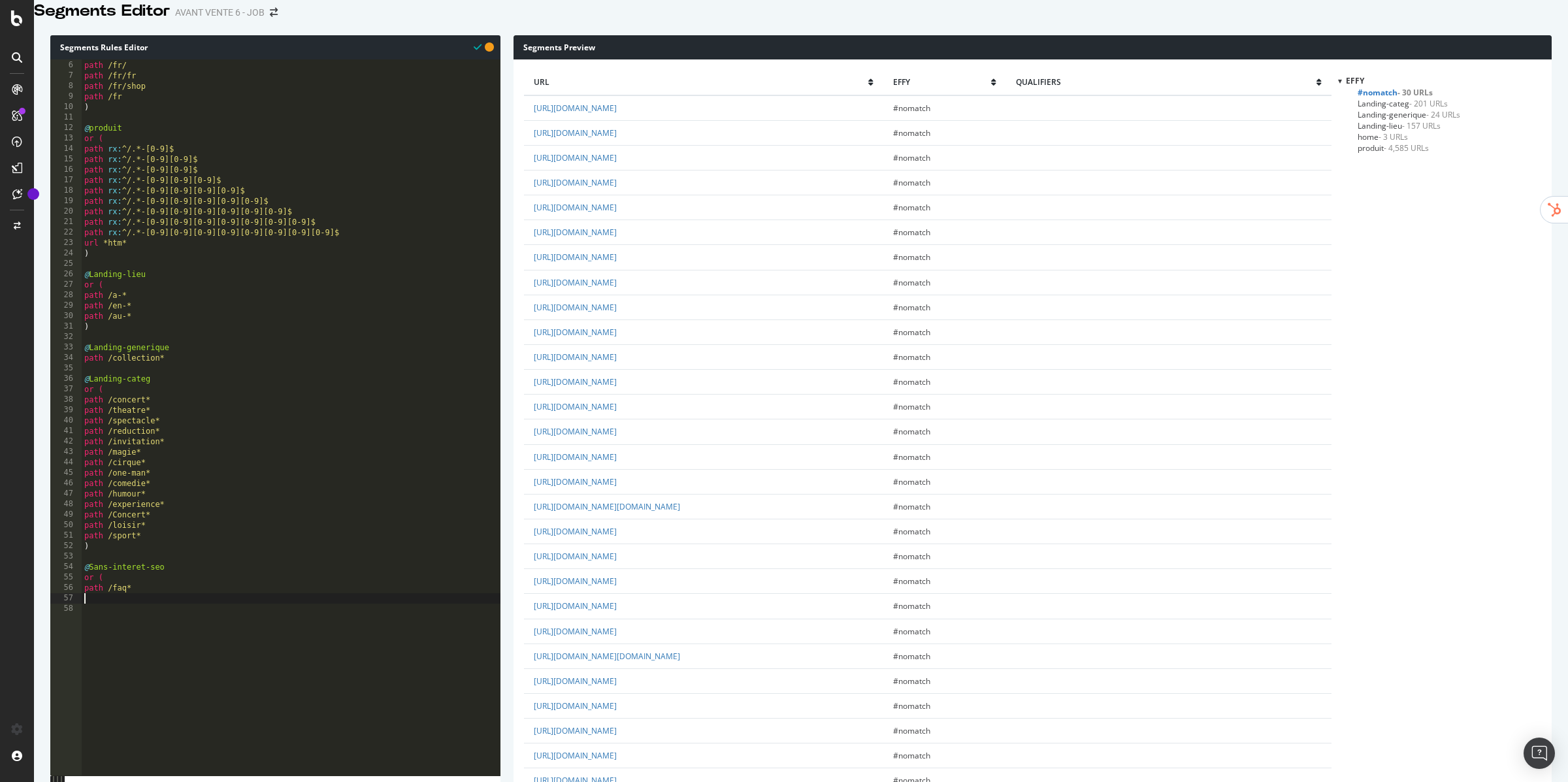
scroll to position [51, 0]
paste textarea "path /"
type textarea "path /z*"
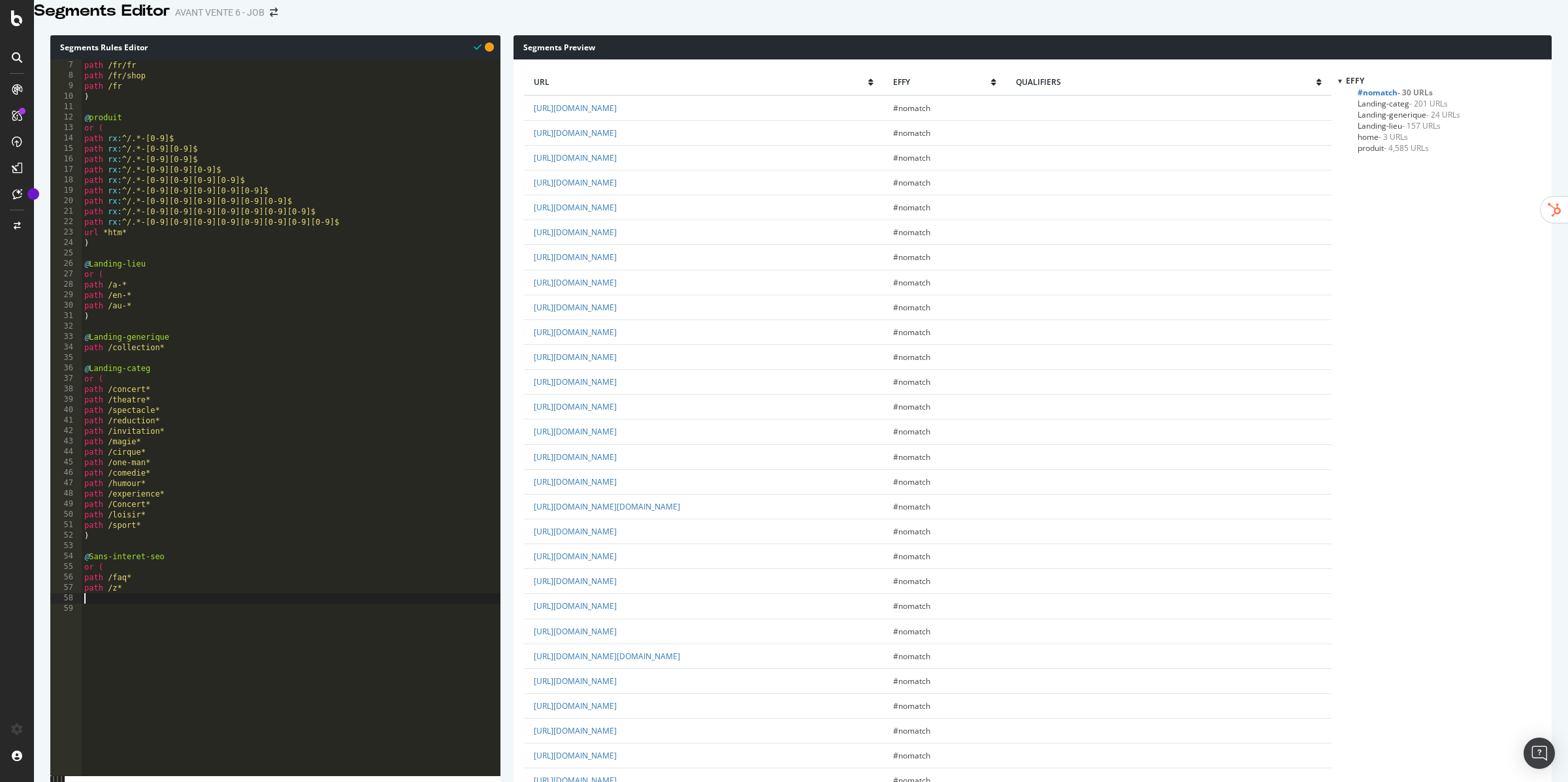
paste textarea "path /"
type textarea "path /legal*"
paste textarea "path /"
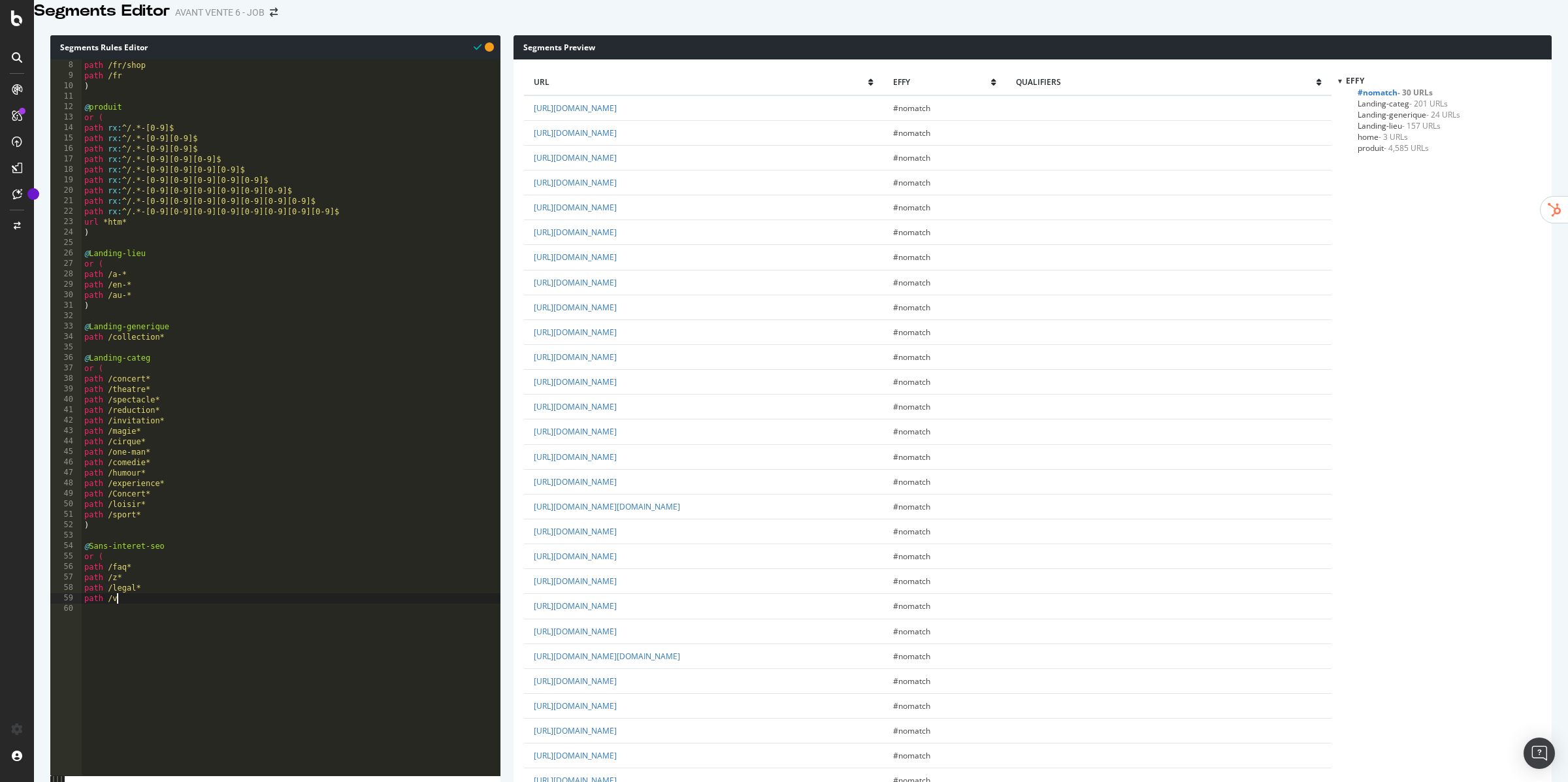
scroll to position [0, 2]
type textarea "path /v2*"
click at [163, 519] on div "path /fr/shop path /fr ) @ produit or ( path rx : ^/.*-[0-9]$ path rx : ^/.*-[0…" at bounding box center [291, 332] width 419 height 565
type textarea "path /sport*"
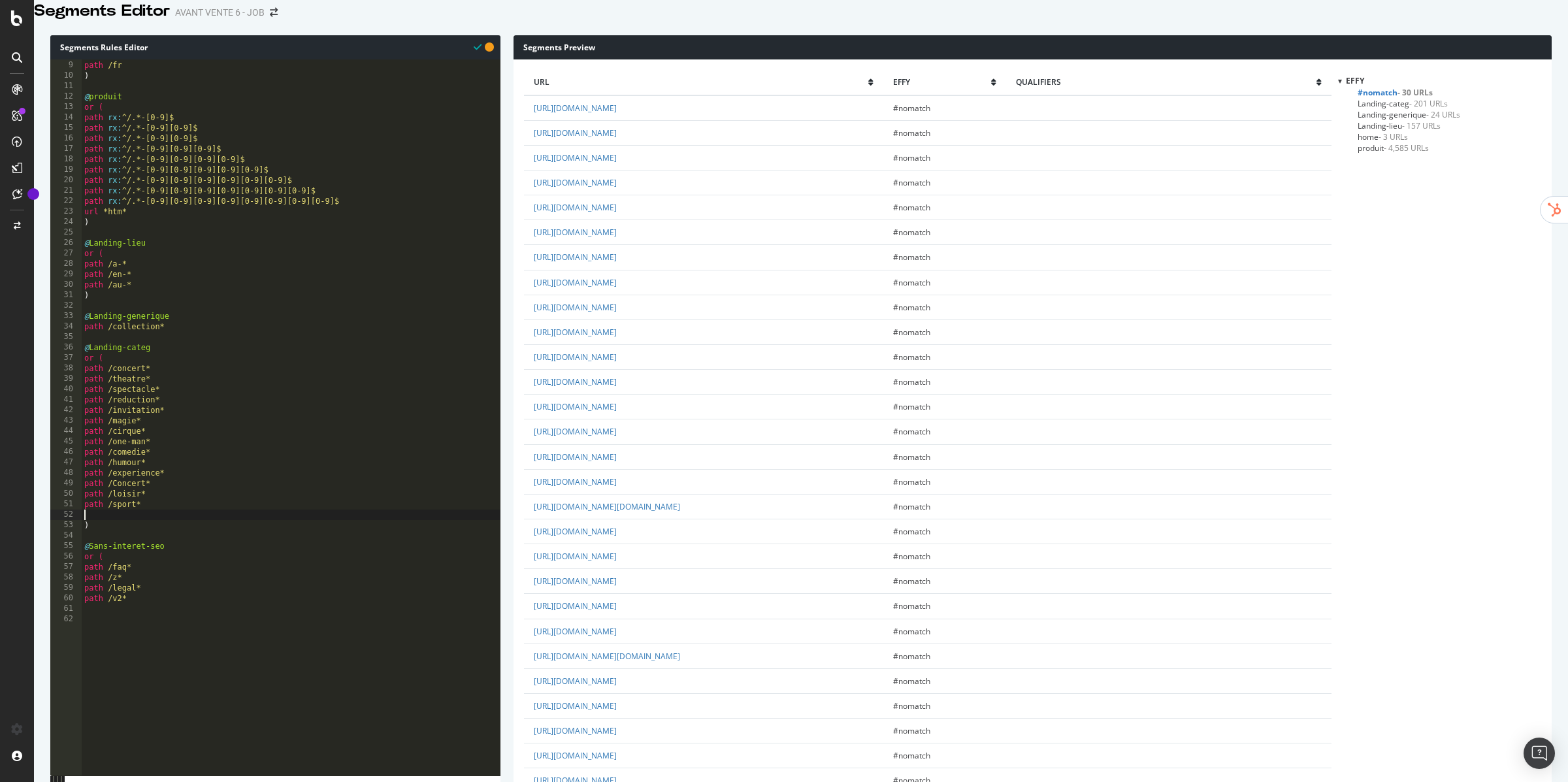
paste textarea "path /"
type textarea "path /expos*"
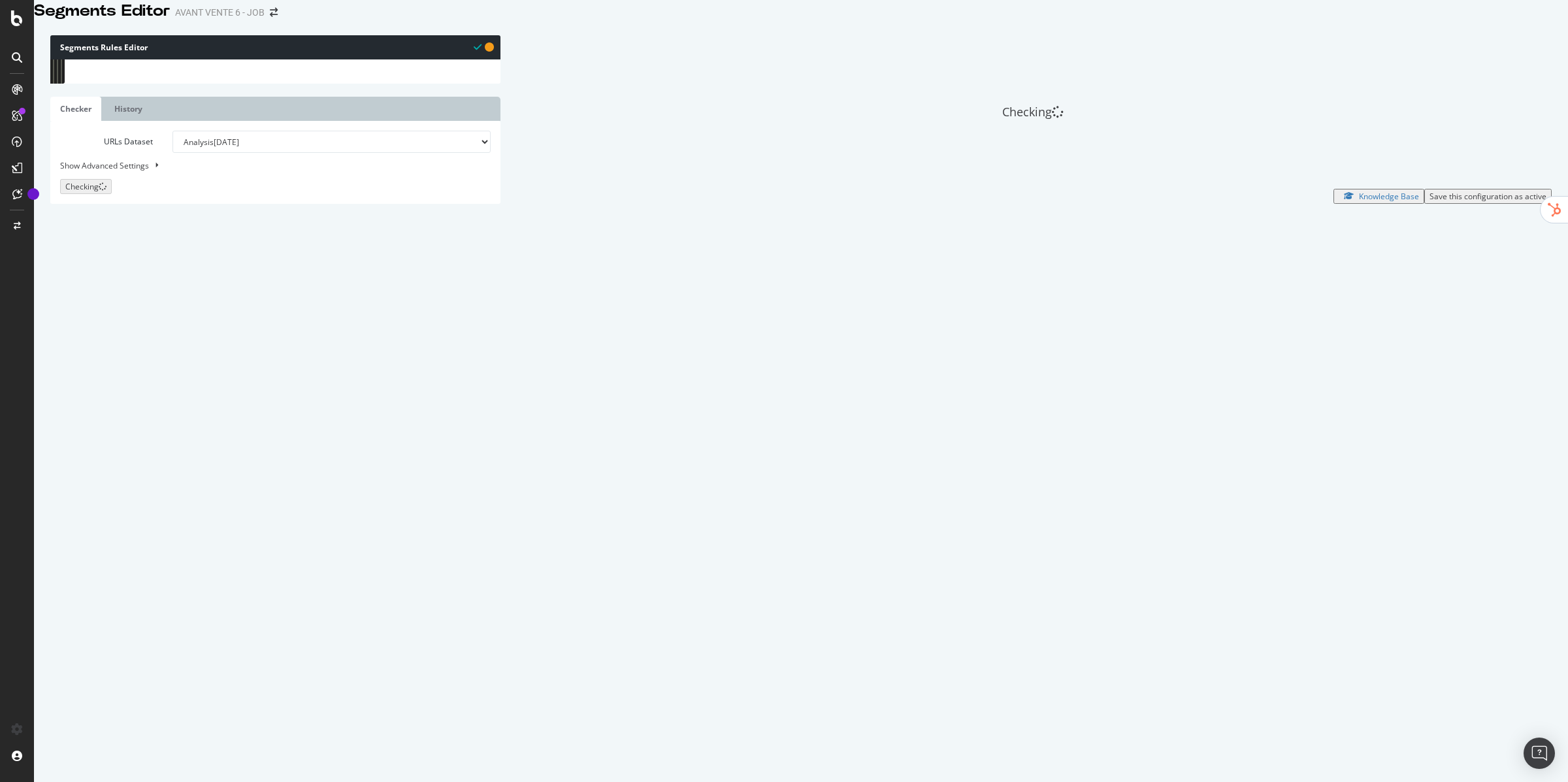
scroll to position [103, 0]
click at [129, 611] on div ") @ produit or ( path rx : ^/.*-[0-9]$ path rx : ^/.*-[0-9][0-9]$ path rx : ^/.…" at bounding box center [291, 332] width 419 height 565
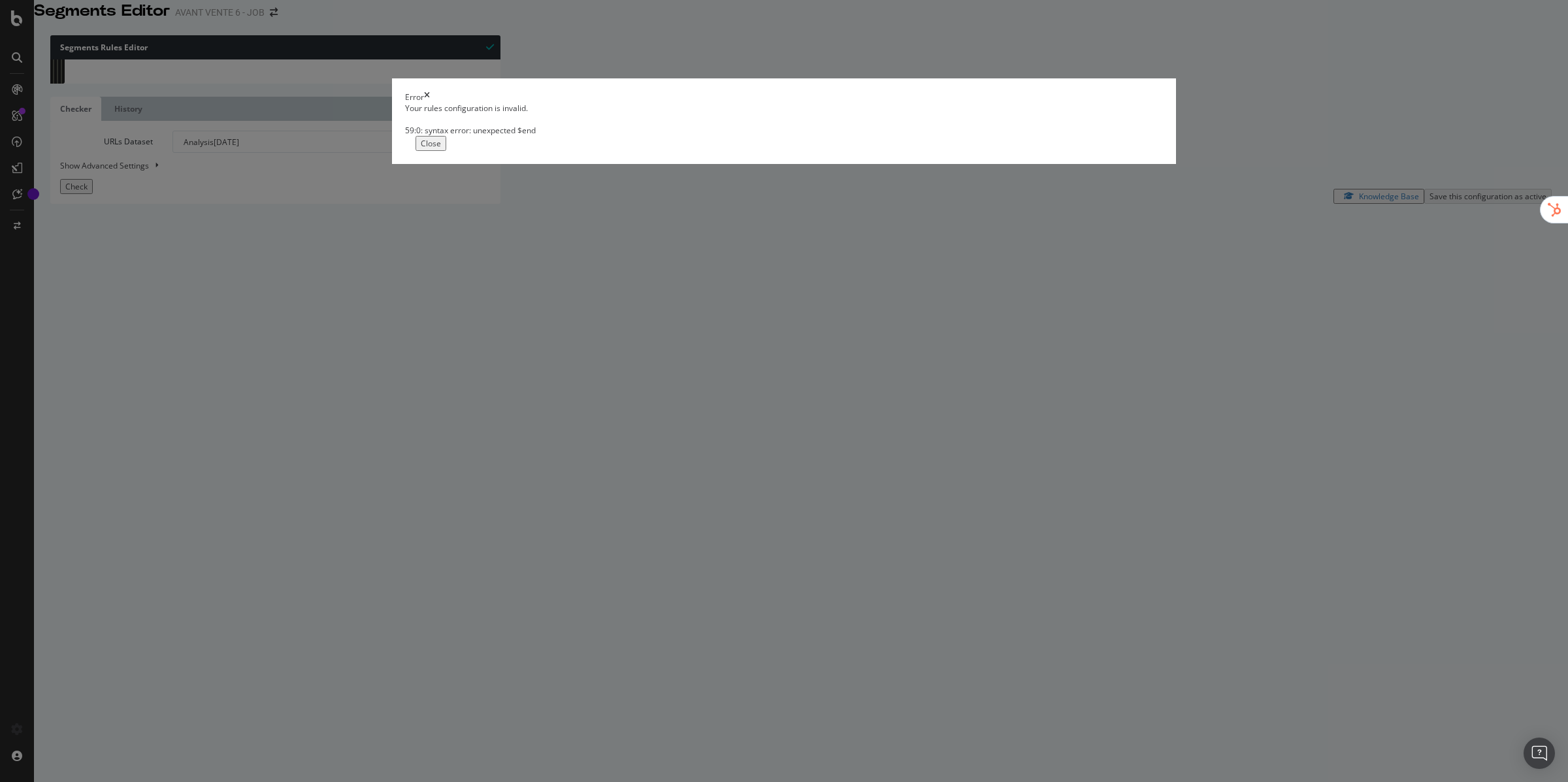
click at [446, 151] on button "Close" at bounding box center [431, 144] width 31 height 15
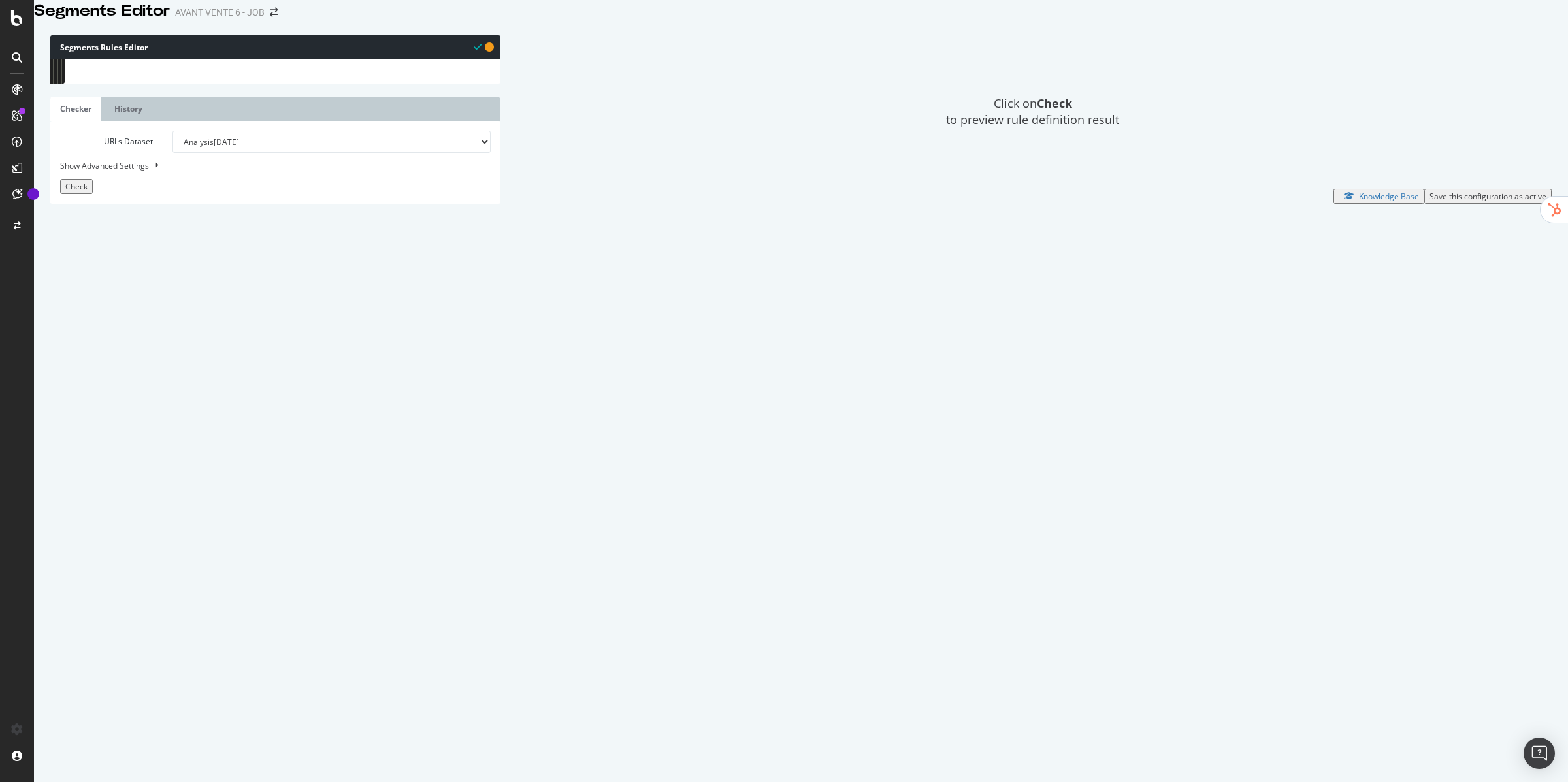
scroll to position [103, 0]
click at [175, 560] on div ") @ produit or ( path rx : ^/.*-[0-9]$ path rx : ^/.*-[0-9][0-9]$ path rx : ^/.…" at bounding box center [291, 332] width 419 height 565
click at [80, 192] on span "Check" at bounding box center [76, 186] width 22 height 11
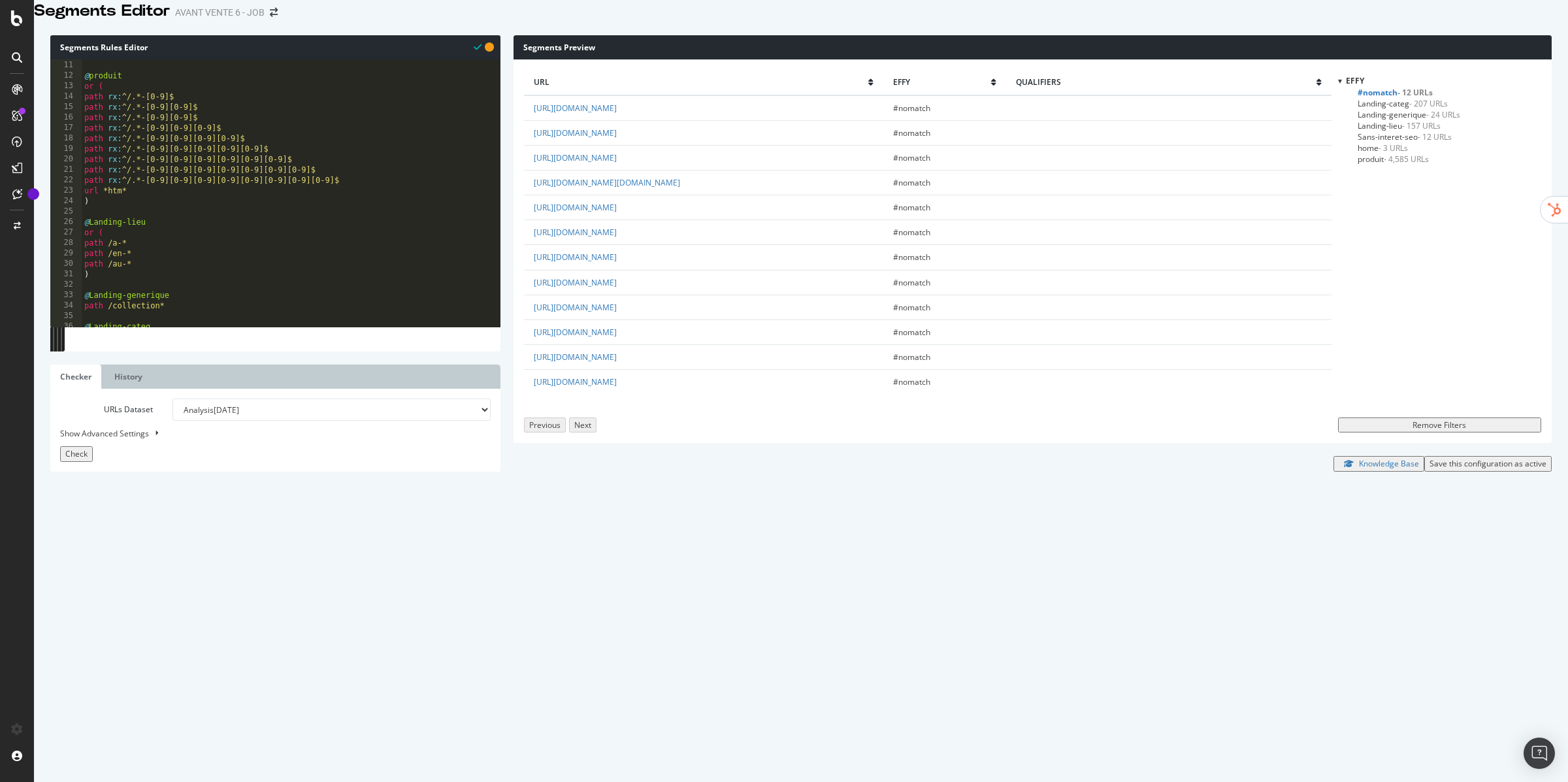
type textarea "path /legal*"
click at [191, 584] on div ") @ produit or ( path rx : ^/.*-[0-9]$ path rx : ^/.*-[0-9][0-9]$ path rx : ^/.…" at bounding box center [291, 332] width 419 height 565
paste textarea "path /"
type textarea "@Sans-interet-seo"
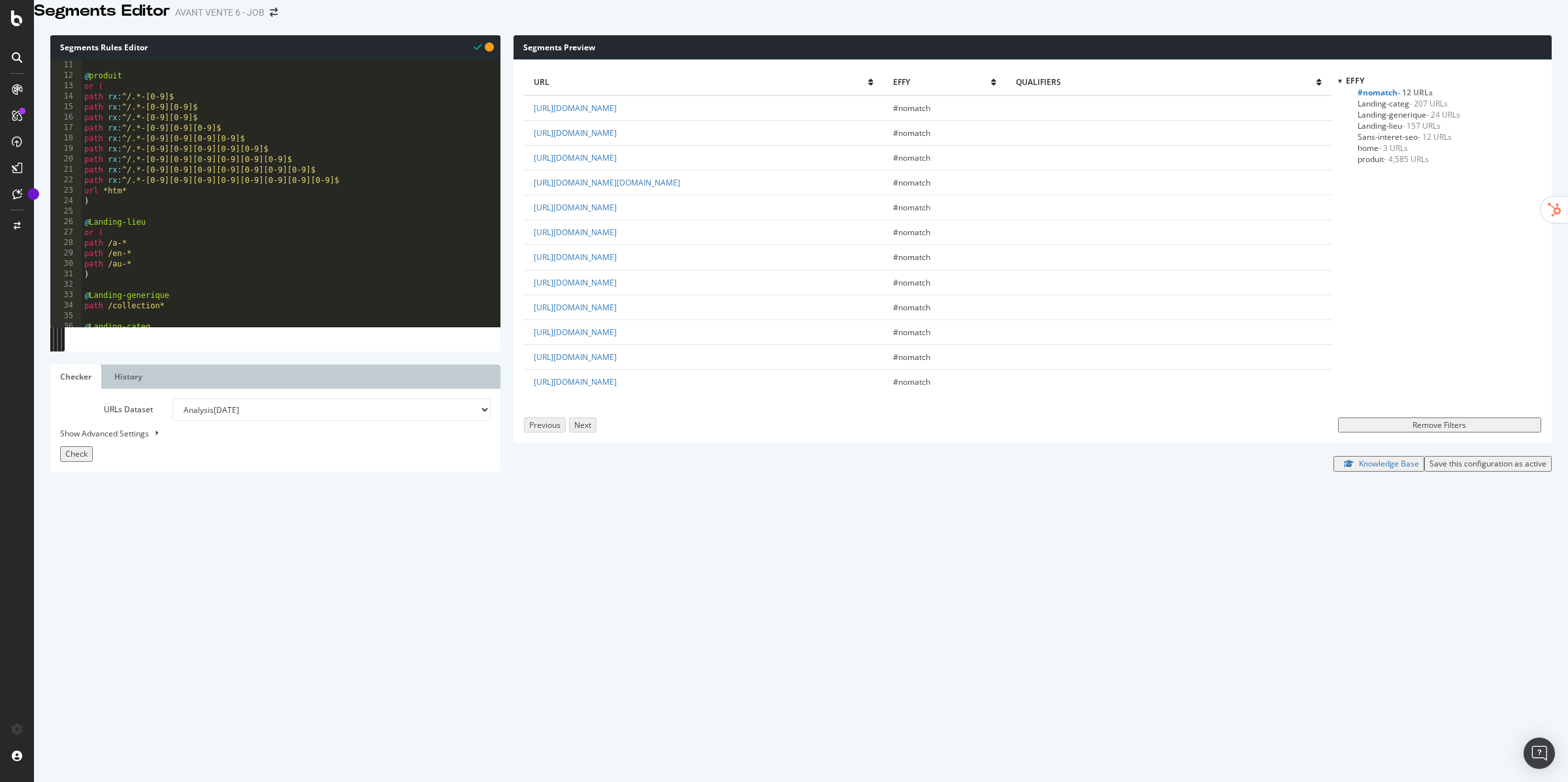
scroll to position [0, 0]
type textarea "path /expos*"
paste textarea "path /"
type textarea "path /pepit*"
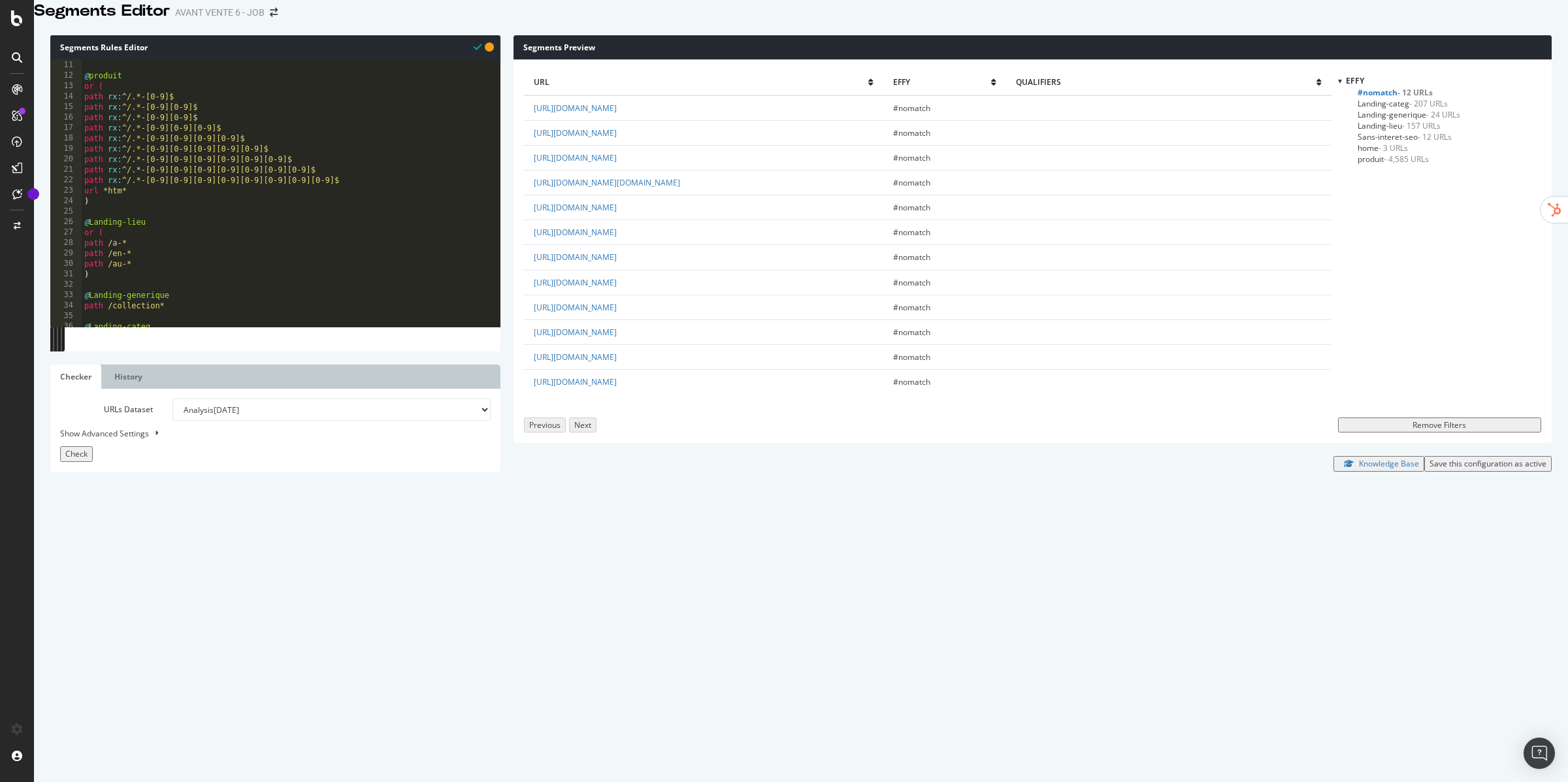
scroll to position [0, 0]
paste textarea "path /"
type textarea "path /bar*"
paste textarea "path /"
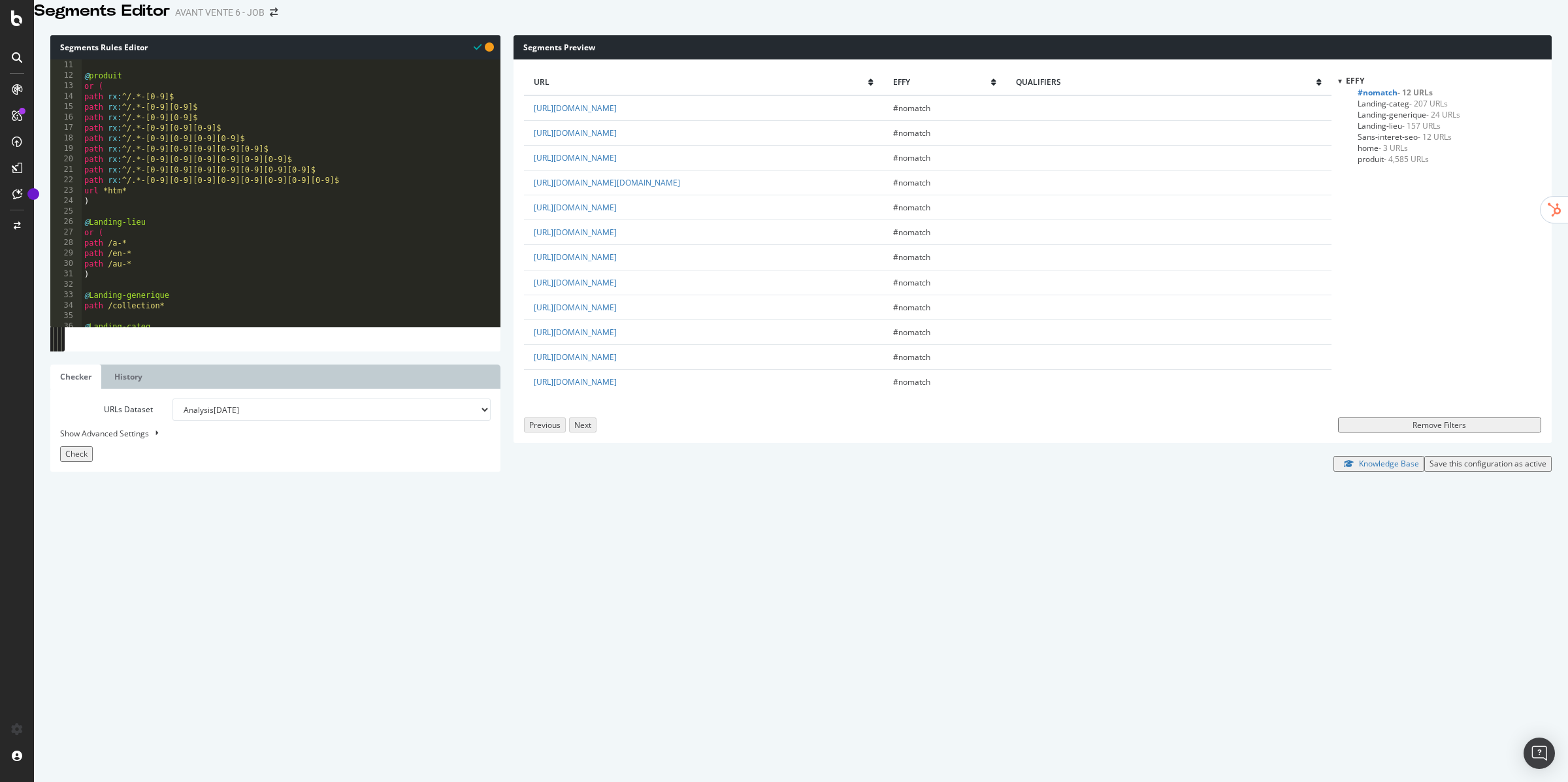
type textarea "path /resto*"
paste textarea "path /"
type textarea "path /art-et*"
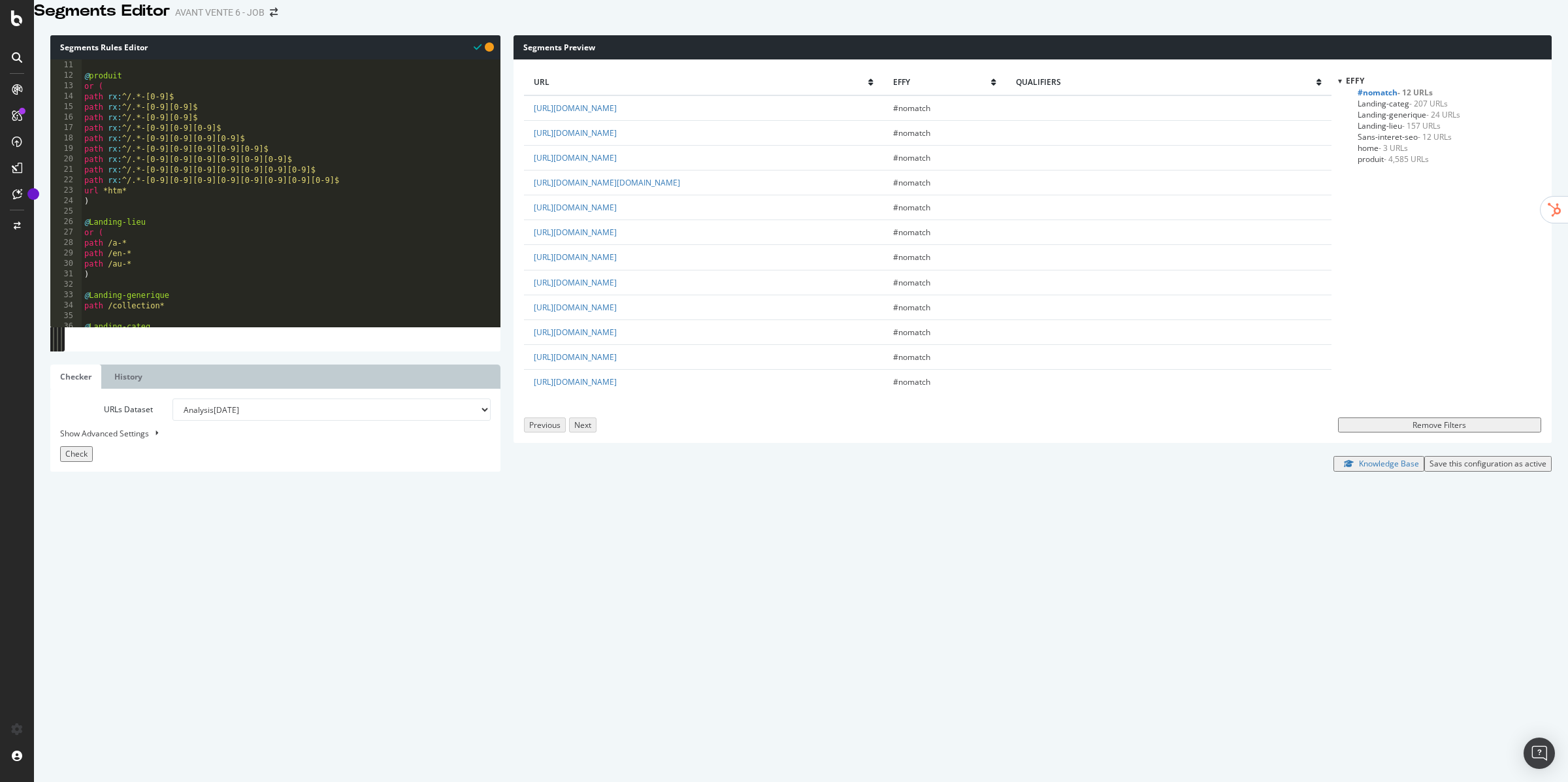
scroll to position [0, 0]
paste textarea "path /"
type textarea "path /plateau*"
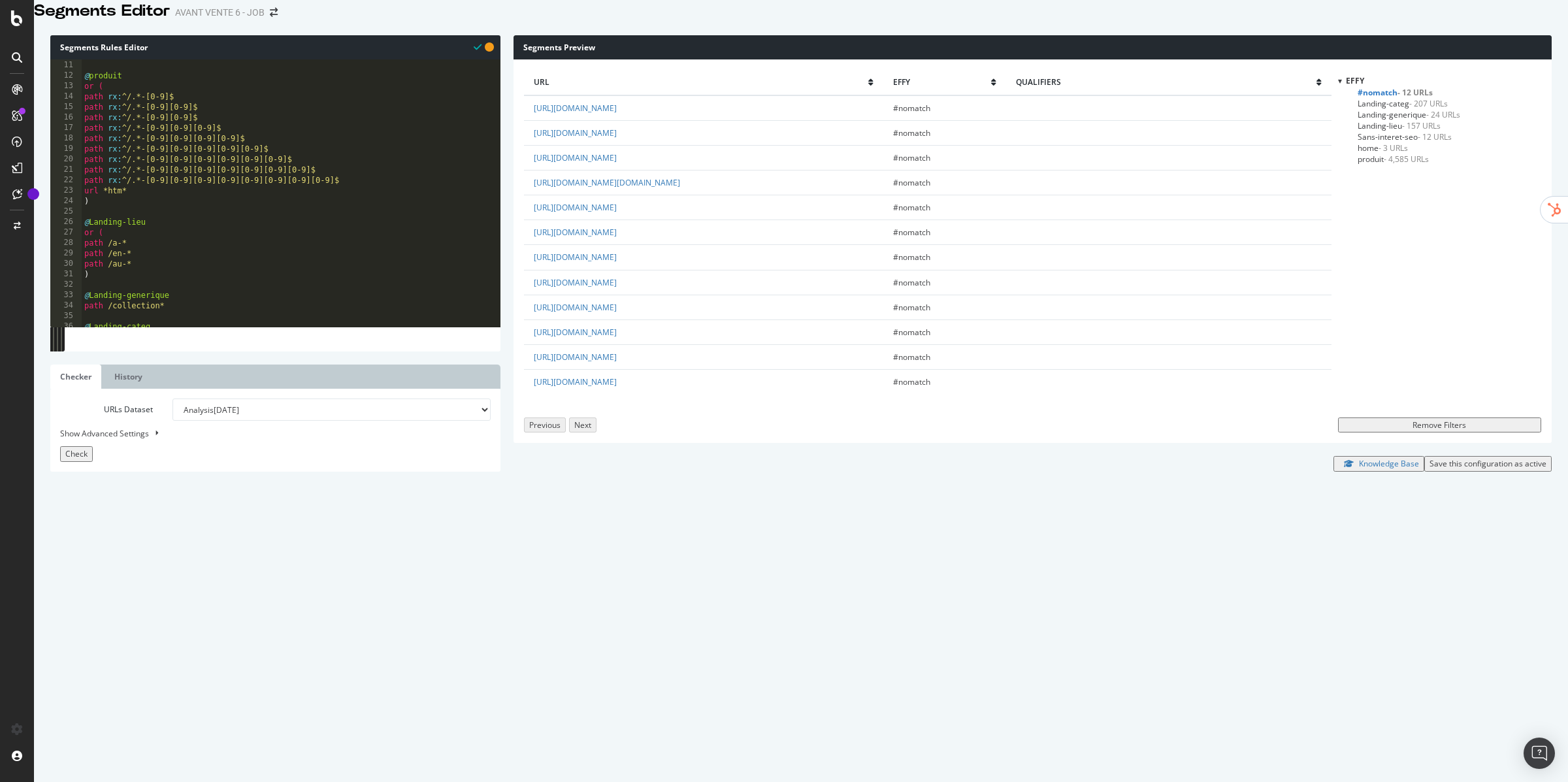
paste textarea "path /"
type textarea "path /escape*"
paste textarea "path /"
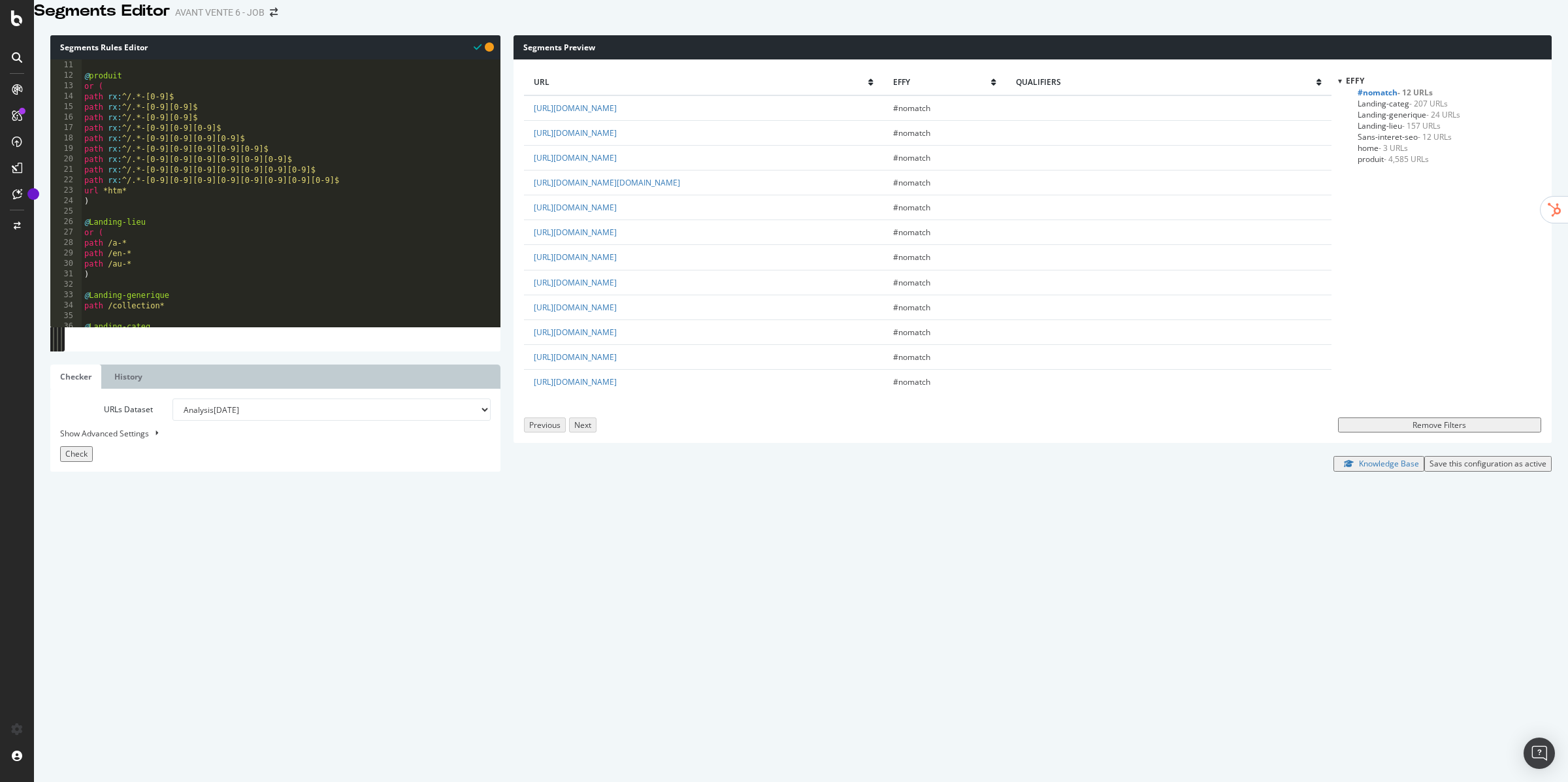
type textarea "path /hard-rock*"
paste textarea "path /"
type textarea "path /soul*"
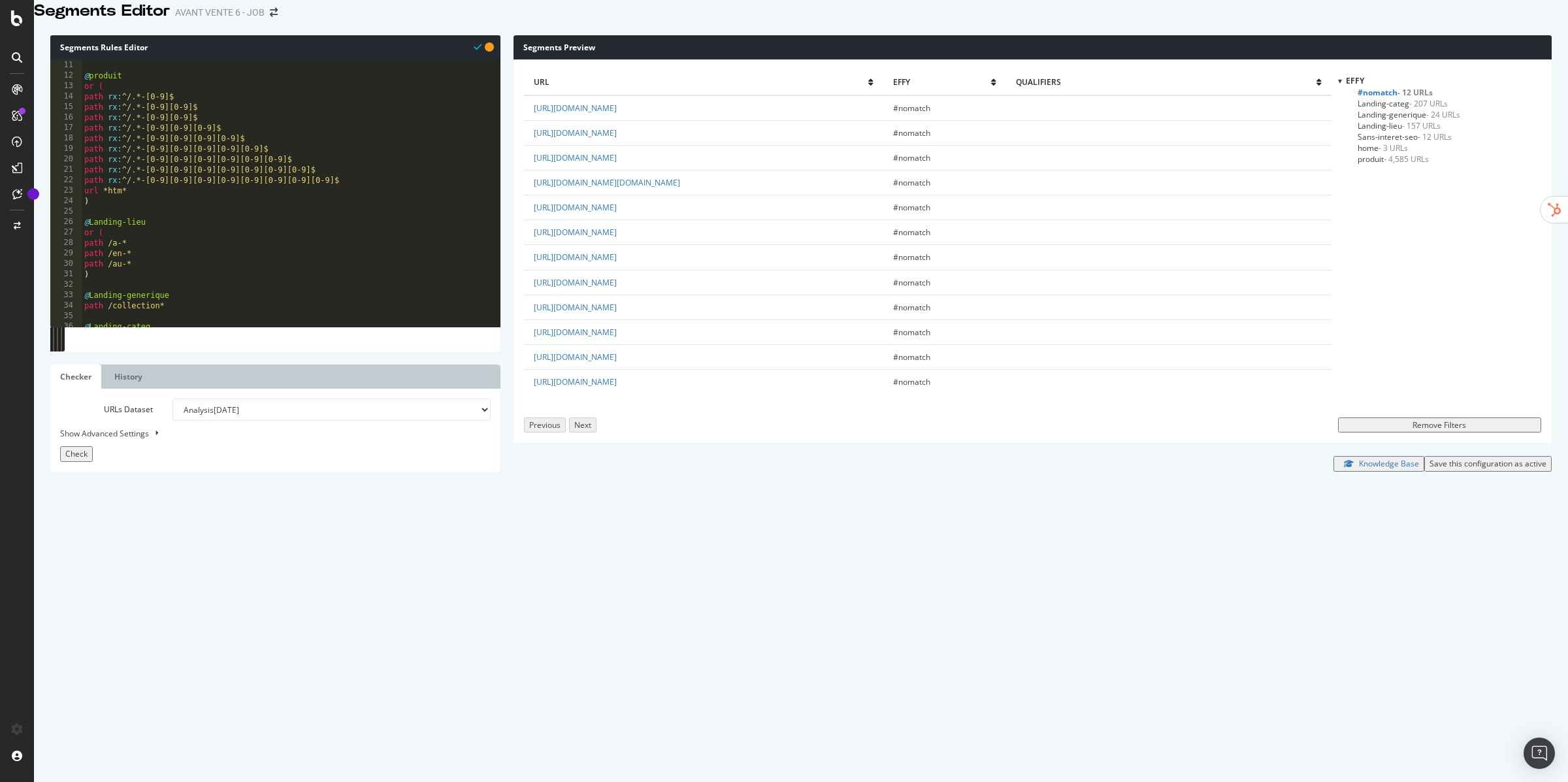
paste textarea "path /"
type textarea "path /policier*"
paste textarea "path /"
click at [163, 276] on div ") @ produit or ( path rx : ^/.*-[0-9]$ path rx : ^/.*-[0-9][0-9]$ path rx : ^/.…" at bounding box center [291, 332] width 419 height 565
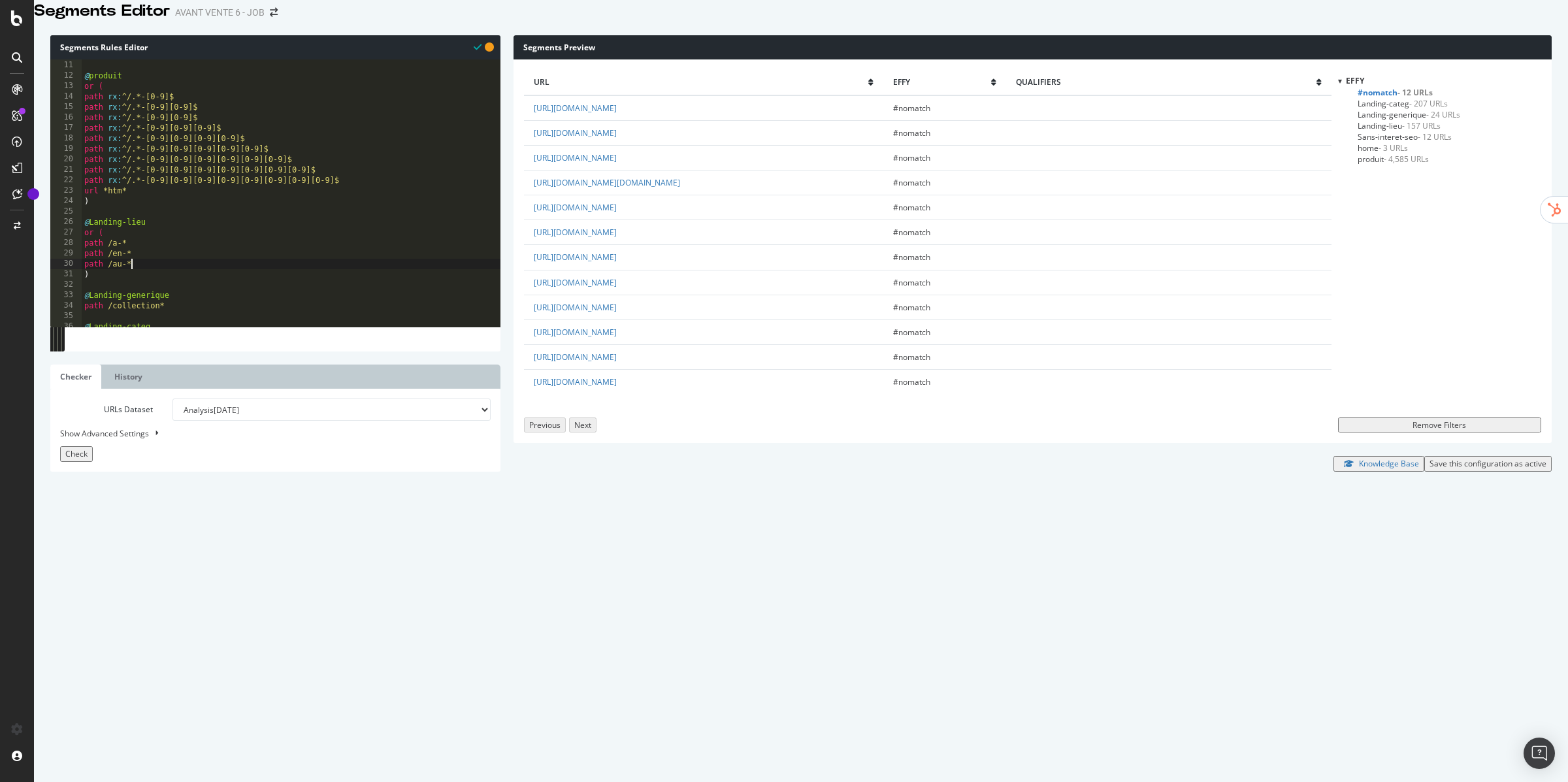
type textarea "path /au-*"
paste textarea "path /"
click at [93, 461] on button "Check" at bounding box center [76, 454] width 32 height 15
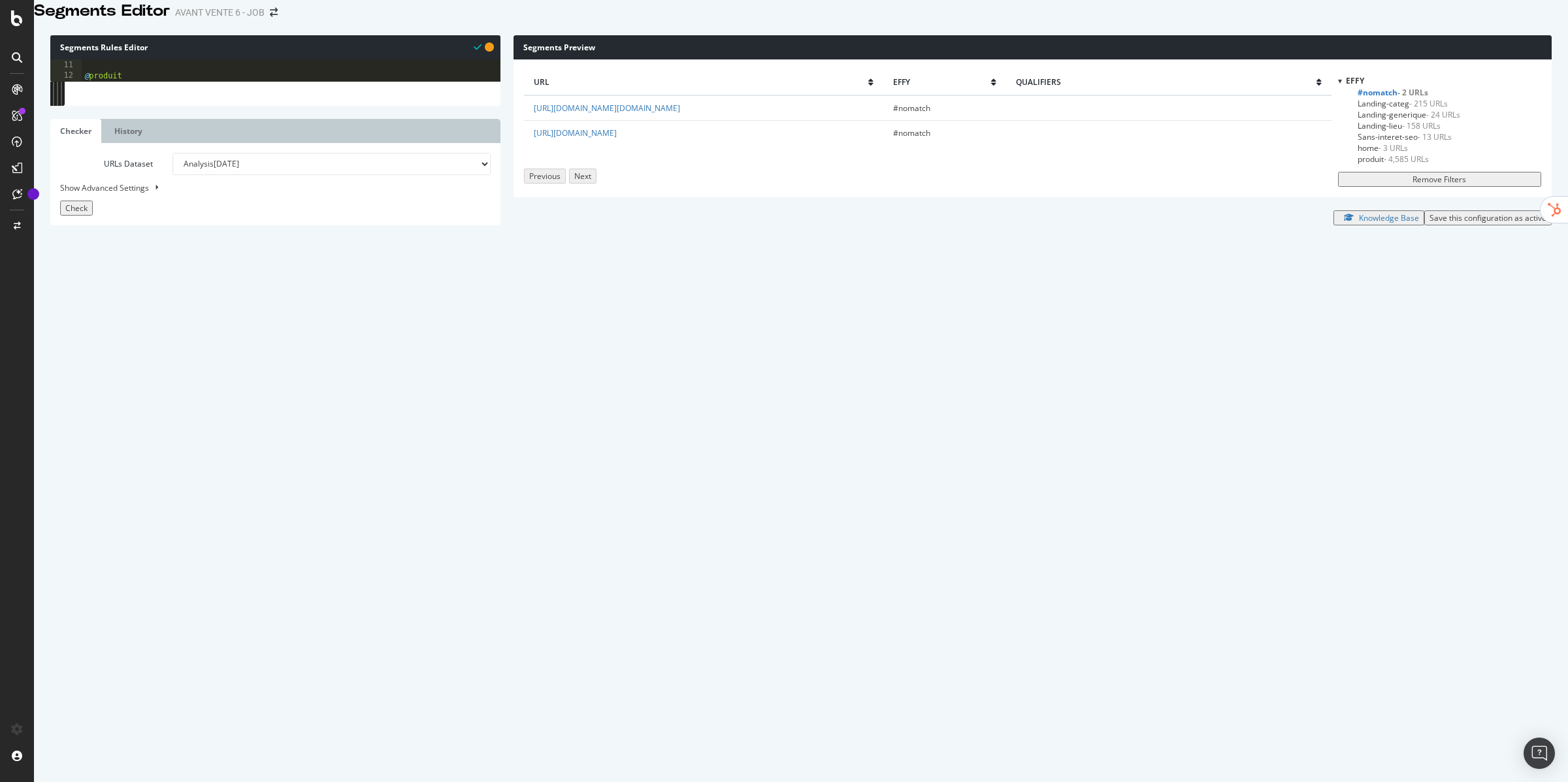
click at [265, 584] on div ") @ produit or ( path rx : ^/.*-[0-9]$ path rx : ^/.*-[0-9][0-9]$ path rx : ^/.…" at bounding box center [291, 332] width 419 height 565
click at [202, 591] on div "path rx : ^/.*-[0-9][0-9][0-9][0-9][0-9][0-9][0-9][0-9]$ url *htm* ) @ Landing-…" at bounding box center [291, 332] width 419 height 565
type textarea "path /v2*"
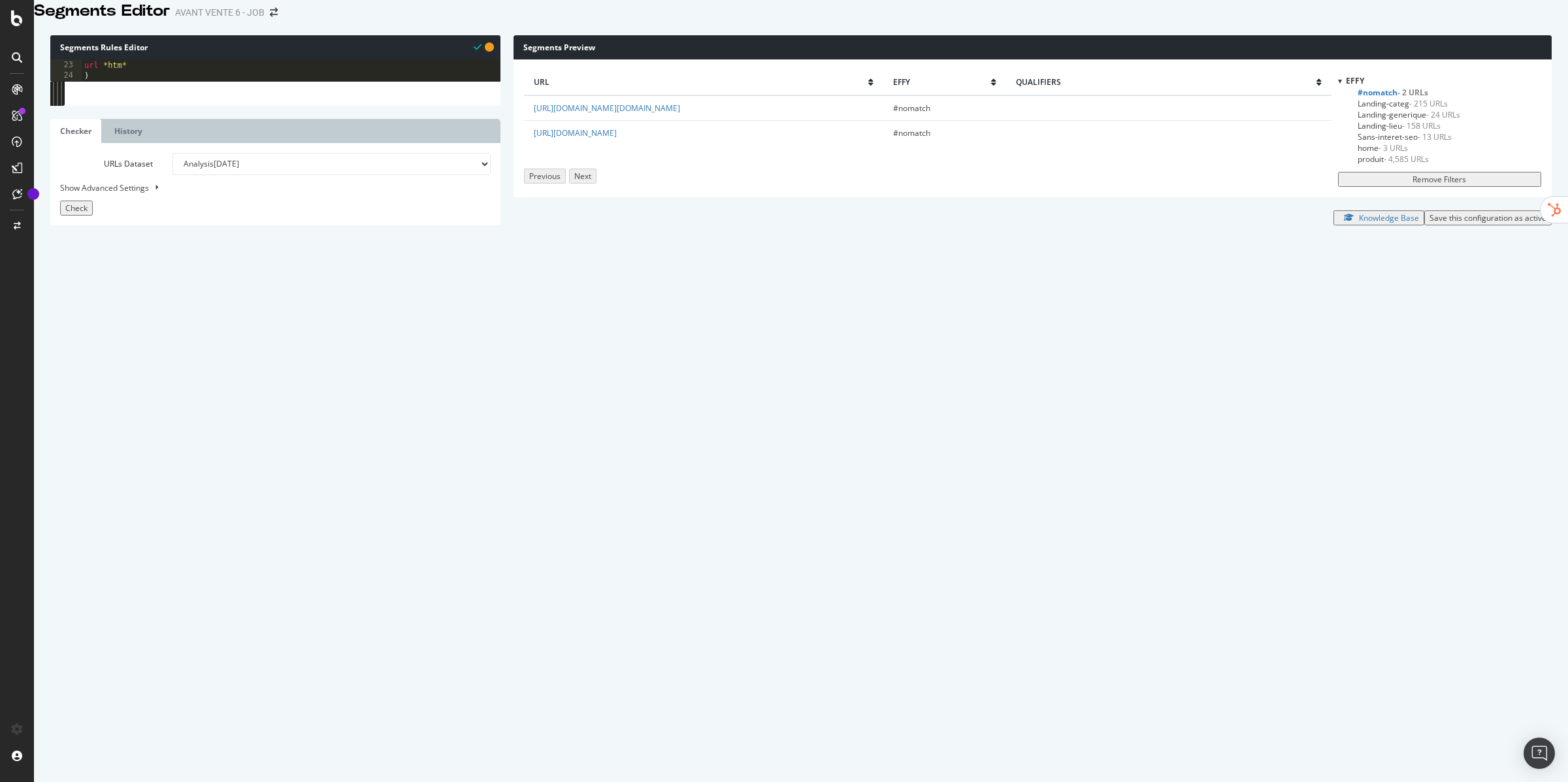
paste textarea "path /"
click at [161, 173] on div "path rx : ^/.*-[0-9][0-9][0-9][0-9][0-9][0-9][0-9]$ path rx : ^/.*-[0-9][0-9][0…" at bounding box center [291, 333] width 419 height 565
type textarea "path /city*"
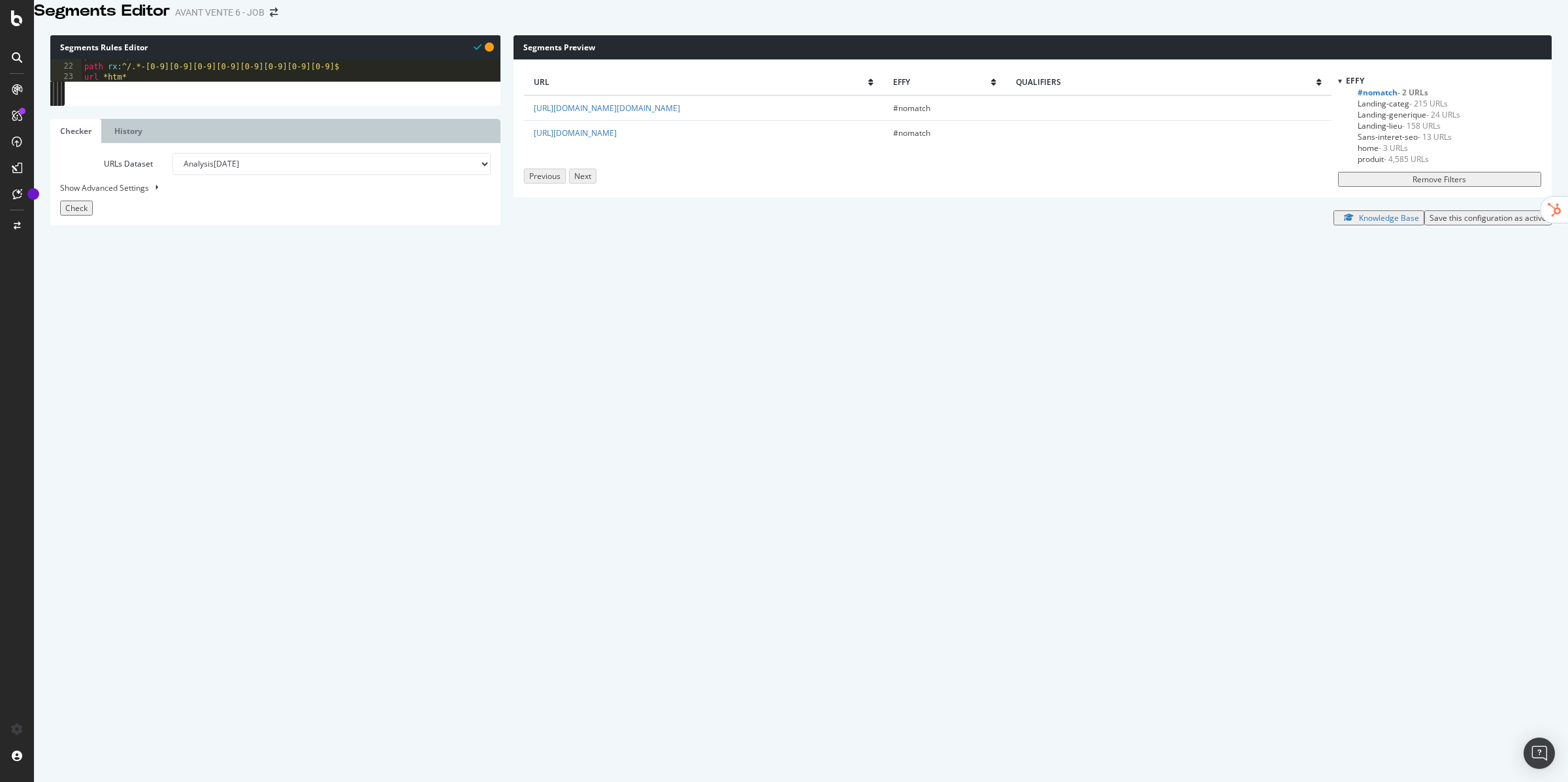
paste textarea "path /"
type textarea "path /salle*"
click at [87, 215] on div "URLs Dataset Analysis [DATE] Analysis [DATE] Analysis [DATE] #2 Analysis [DATE]…" at bounding box center [275, 185] width 431 height 63
click at [85, 214] on span "Check" at bounding box center [76, 208] width 22 height 11
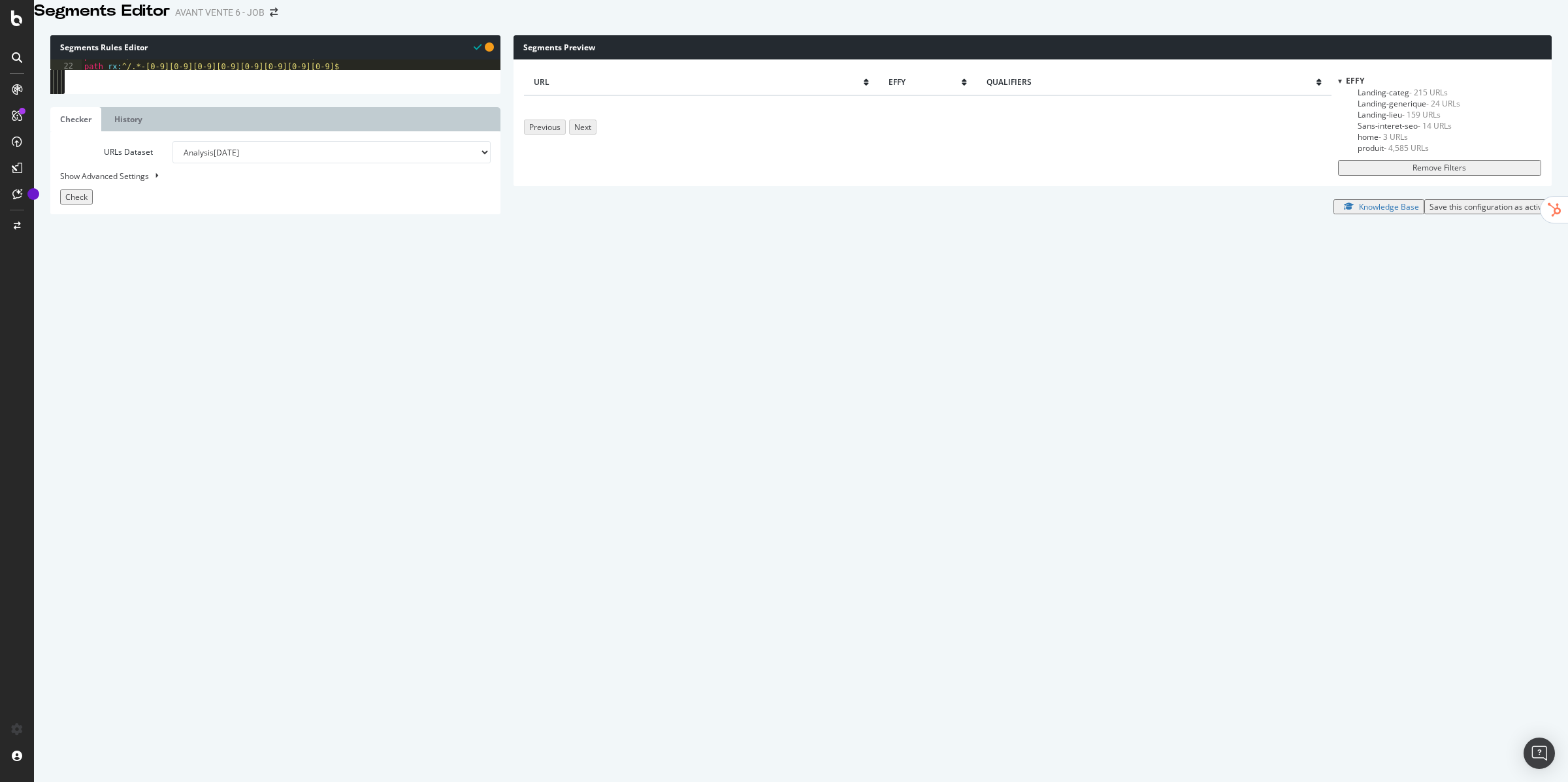
click at [1476, 212] on div "Save this configuration as active" at bounding box center [1488, 207] width 117 height 11
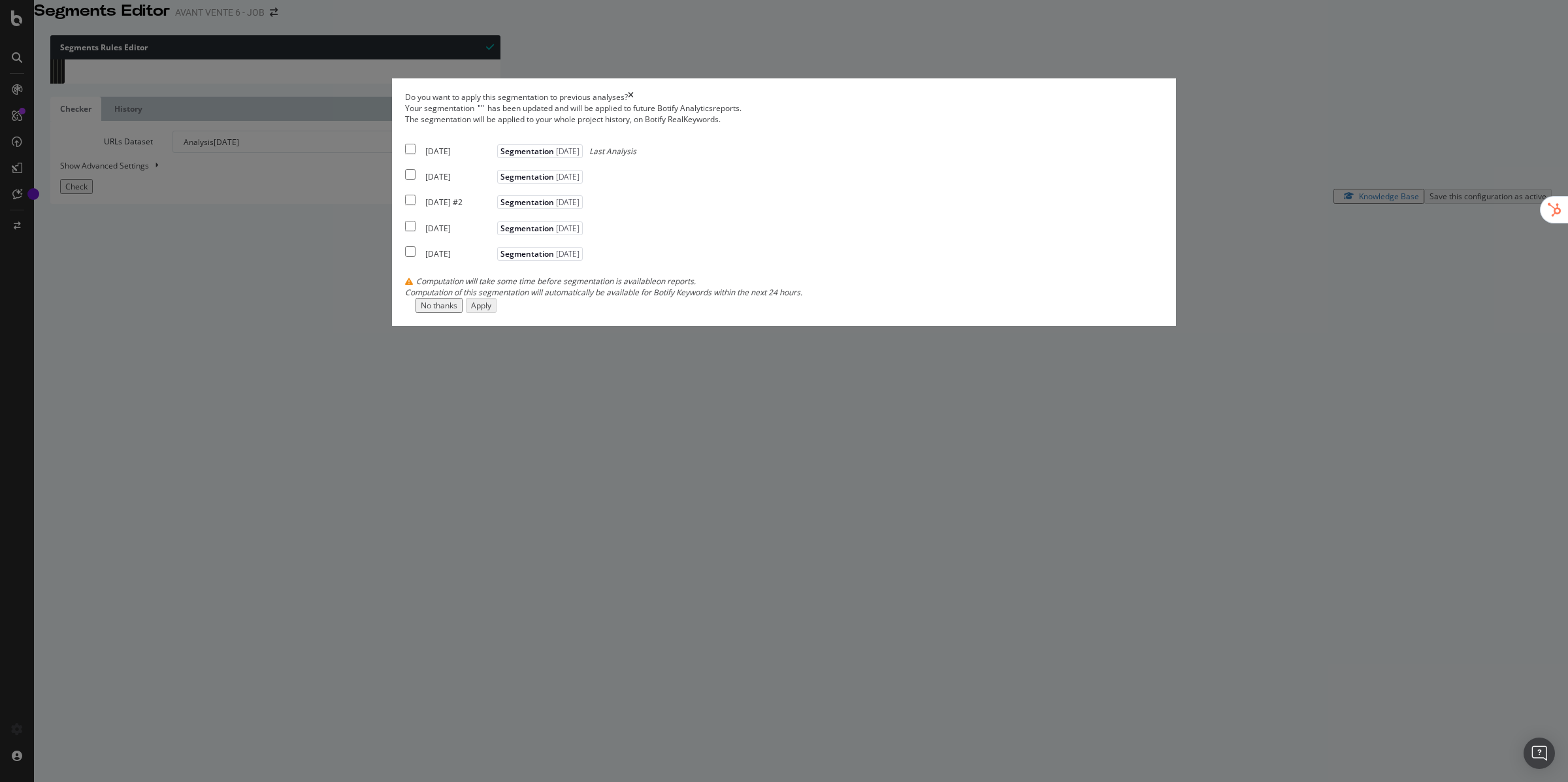
click at [549, 157] on div "[DATE] Segmentation [DATE] Last Analysis" at bounding box center [521, 148] width 231 height 15
checkbox input "true"
click at [491, 311] on div "Apply" at bounding box center [481, 305] width 20 height 11
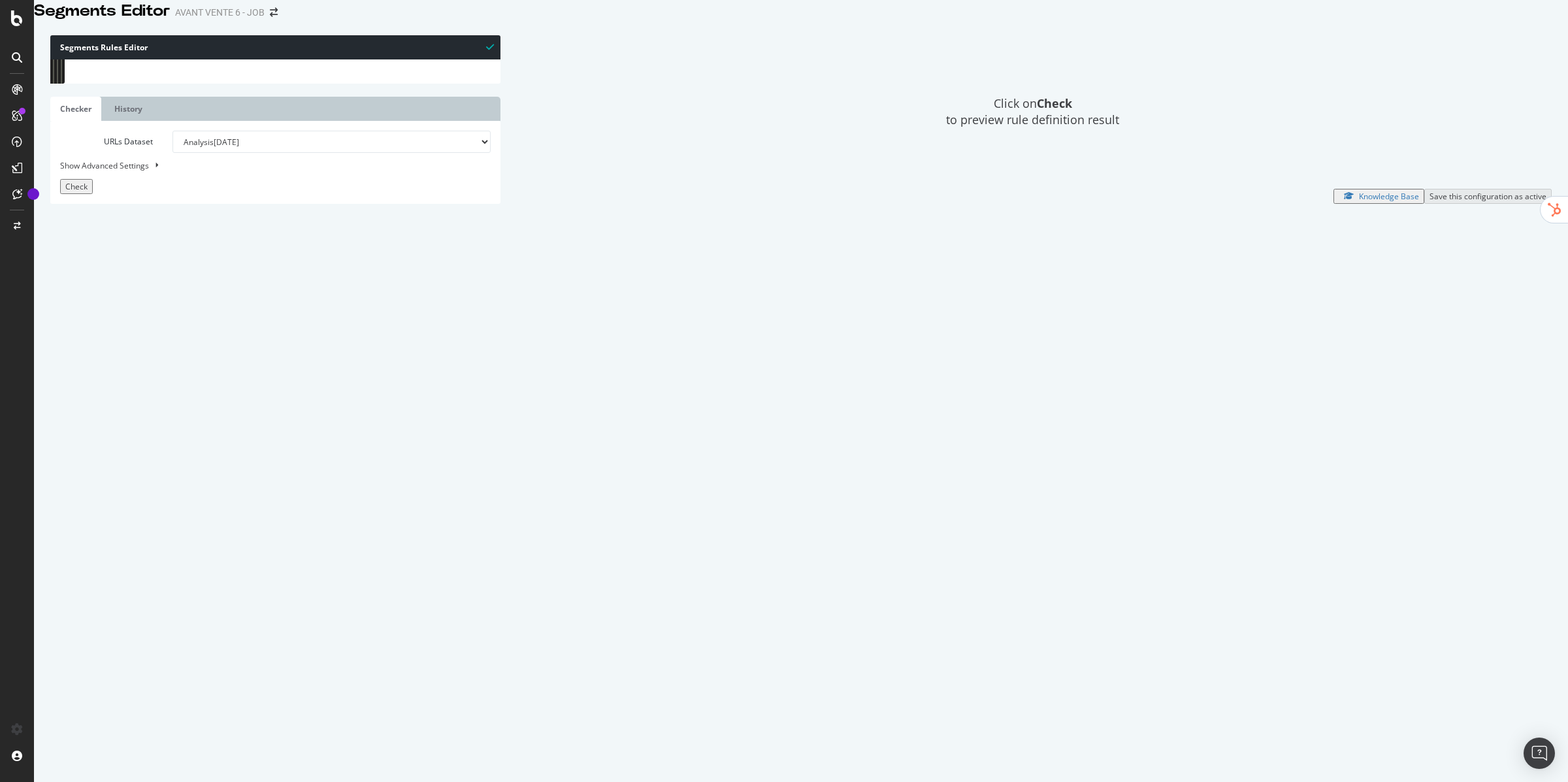
click at [377, 441] on div "[segment:Effy] @home or ( path / path /fr/ path /fr/fr path /fr/shop path /fr )…" at bounding box center [290, 341] width 419 height 565
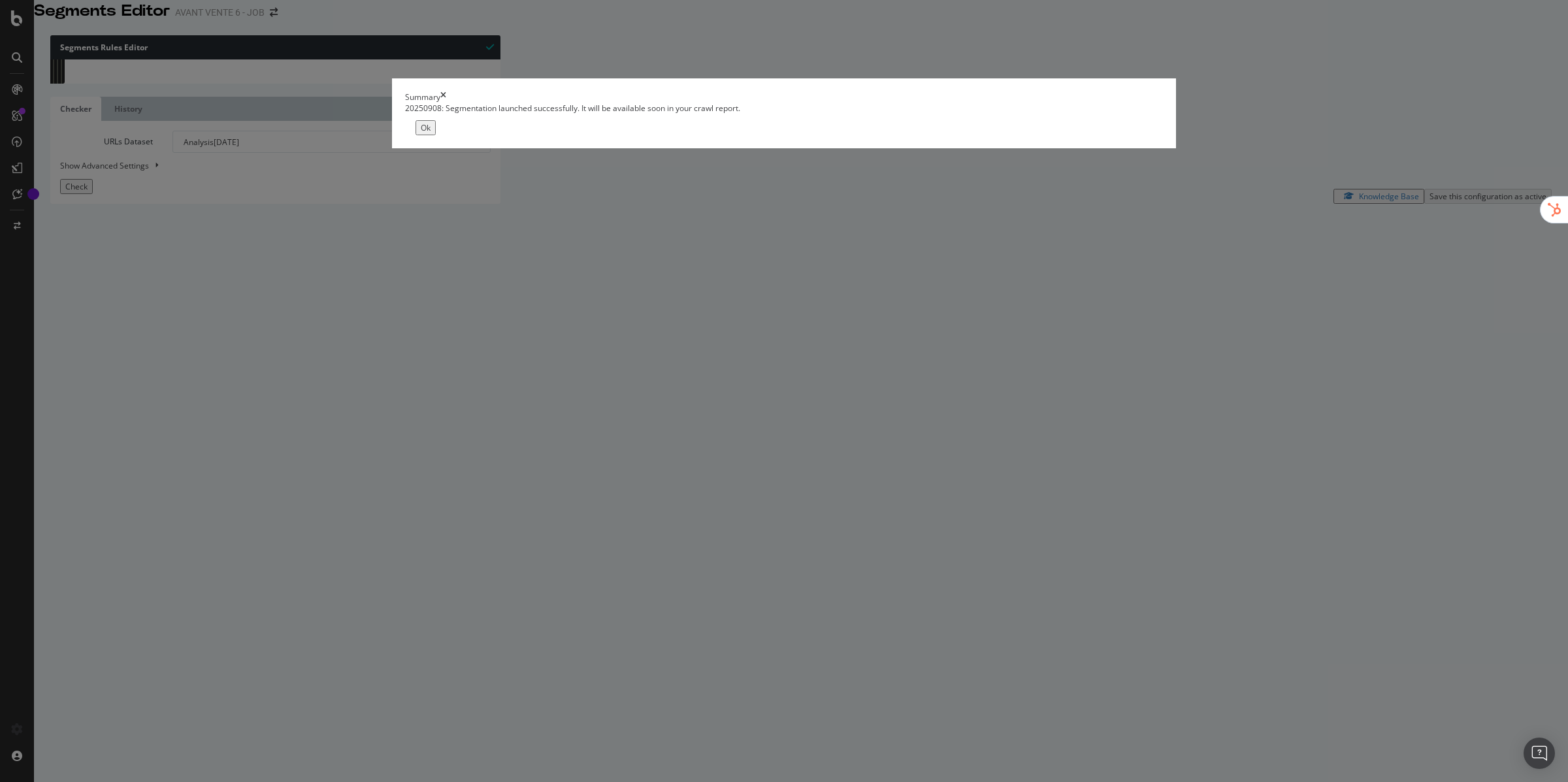
click at [1033, 135] on div "Ok" at bounding box center [784, 128] width 757 height 15
click at [431, 133] on div "Ok" at bounding box center [425, 128] width 10 height 11
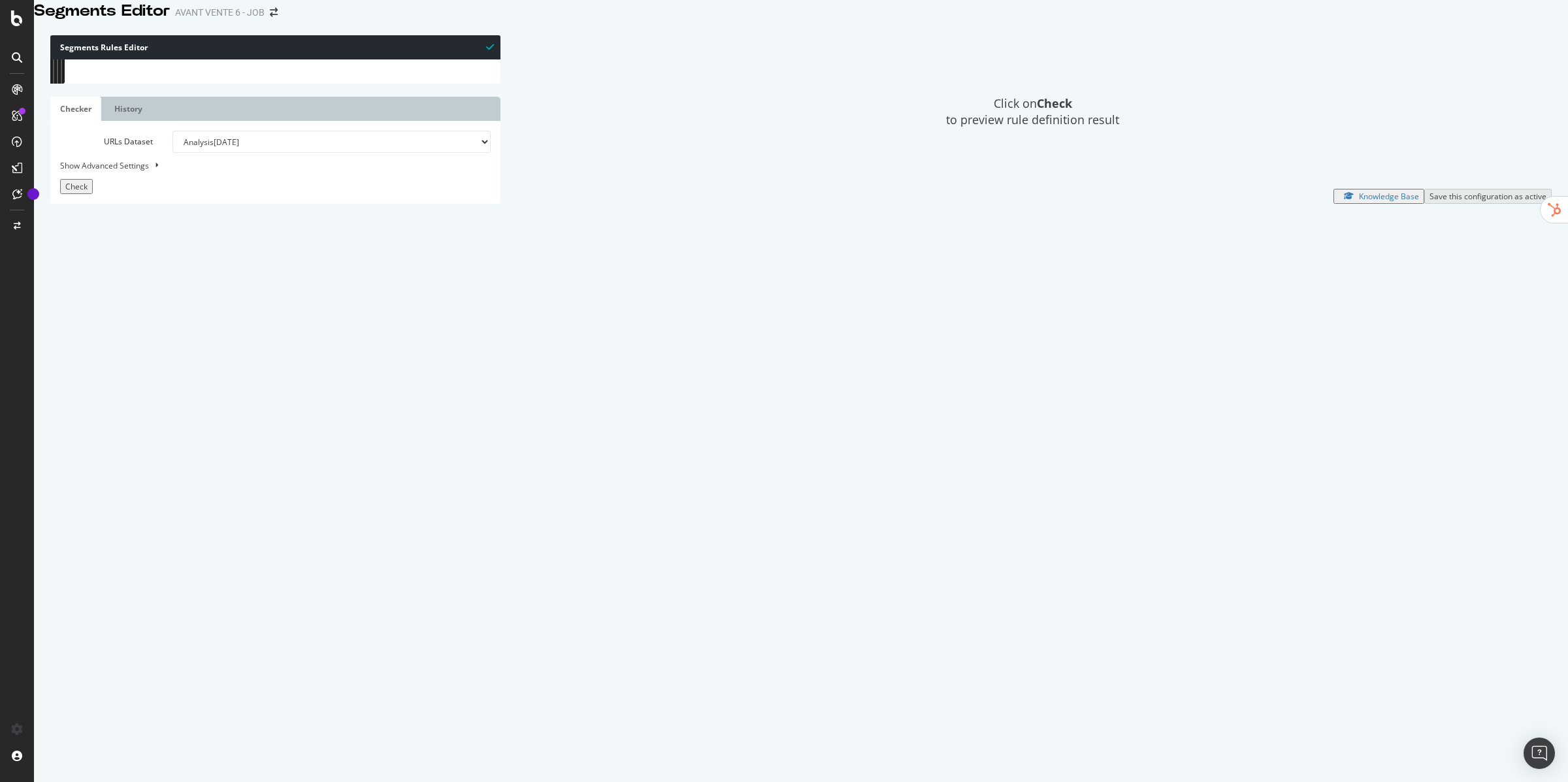
click at [130, 79] on div "[segment:Effy] @home or ( path / path /fr/ path /fr/fr path /fr/shop path /fr )…" at bounding box center [290, 341] width 419 height 565
type textarea "[segment:Billet-reduc]"
click at [83, 192] on div "Check" at bounding box center [76, 186] width 22 height 11
click at [1452, 201] on div "Save this configuration as active" at bounding box center [1488, 196] width 117 height 11
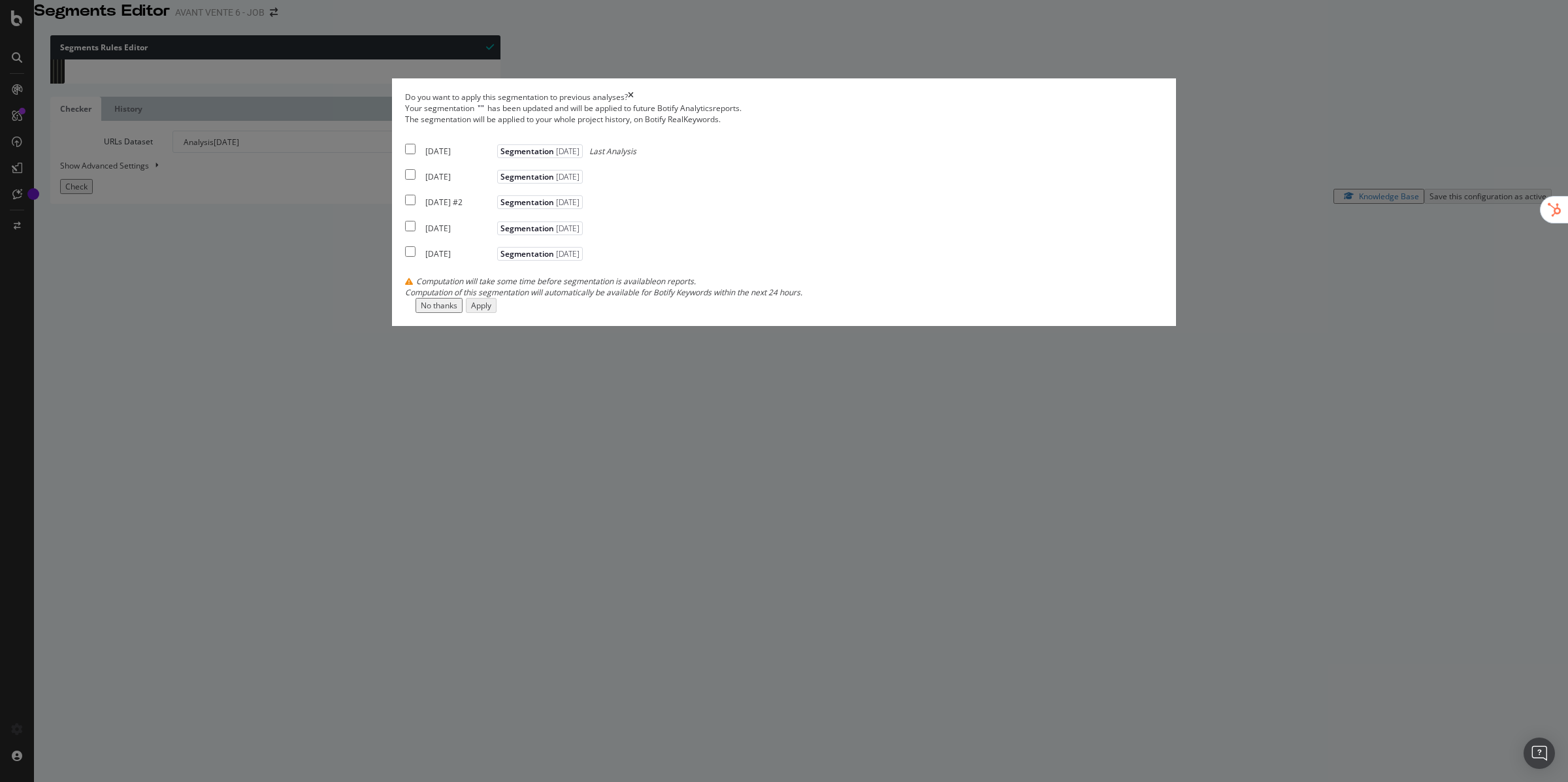
click at [494, 157] on div "[DATE]" at bounding box center [459, 151] width 68 height 11
checkbox input "true"
click at [491, 311] on div "Apply" at bounding box center [481, 305] width 20 height 11
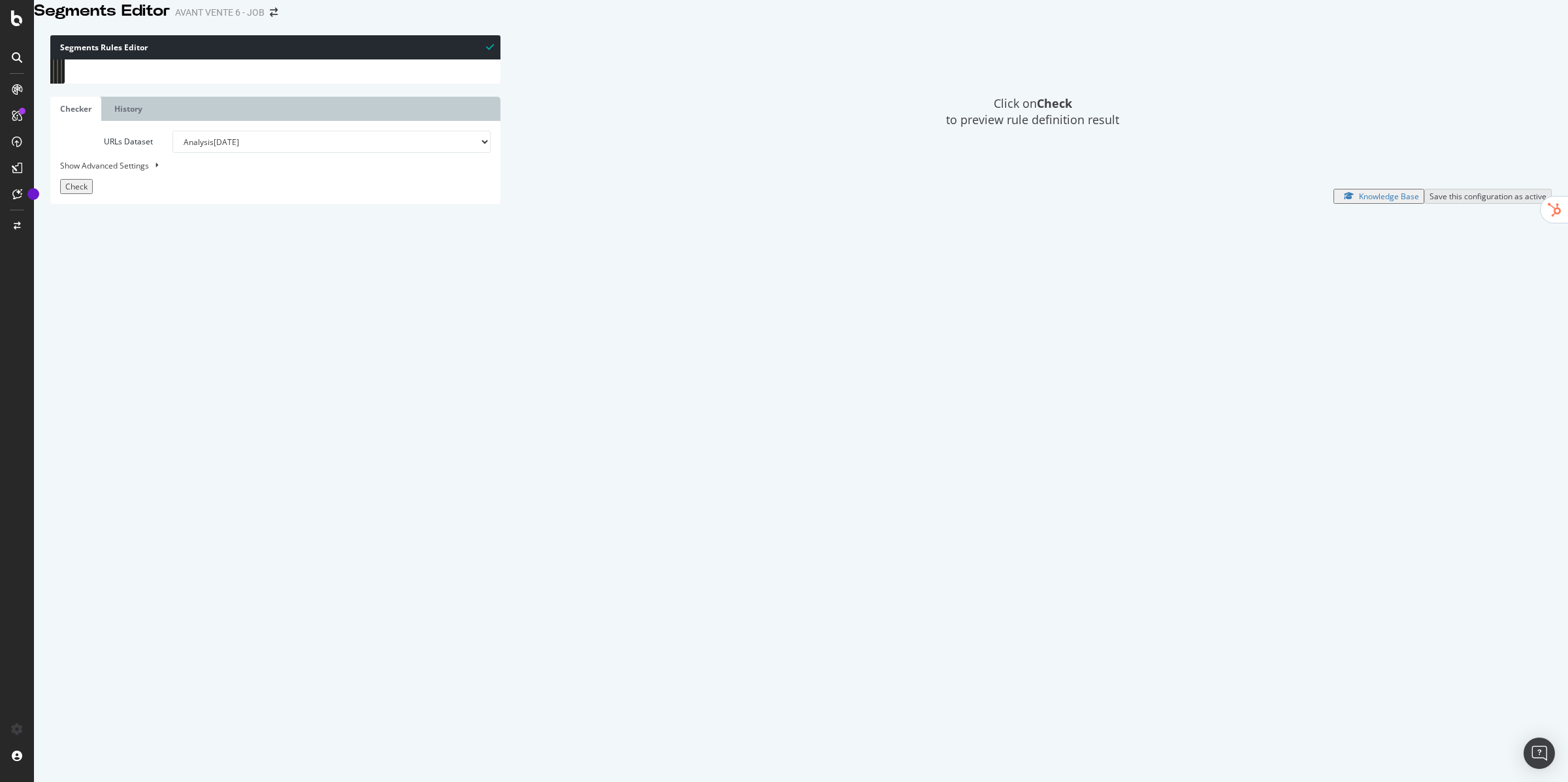
click at [345, 300] on div "[segment:Billet-reduc] @home or ( path / path /fr/ path /fr/fr path /fr/shop pa…" at bounding box center [290, 341] width 419 height 565
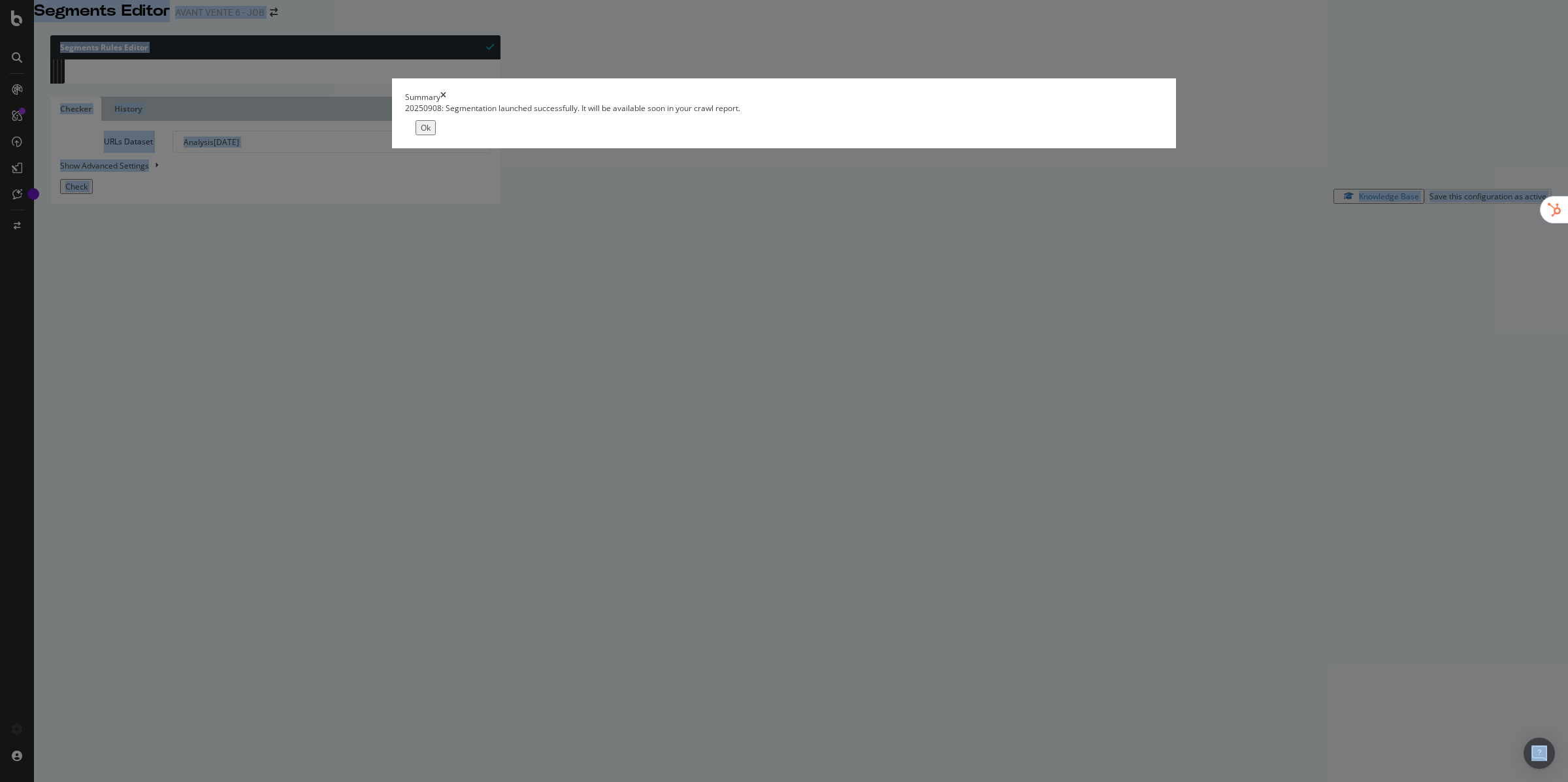
click at [295, 283] on div "Summary 20250908: Segmentation launched successfully. It will be available soon…" at bounding box center [784, 391] width 1568 height 782
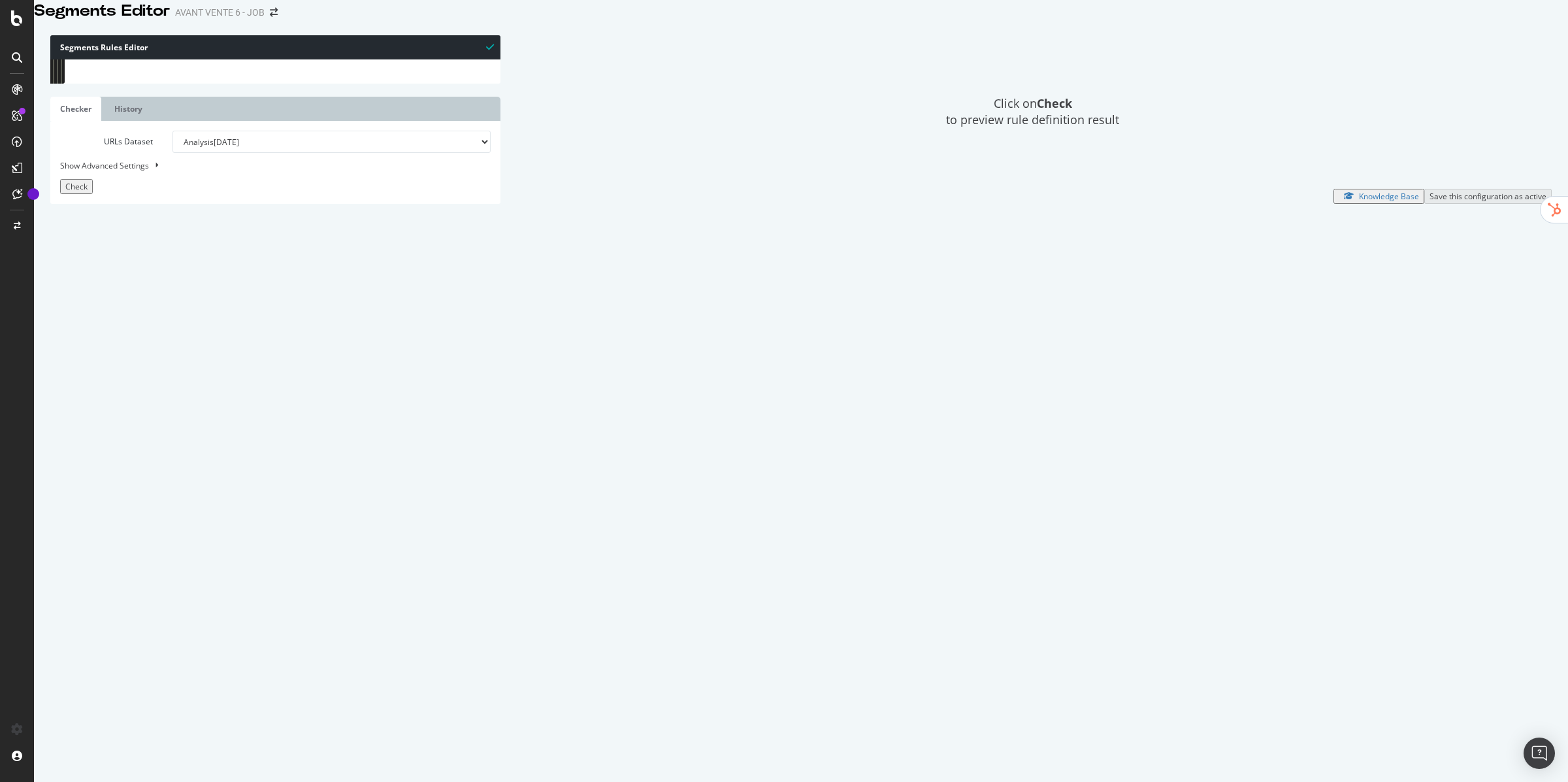
drag, startPoint x: 84, startPoint y: 82, endPoint x: 181, endPoint y: 432, distance: 363.2
click at [178, 445] on div "[segment:Billet-reduc] @home or ( path / path /fr/ path /fr/fr path /fr/shop pa…" at bounding box center [290, 341] width 419 height 565
click at [155, 614] on div "url *htm* ) @Landing-lieu or ( path /a-* path /en-* path /au-* path /city* path…" at bounding box center [290, 332] width 419 height 565
type textarea "path /files* )"
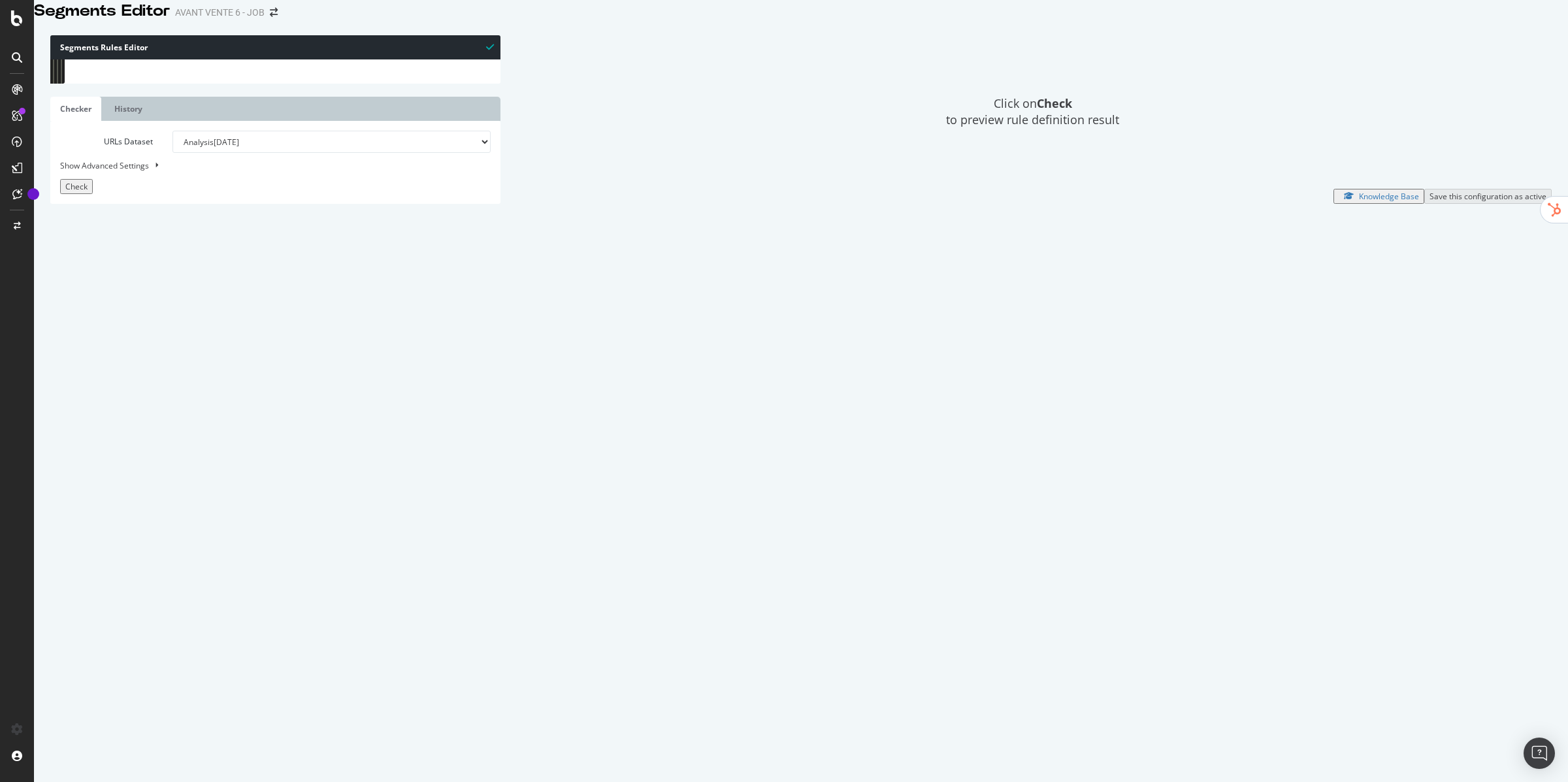
scroll to position [0, 4]
